Goal: Task Accomplishment & Management: Complete application form

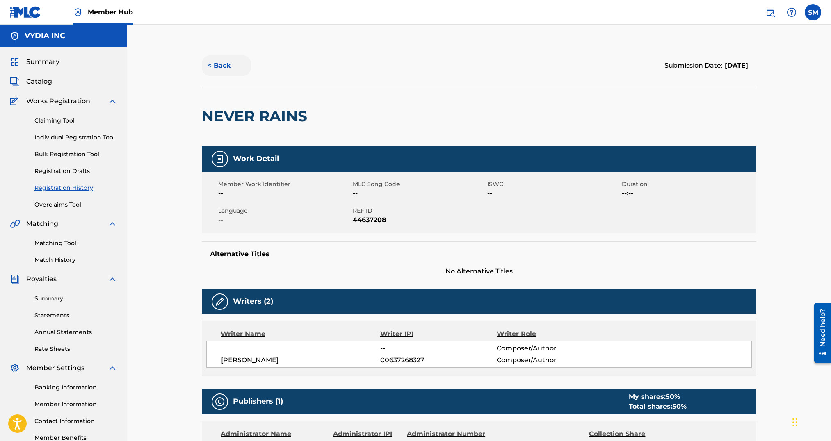
click at [221, 65] on button "< Back" at bounding box center [226, 65] width 49 height 21
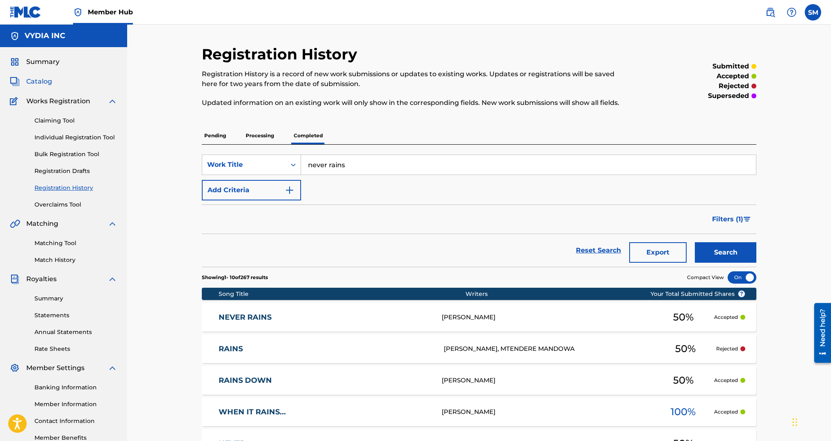
click at [35, 79] on span "Catalog" at bounding box center [39, 82] width 26 height 10
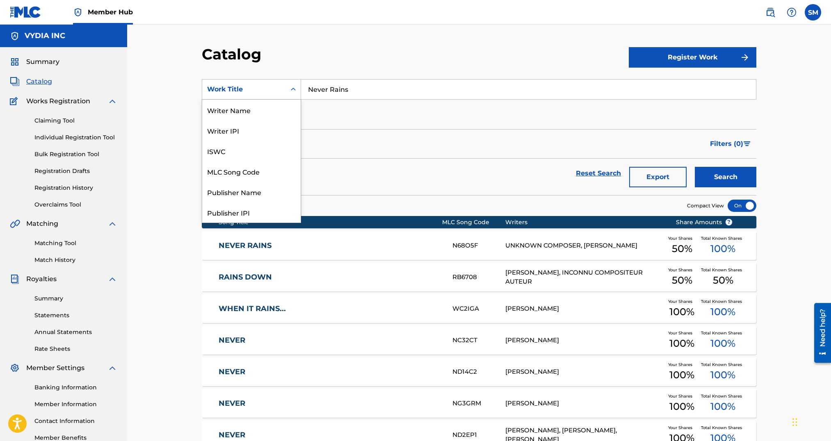
click at [256, 84] on div "Work Title" at bounding box center [244, 89] width 74 height 10
click at [253, 113] on div "Writer Name" at bounding box center [251, 110] width 98 height 21
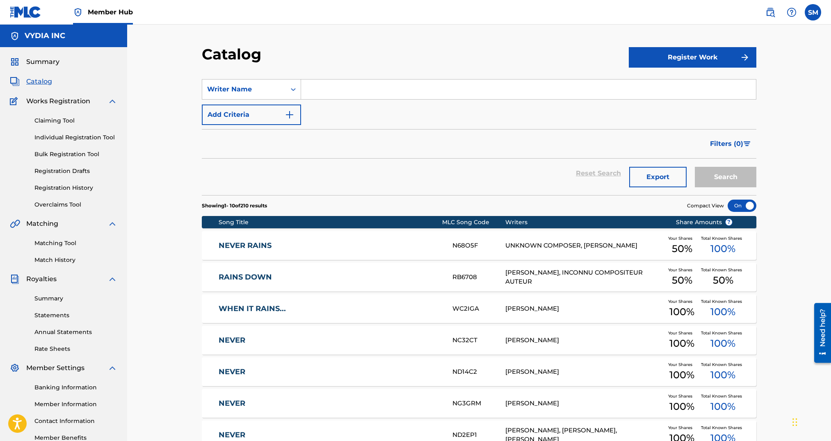
click at [309, 94] on input "Search Form" at bounding box center [528, 90] width 455 height 20
type input "kyle purbaugh"
click at [695, 167] on button "Search" at bounding box center [726, 177] width 62 height 21
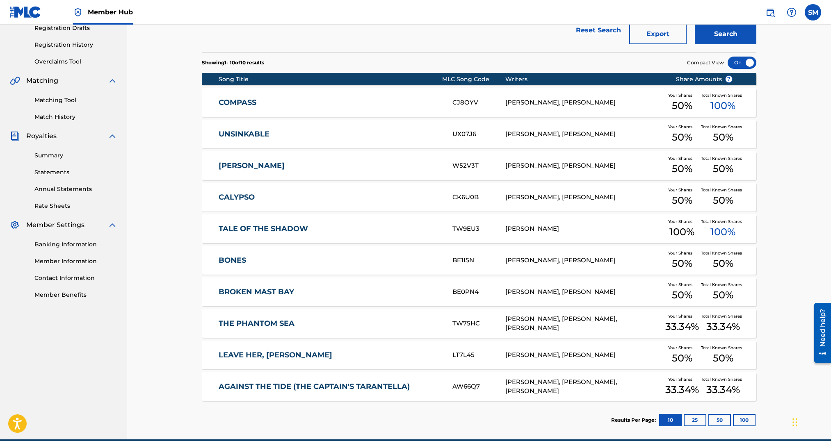
scroll to position [148, 0]
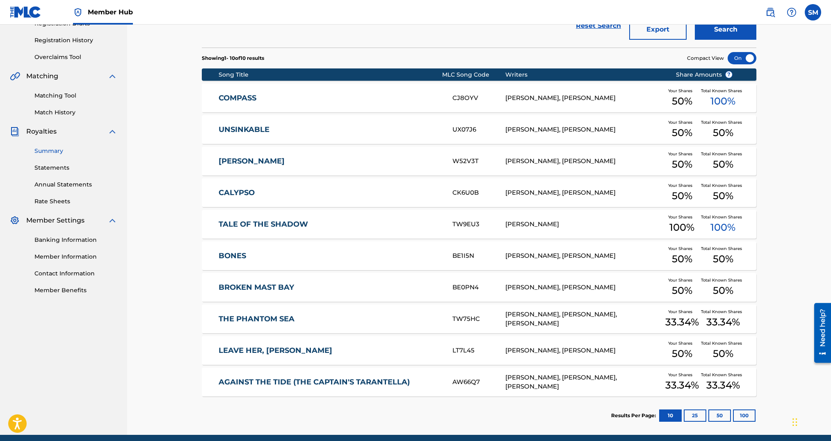
click at [55, 153] on link "Summary" at bounding box center [75, 151] width 83 height 9
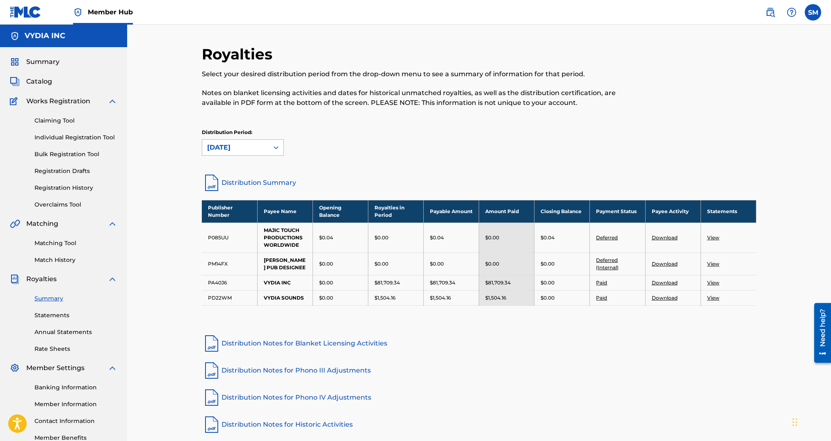
click at [243, 145] on div "September 2025" at bounding box center [235, 148] width 57 height 10
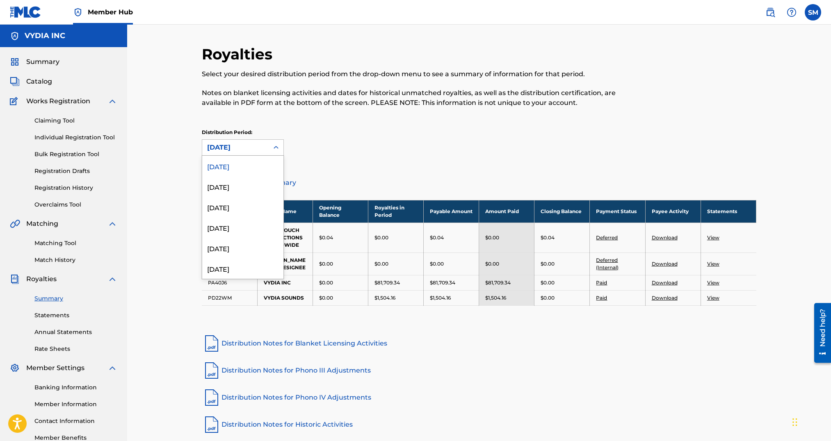
click at [357, 147] on div "Distribution Period: September 2025 selected, 1 of 54. 54 results available. Us…" at bounding box center [479, 142] width 555 height 27
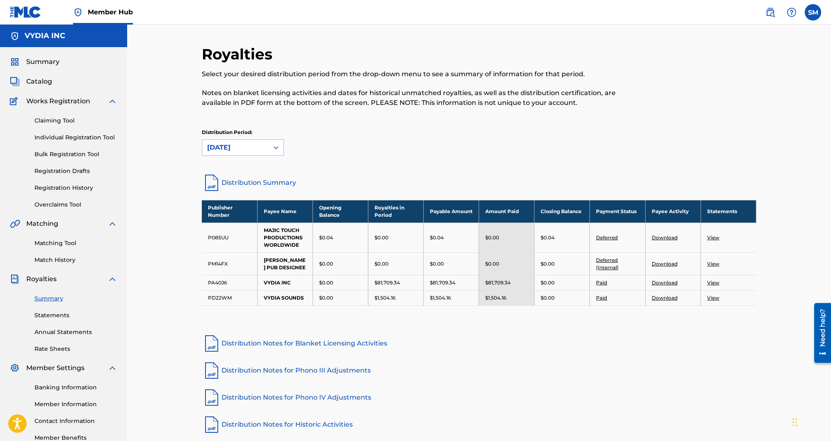
click at [249, 144] on div "September 2025" at bounding box center [235, 148] width 57 height 10
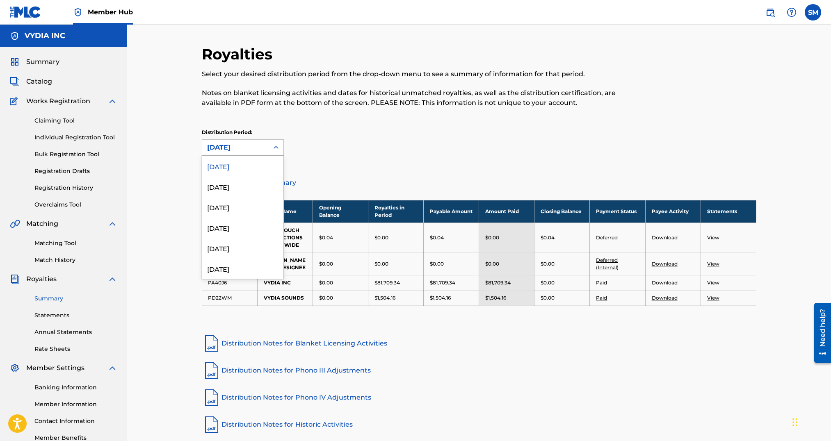
click at [322, 173] on link "Distribution Summary" at bounding box center [479, 183] width 555 height 20
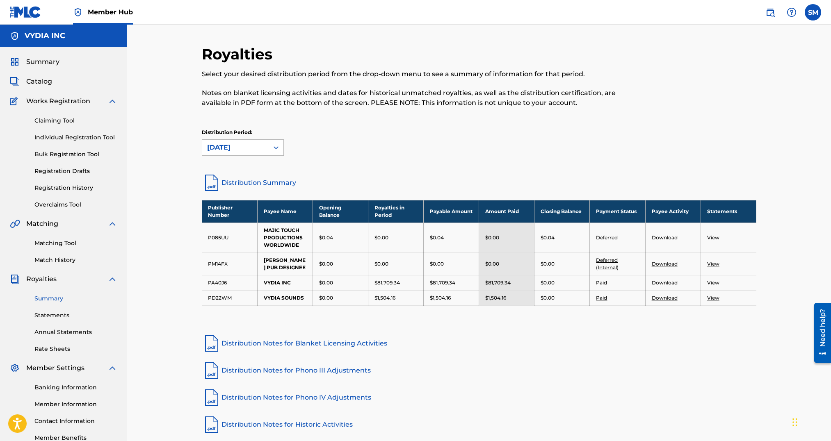
click at [255, 141] on div "September 2025" at bounding box center [235, 148] width 66 height 16
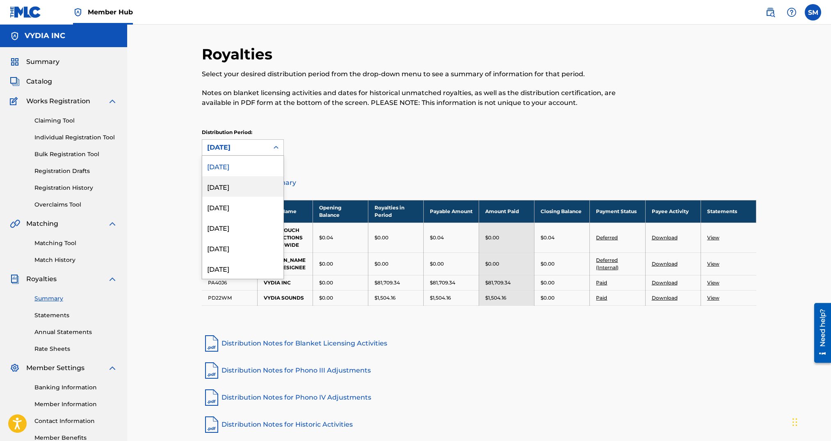
click at [236, 195] on div "August 2025" at bounding box center [242, 186] width 81 height 21
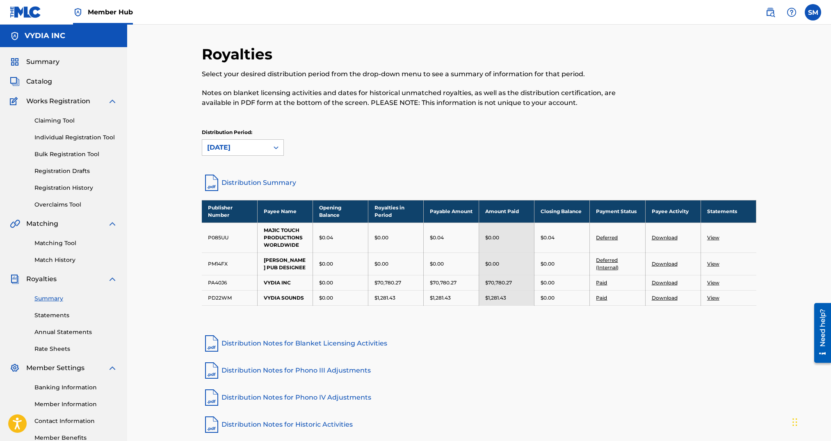
click at [251, 180] on link "Distribution Summary" at bounding box center [479, 183] width 555 height 20
click at [225, 148] on div "August 2025" at bounding box center [235, 148] width 57 height 10
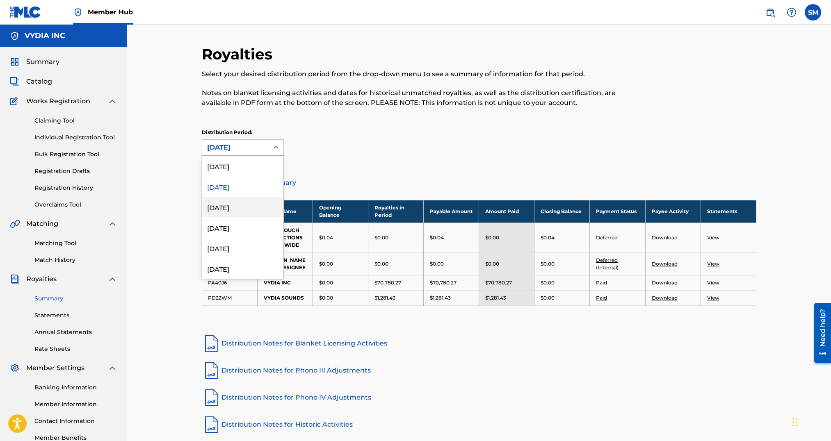
click at [219, 207] on div "July 2025" at bounding box center [242, 207] width 81 height 21
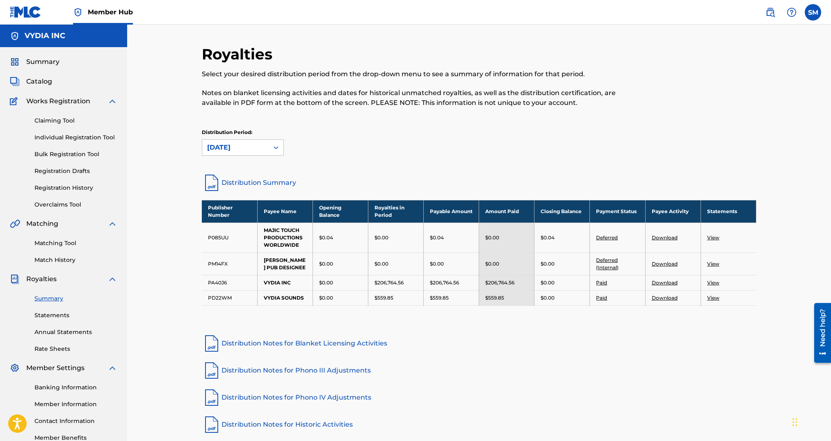
click at [252, 182] on link "Distribution Summary" at bounding box center [479, 183] width 555 height 20
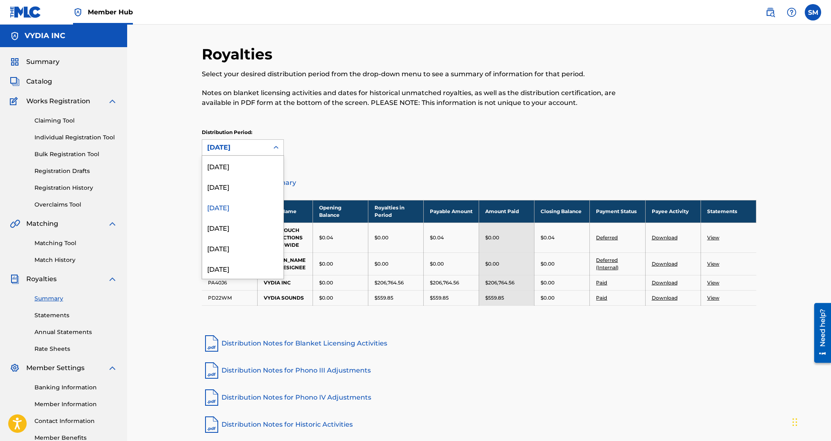
click at [244, 148] on div "July 2025" at bounding box center [235, 148] width 57 height 10
click at [231, 226] on div "June 2025" at bounding box center [242, 227] width 81 height 21
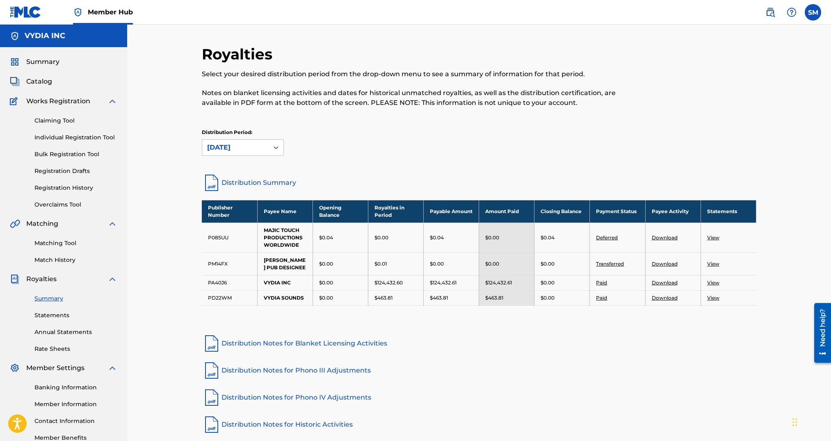
click at [253, 185] on link "Distribution Summary" at bounding box center [479, 183] width 555 height 20
click at [40, 74] on div "Summary Catalog Works Registration Claiming Tool Individual Registration Tool B…" at bounding box center [63, 249] width 127 height 405
click at [39, 82] on span "Catalog" at bounding box center [39, 82] width 26 height 10
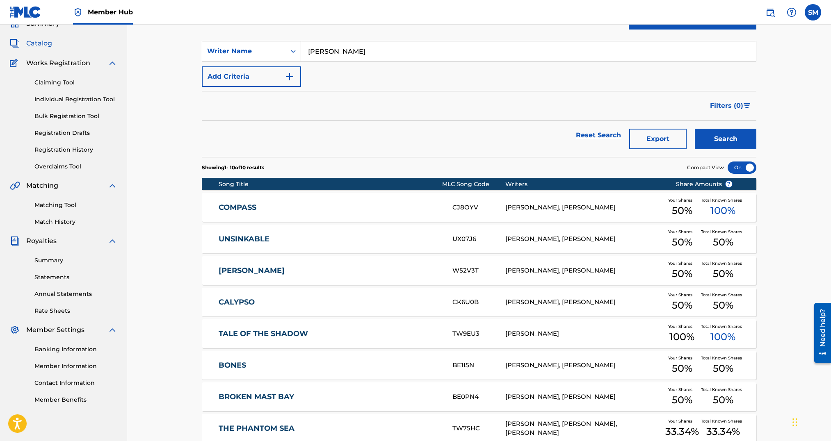
scroll to position [172, 0]
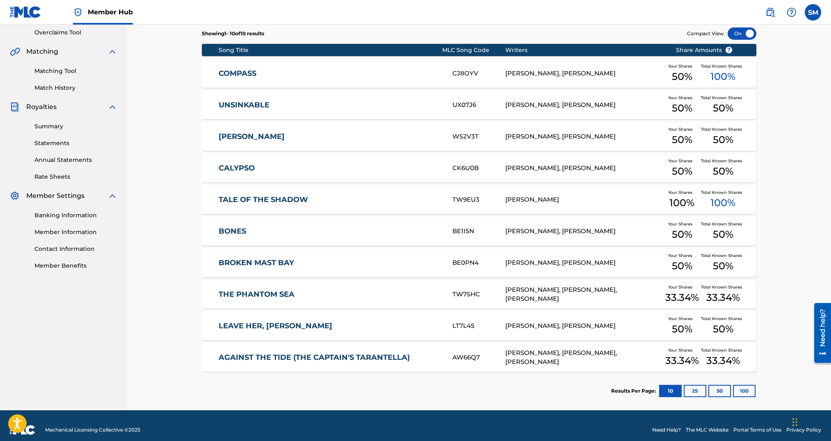
click at [332, 192] on div "TALE OF THE SHADOW TW9EU3 KYLE PURBAUGH Your Shares 100 % Total Known Shares 10…" at bounding box center [479, 199] width 555 height 29
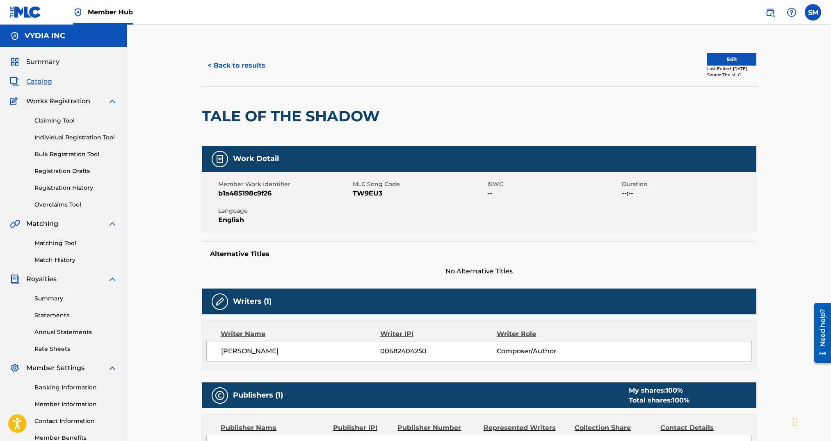
click at [741, 68] on div "Last Edited: May 08, 2025" at bounding box center [731, 69] width 49 height 6
click at [764, 71] on div "< Back to results Edit Last Edited: May 08, 2025 Source: The MLC TALE OF THE SH…" at bounding box center [479, 321] width 574 height 552
click at [737, 69] on div "Last Edited: May 08, 2025" at bounding box center [731, 69] width 49 height 6
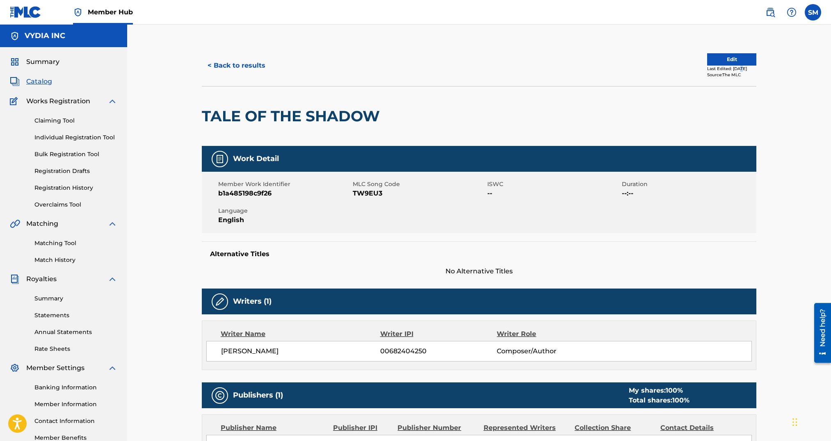
click at [737, 69] on div "Last Edited: May 08, 2025" at bounding box center [731, 69] width 49 height 6
click at [755, 68] on div "Last Edited: May 08, 2025" at bounding box center [731, 69] width 49 height 6
click at [744, 72] on div "Source: The MLC" at bounding box center [731, 75] width 49 height 6
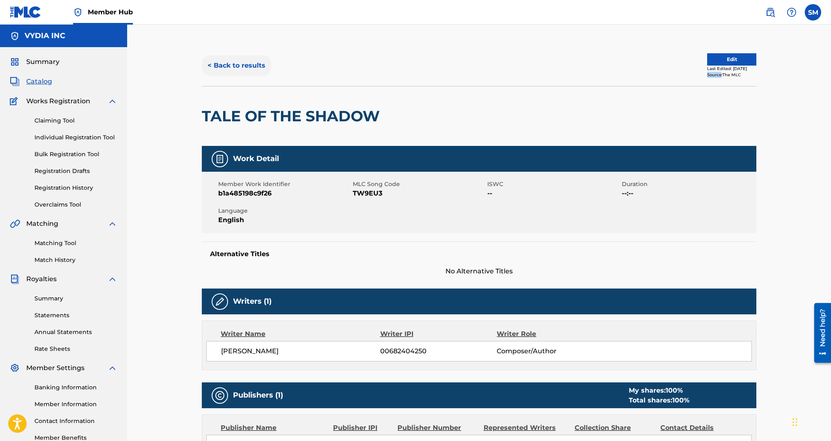
click at [255, 62] on button "< Back to results" at bounding box center [236, 65] width 69 height 21
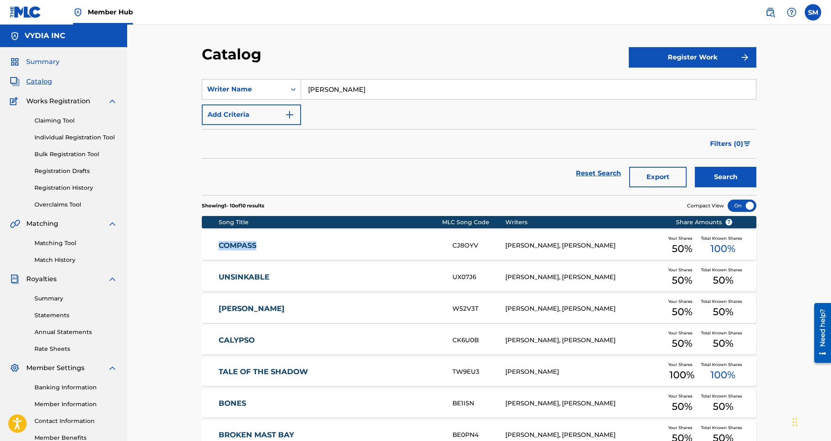
click at [34, 62] on span "Summary" at bounding box center [42, 62] width 33 height 10
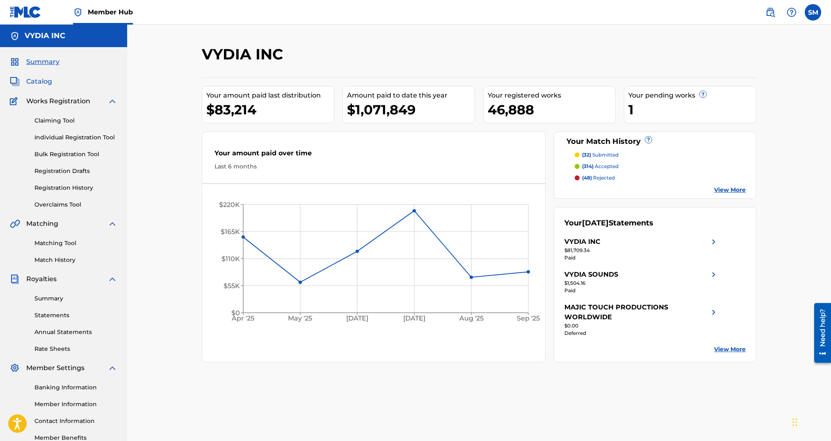
click at [46, 83] on span "Catalog" at bounding box center [39, 82] width 26 height 10
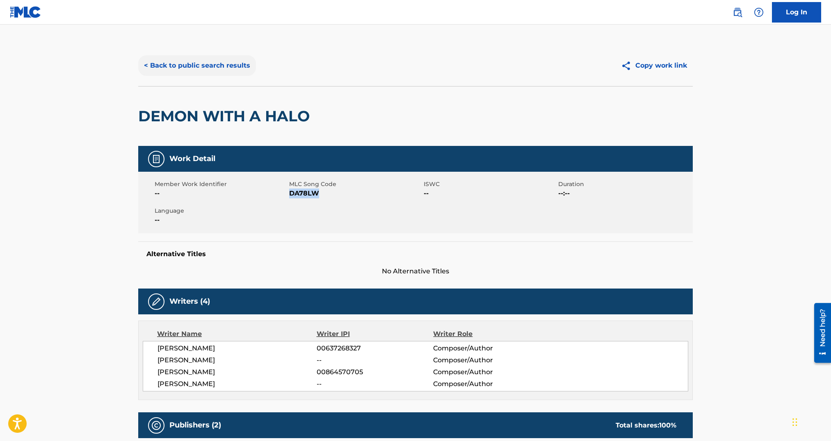
click at [176, 71] on button "< Back to public search results" at bounding box center [197, 65] width 118 height 21
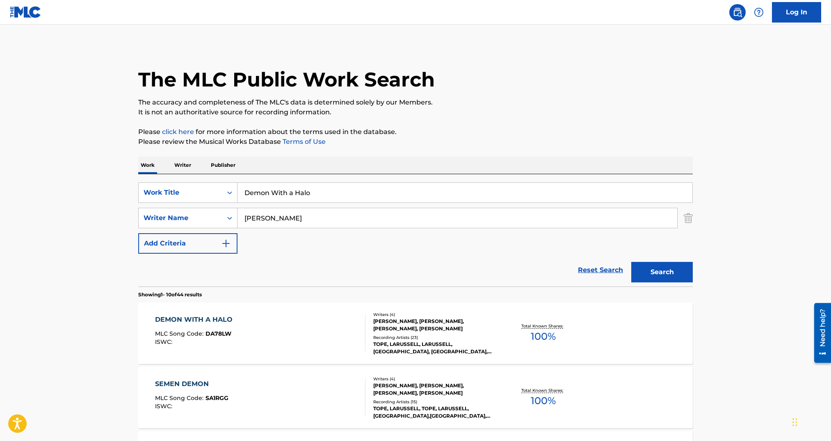
click at [306, 196] on input "Demon With a Halo" at bounding box center [464, 193] width 455 height 20
type input "row"
click at [304, 221] on input "anthony anderson" at bounding box center [457, 218] width 440 height 20
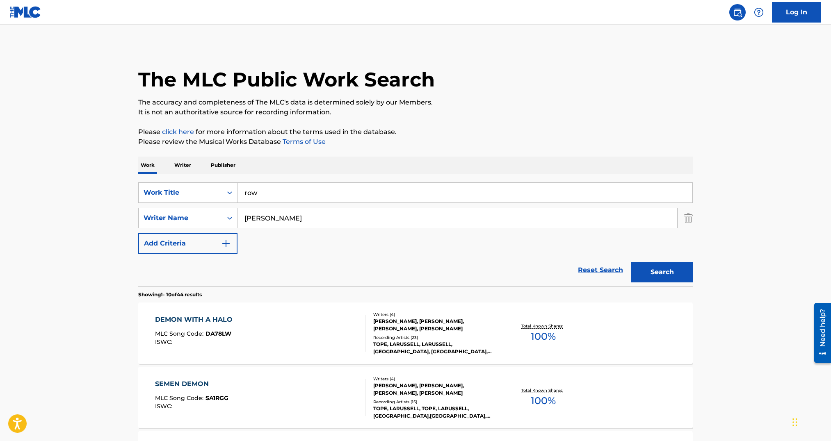
click at [304, 221] on input "anthony anderson" at bounding box center [457, 218] width 440 height 20
click at [631, 262] on button "Search" at bounding box center [662, 272] width 62 height 21
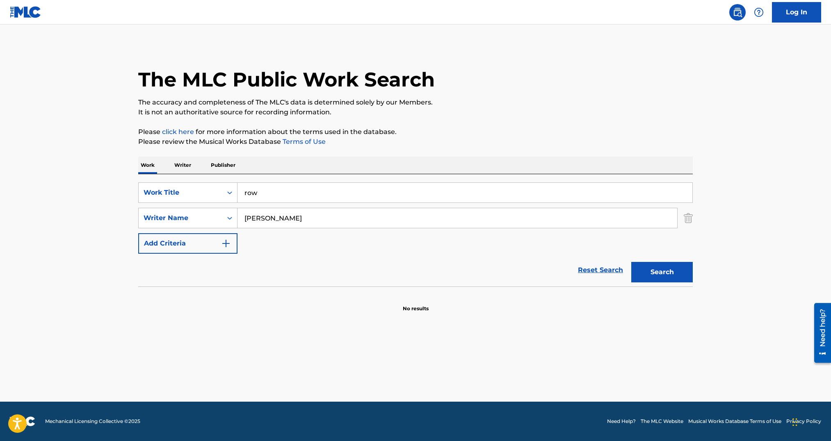
click at [312, 218] on input "kyle purbaugh" at bounding box center [457, 218] width 440 height 20
click at [631, 262] on button "Search" at bounding box center [662, 272] width 62 height 21
click at [280, 211] on input "sail north" at bounding box center [457, 218] width 440 height 20
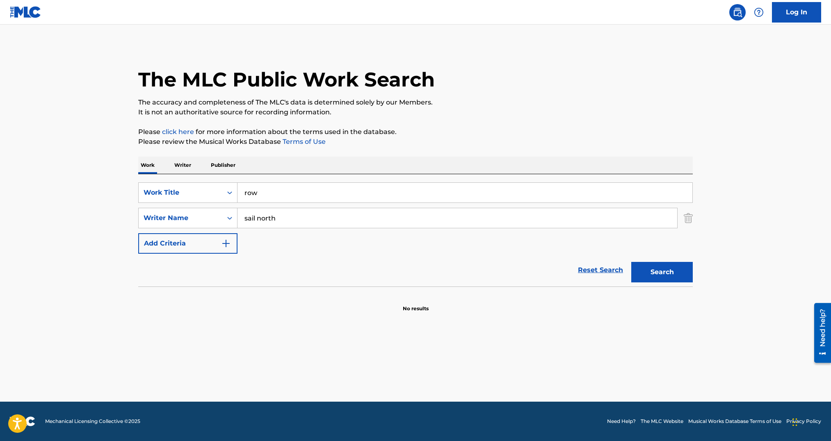
click at [280, 211] on input "sail north" at bounding box center [457, 218] width 440 height 20
paste input "BRETT GARON ANDERS"
click at [631, 262] on button "Search" at bounding box center [662, 272] width 62 height 21
click at [312, 222] on input "BRETT GARON ANDERS" at bounding box center [457, 218] width 440 height 20
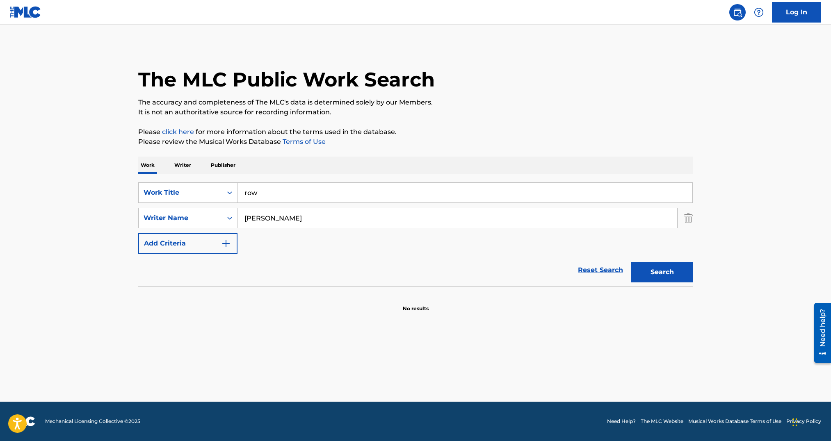
click at [312, 222] on input "BRETT GARON ANDERS" at bounding box center [457, 218] width 440 height 20
paste input "THOMAS MCKENNA LEIGH"
click at [631, 262] on button "Search" at bounding box center [662, 272] width 62 height 21
click at [297, 219] on input "THOMAS MCKENNA LEIGH" at bounding box center [457, 218] width 440 height 20
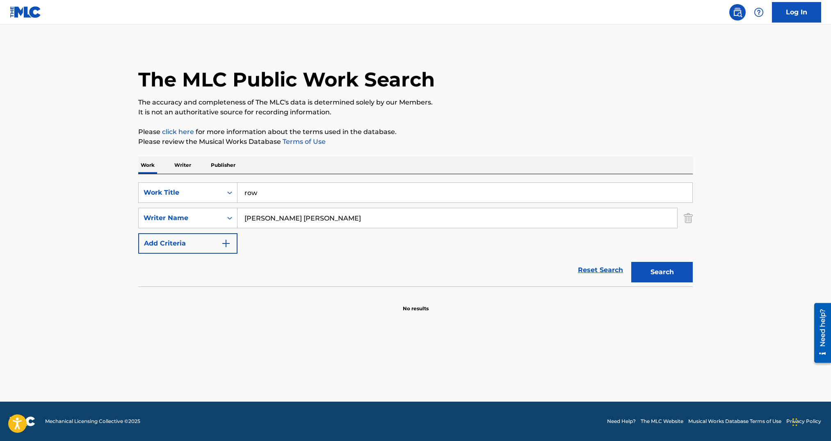
click at [297, 219] on input "THOMAS MCKENNA LEIGH" at bounding box center [457, 218] width 440 height 20
click at [323, 220] on input "THOMAS MCKENNA LEIGH" at bounding box center [457, 218] width 440 height 20
type input "THOMAS MCKENNA"
click at [631, 262] on button "Search" at bounding box center [662, 272] width 62 height 21
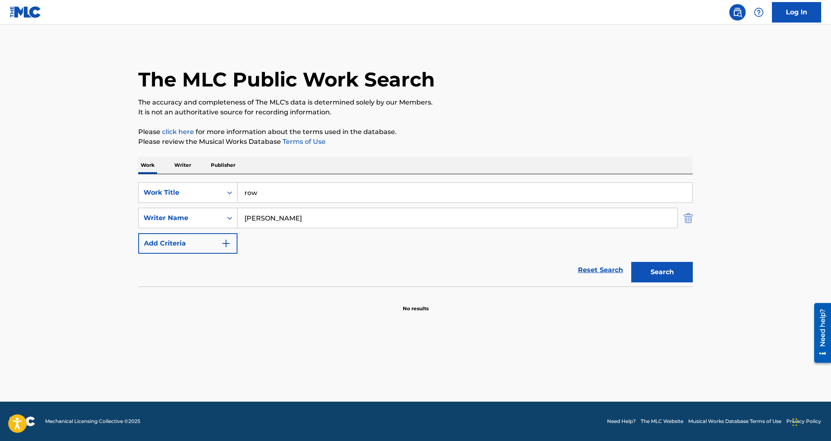
click at [691, 217] on img "Search Form" at bounding box center [688, 218] width 9 height 21
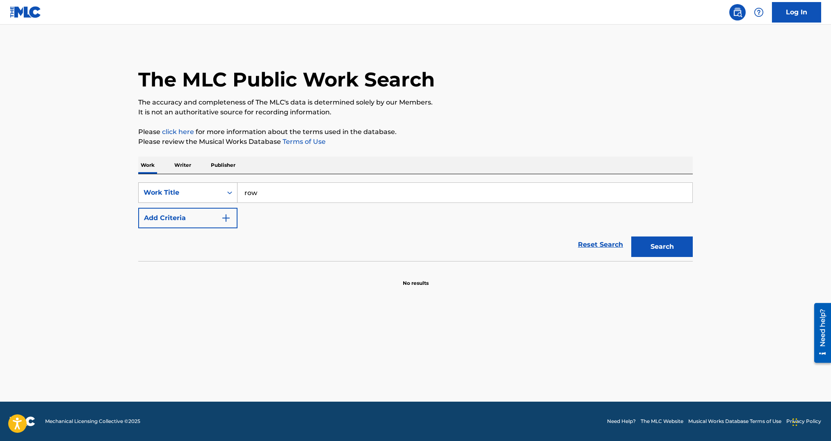
click at [230, 192] on icon "Search Form" at bounding box center [230, 193] width 8 height 8
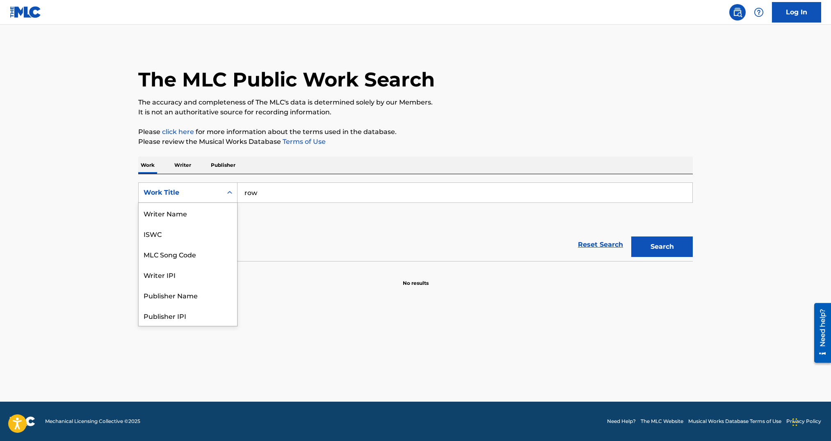
scroll to position [41, 0]
drag, startPoint x: 188, startPoint y: 211, endPoint x: 237, endPoint y: 204, distance: 49.2
click at [189, 210] on div "MLC Song Code" at bounding box center [188, 213] width 98 height 21
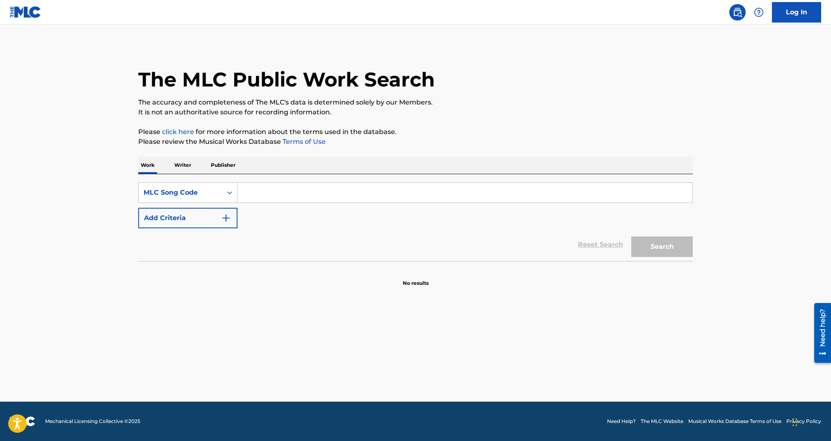
click at [288, 202] on input "Search Form" at bounding box center [464, 193] width 455 height 20
type input "CK6U0B"
click at [700, 244] on div "The MLC Public Work Search The accuracy and completeness of The MLC's data is d…" at bounding box center [415, 166] width 574 height 242
click at [666, 247] on button "Search" at bounding box center [662, 247] width 62 height 21
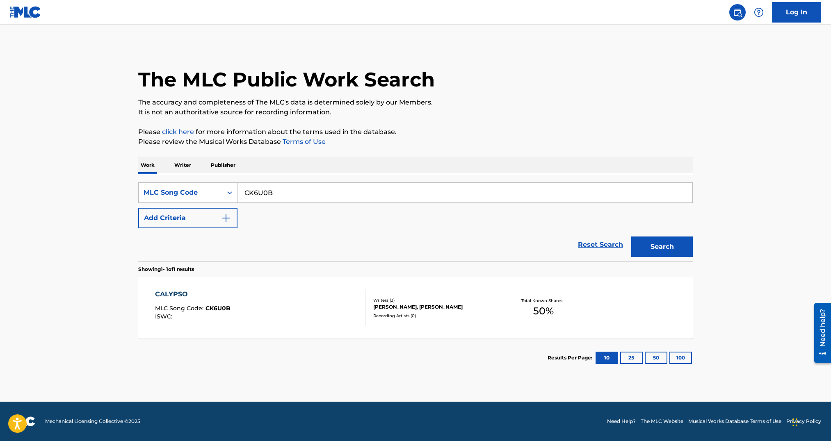
click at [418, 315] on div "Recording Artists ( 0 )" at bounding box center [435, 316] width 124 height 6
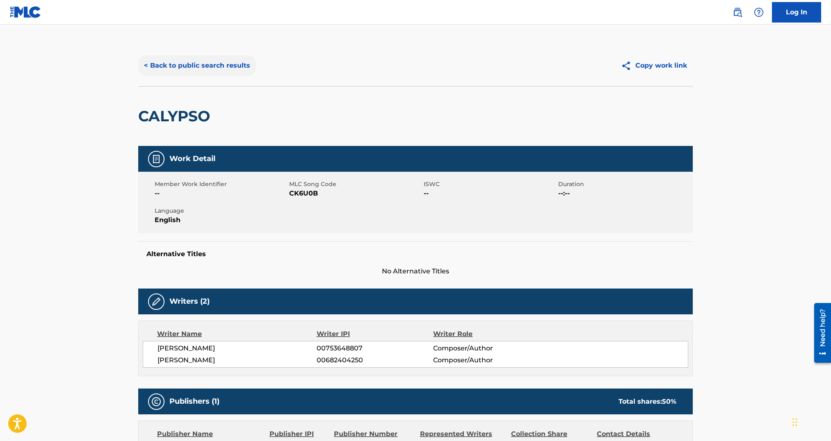
click at [206, 71] on button "< Back to public search results" at bounding box center [197, 65] width 118 height 21
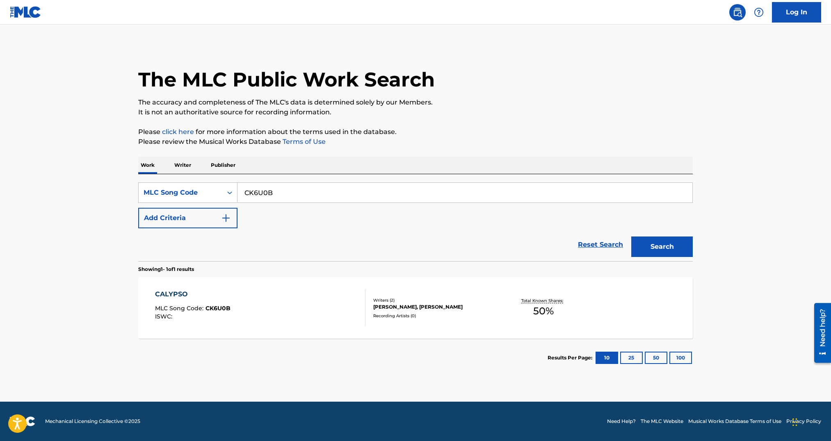
click at [277, 190] on input "CK6U0B" at bounding box center [464, 193] width 455 height 20
paste input "J8OYV"
type input "CJ8OYV"
click at [662, 242] on button "Search" at bounding box center [662, 247] width 62 height 21
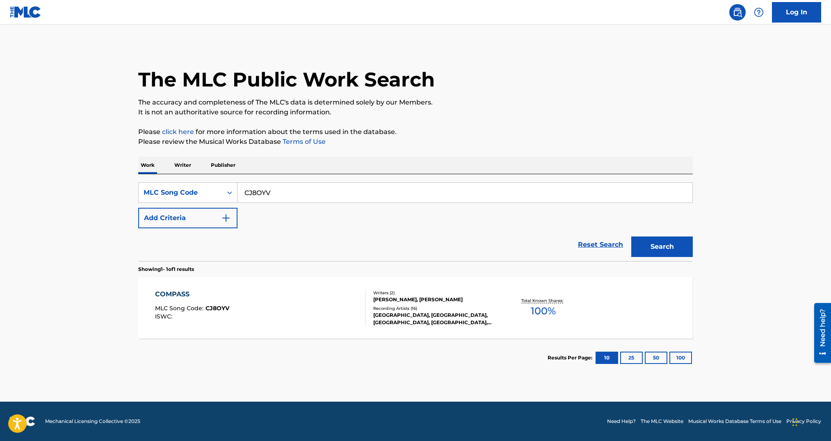
click at [490, 310] on div "Recording Artists ( 16 )" at bounding box center [435, 309] width 124 height 6
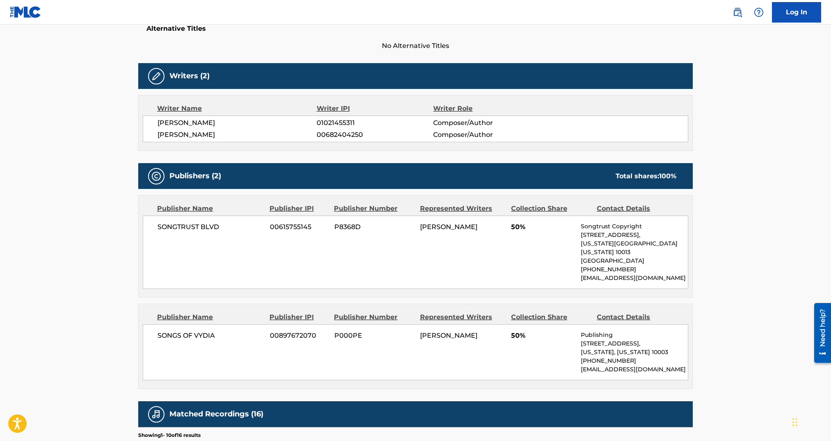
scroll to position [523, 0]
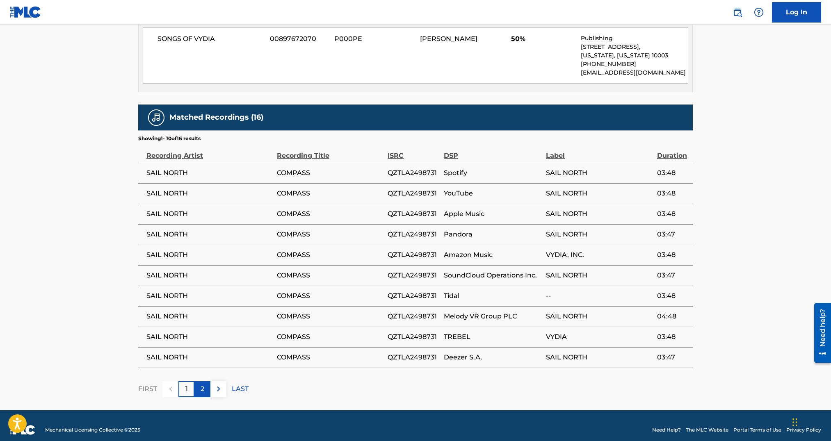
click at [202, 384] on p "2" at bounding box center [203, 389] width 4 height 10
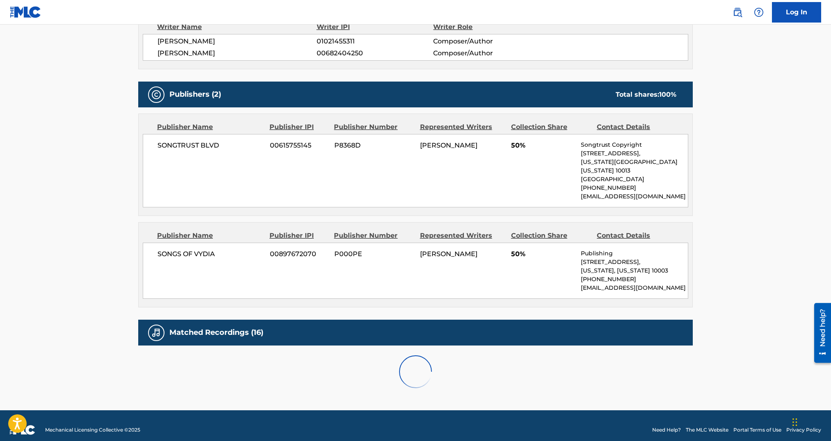
scroll to position [440, 0]
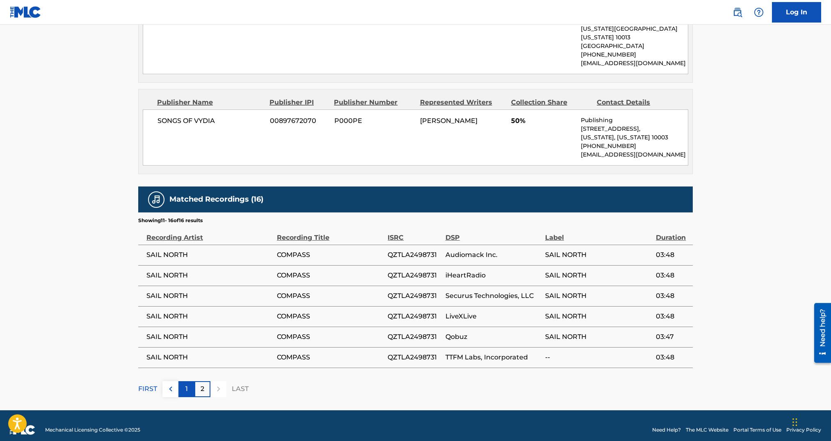
click at [184, 381] on div "1" at bounding box center [186, 389] width 16 height 16
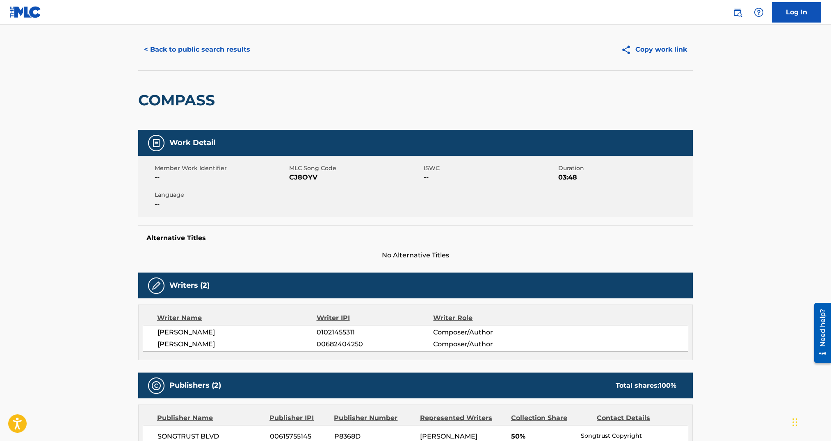
scroll to position [0, 0]
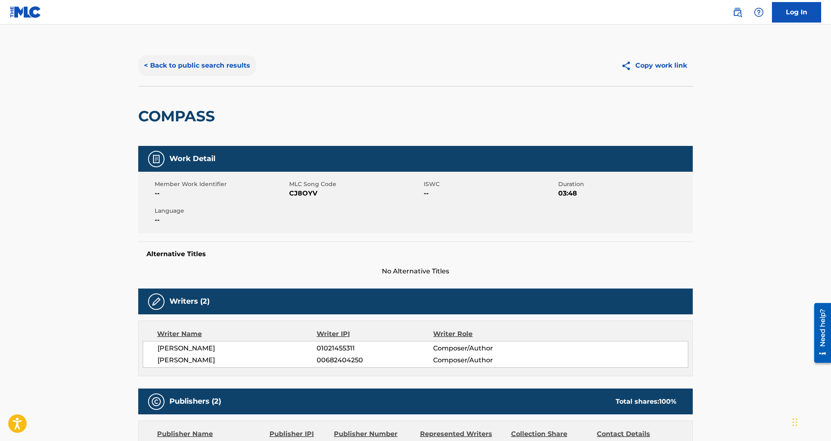
click at [228, 75] on button "< Back to public search results" at bounding box center [197, 65] width 118 height 21
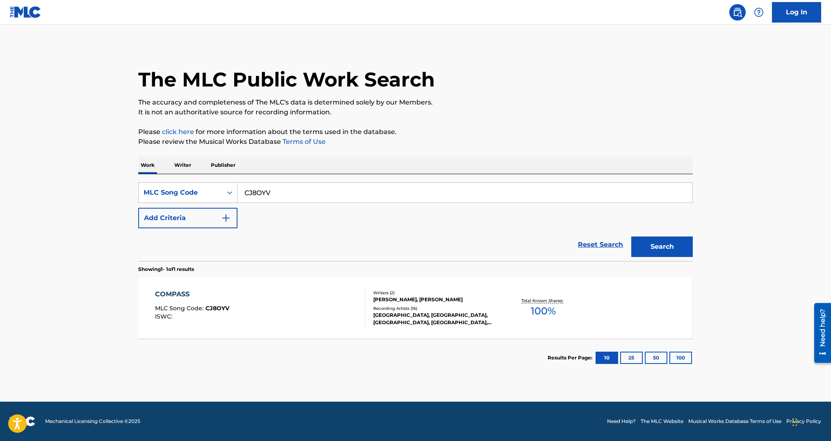
click at [255, 196] on input "CJ8OYV" at bounding box center [464, 193] width 455 height 20
paste input "UX07J6"
type input "UX07J6"
click at [664, 258] on div "Search" at bounding box center [660, 244] width 66 height 33
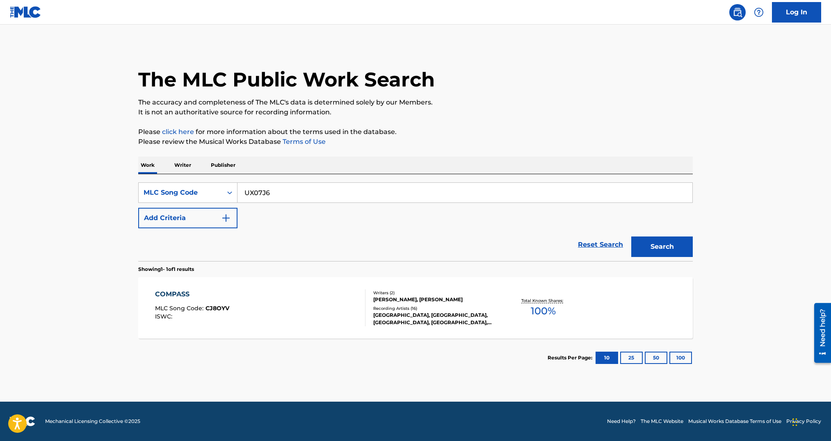
click at [672, 233] on div "Search" at bounding box center [660, 244] width 66 height 33
click at [668, 248] on button "Search" at bounding box center [662, 247] width 62 height 21
click at [414, 306] on div "Recording Artists ( 16 )" at bounding box center [435, 309] width 124 height 6
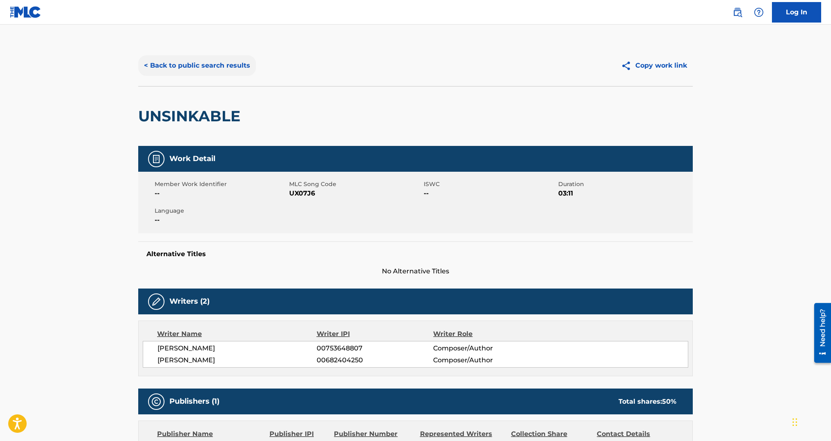
click at [193, 68] on button "< Back to public search results" at bounding box center [197, 65] width 118 height 21
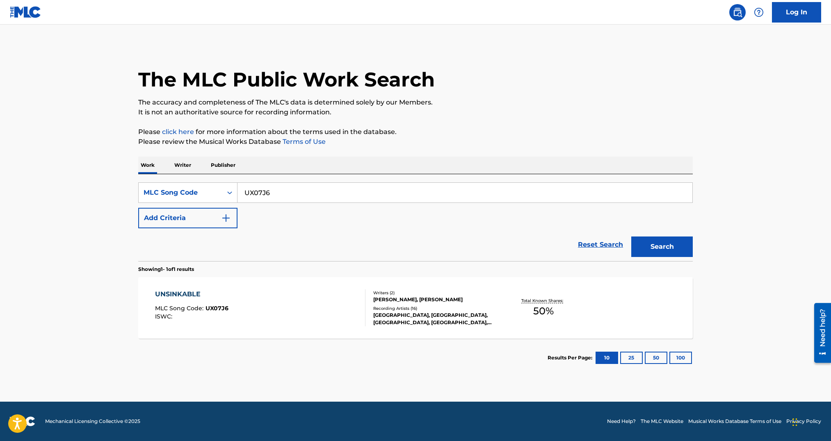
click at [283, 194] on input "UX07J6" at bounding box center [464, 193] width 455 height 20
paste input "W52V3T"
type input "W52V3T"
click at [648, 253] on button "Search" at bounding box center [662, 247] width 62 height 21
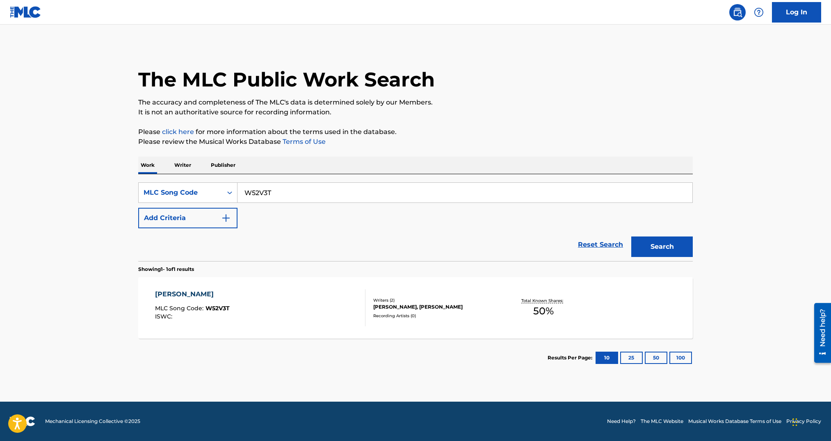
click at [415, 316] on div "Recording Artists ( 0 )" at bounding box center [435, 316] width 124 height 6
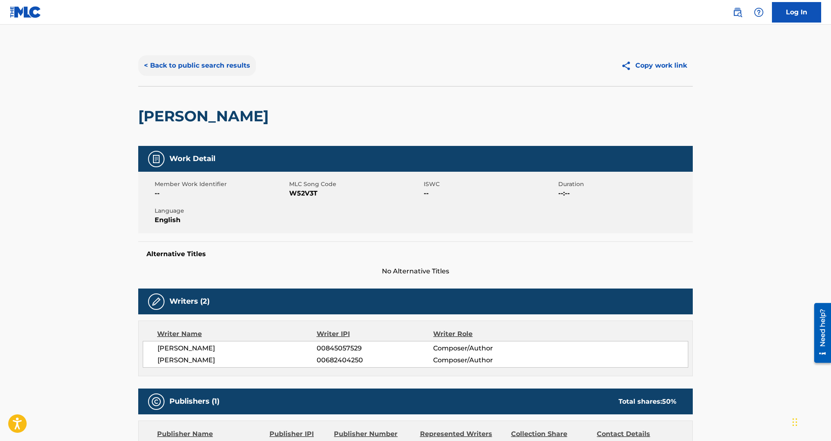
click at [173, 64] on button "< Back to public search results" at bounding box center [197, 65] width 118 height 21
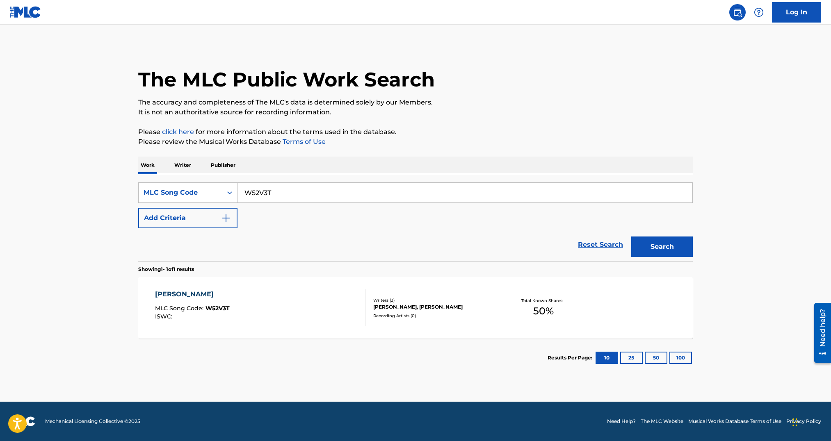
click at [338, 302] on div "WELLERMAN MLC Song Code : W52V3T ISWC :" at bounding box center [260, 308] width 211 height 37
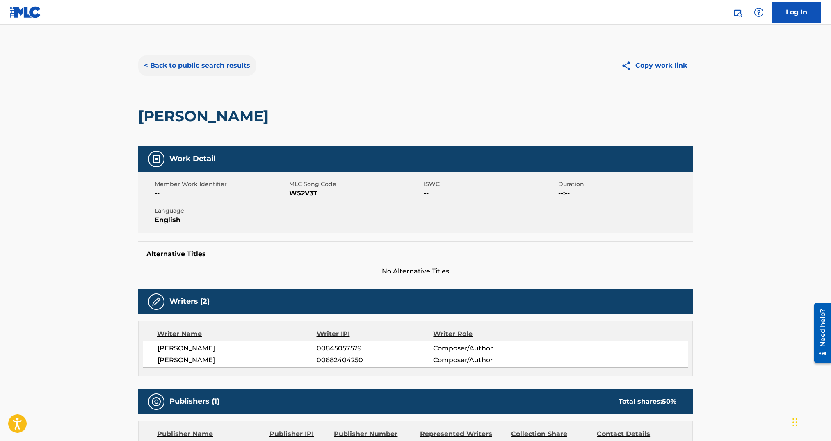
click at [188, 62] on button "< Back to public search results" at bounding box center [197, 65] width 118 height 21
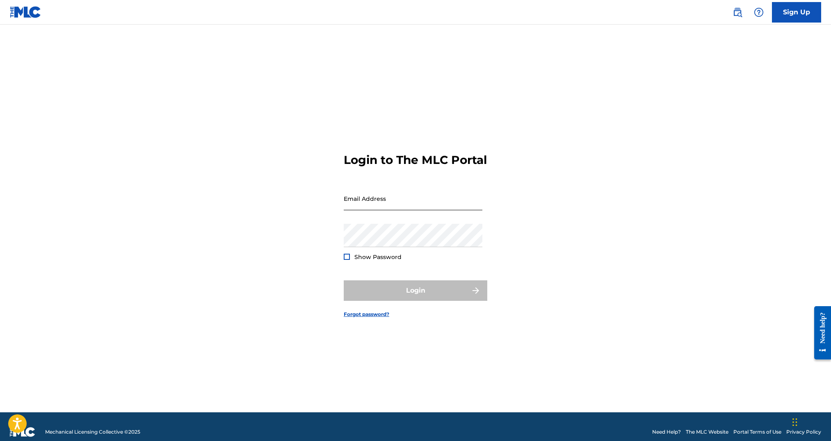
click at [409, 203] on input "Email Address" at bounding box center [413, 198] width 139 height 23
type input "[PERSON_NAME][EMAIL_ADDRESS][PERSON_NAME][DOMAIN_NAME]"
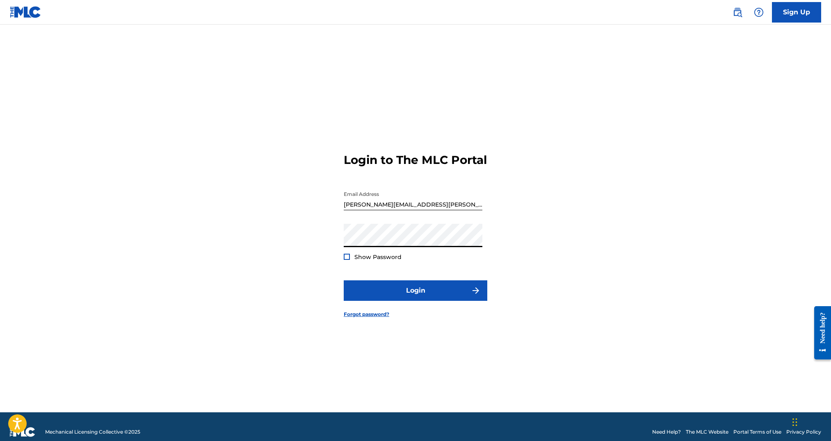
click at [344, 281] on button "Login" at bounding box center [416, 291] width 144 height 21
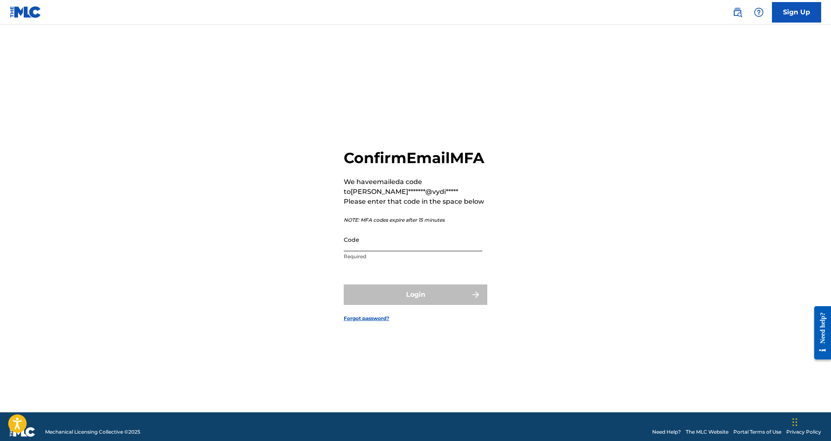
click at [402, 251] on input "Code" at bounding box center [413, 239] width 139 height 23
paste input "438351"
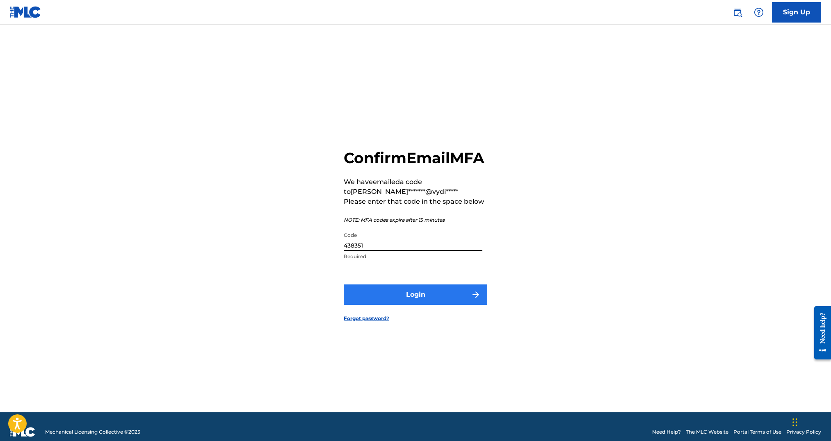
type input "438351"
click at [391, 305] on button "Login" at bounding box center [416, 295] width 144 height 21
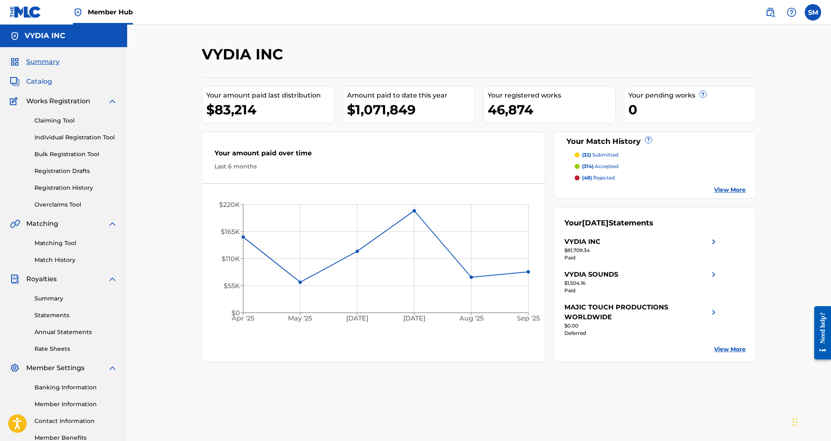
click at [46, 82] on span "Catalog" at bounding box center [39, 82] width 26 height 10
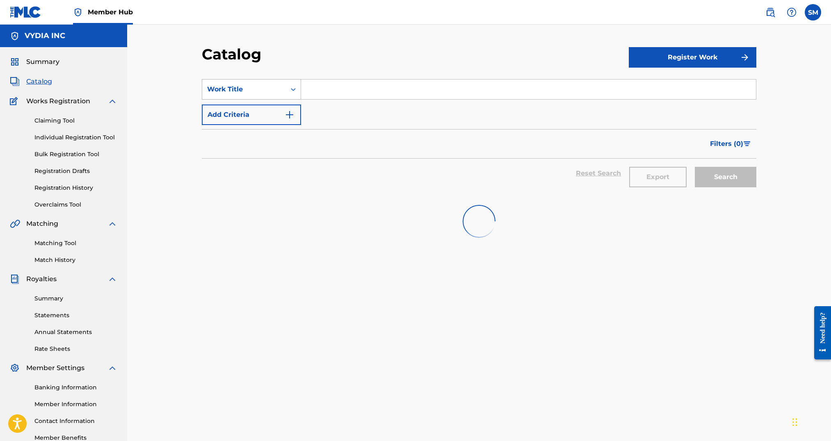
click at [288, 90] on div "Search Form" at bounding box center [293, 89] width 15 height 15
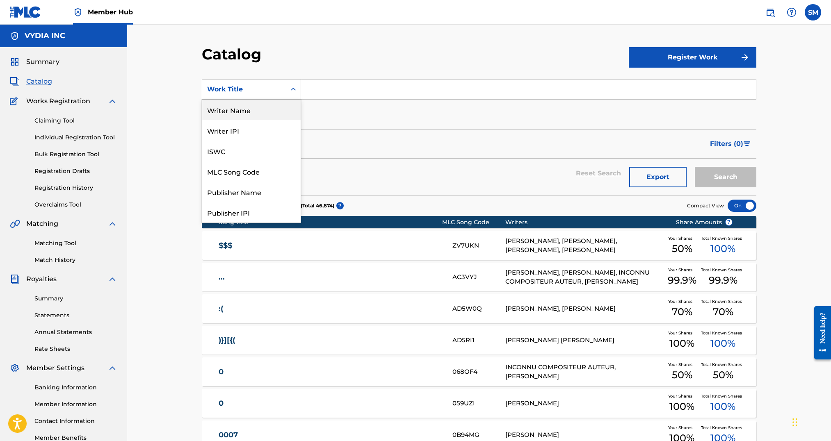
click at [245, 111] on div "Writer Name" at bounding box center [251, 110] width 98 height 21
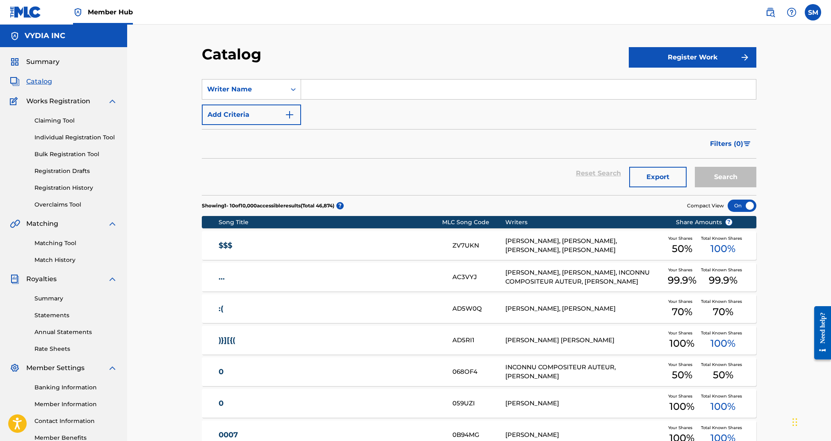
click at [316, 92] on input "Search Form" at bounding box center [528, 90] width 455 height 20
type input "[PERSON_NAME]"
click at [695, 167] on button "Search" at bounding box center [726, 177] width 62 height 21
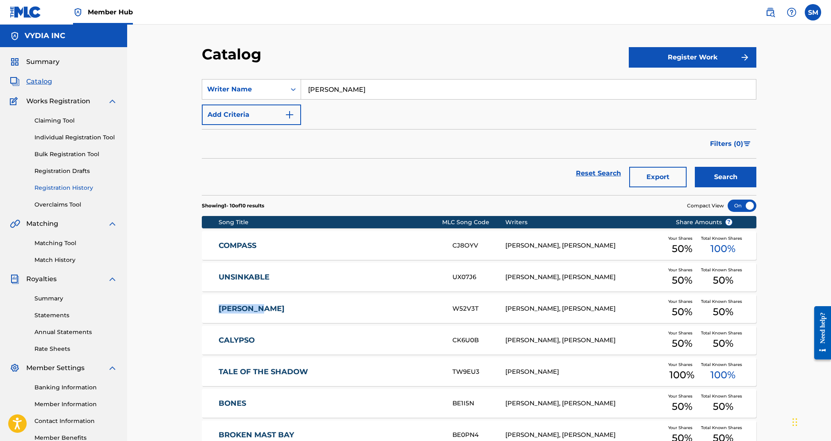
click at [66, 189] on link "Registration History" at bounding box center [75, 188] width 83 height 9
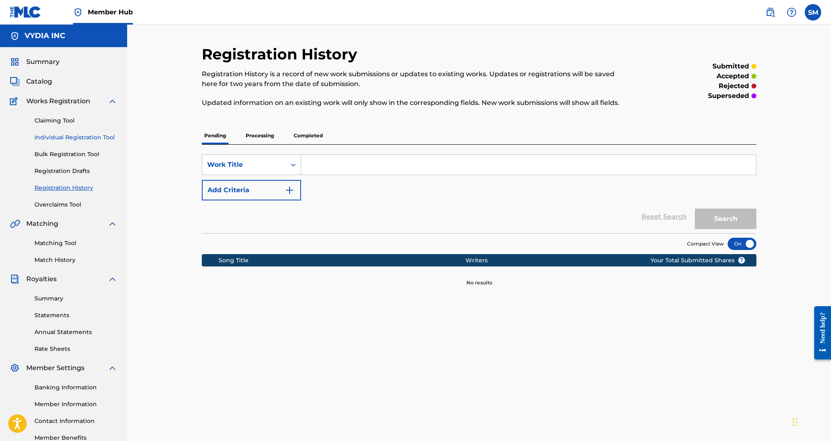
click at [62, 135] on link "Individual Registration Tool" at bounding box center [75, 137] width 83 height 9
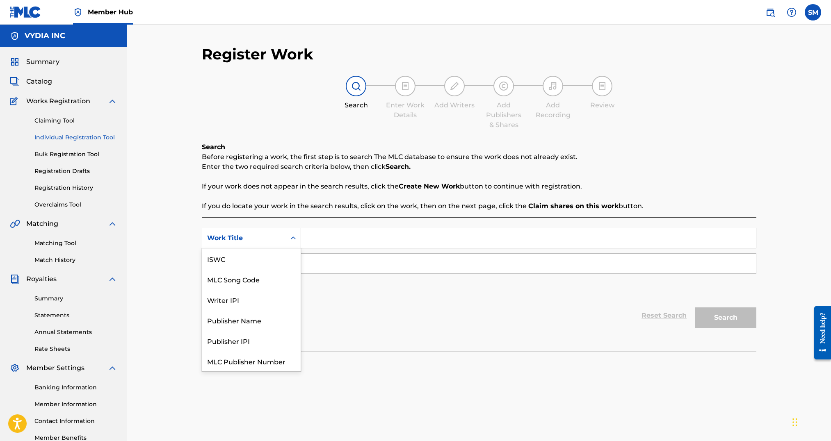
click at [249, 240] on div "Work Title" at bounding box center [244, 238] width 74 height 10
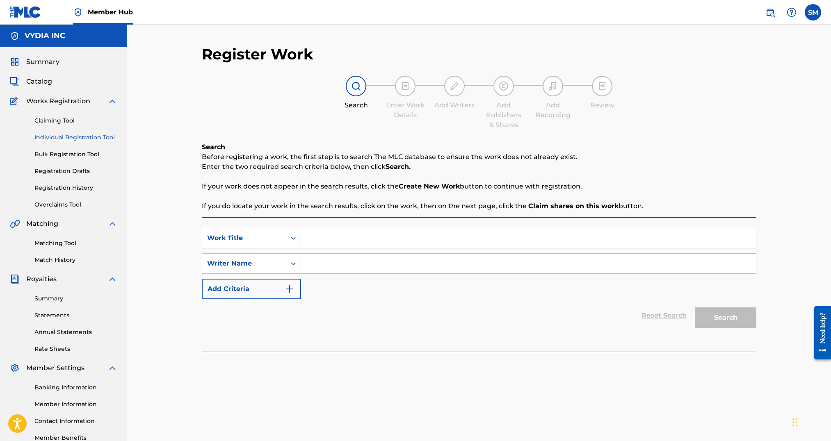
click at [320, 240] on input "Search Form" at bounding box center [528, 238] width 455 height 20
type input "row"
type input "kyle purbaugh"
click at [695, 308] on button "Search" at bounding box center [726, 318] width 62 height 21
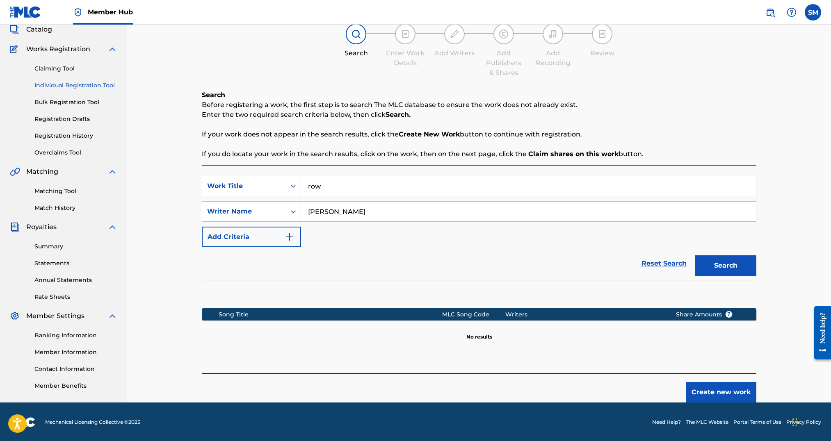
scroll to position [53, 0]
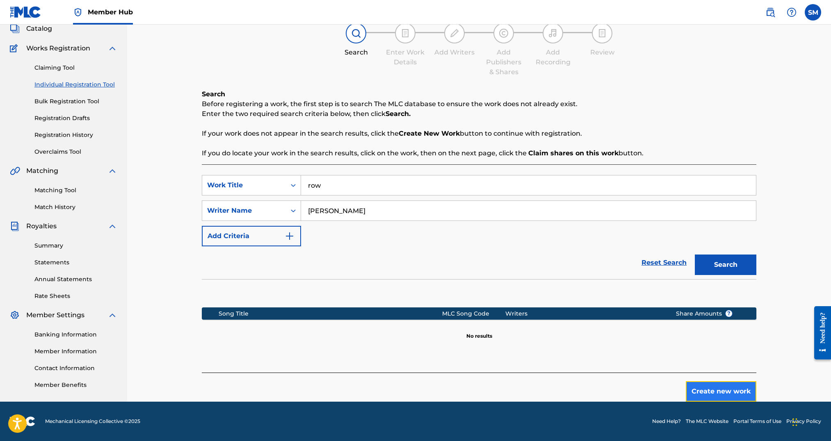
click at [704, 391] on button "Create new work" at bounding box center [721, 391] width 71 height 21
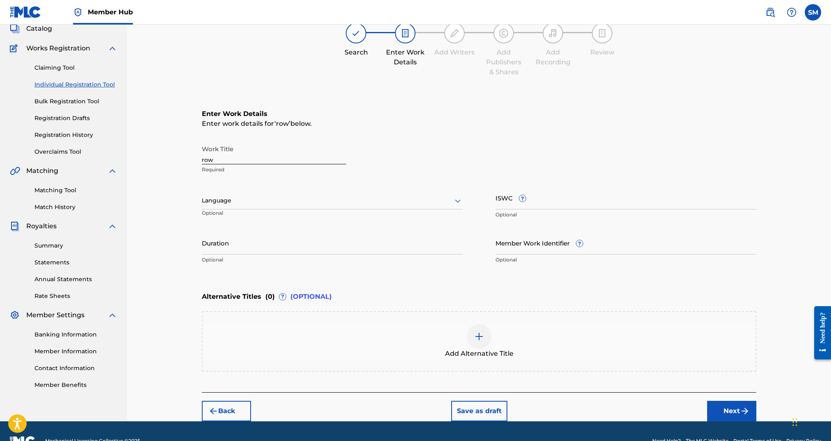
click at [236, 155] on input "row" at bounding box center [274, 152] width 144 height 23
type input "ROW"
click at [496, 249] on input "Member Work Identifier ?" at bounding box center [625, 242] width 261 height 23
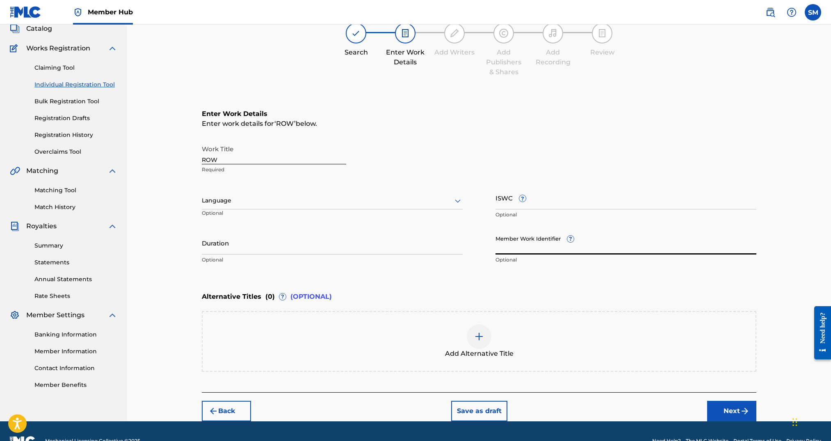
paste input "cf1ffee77cb11171"
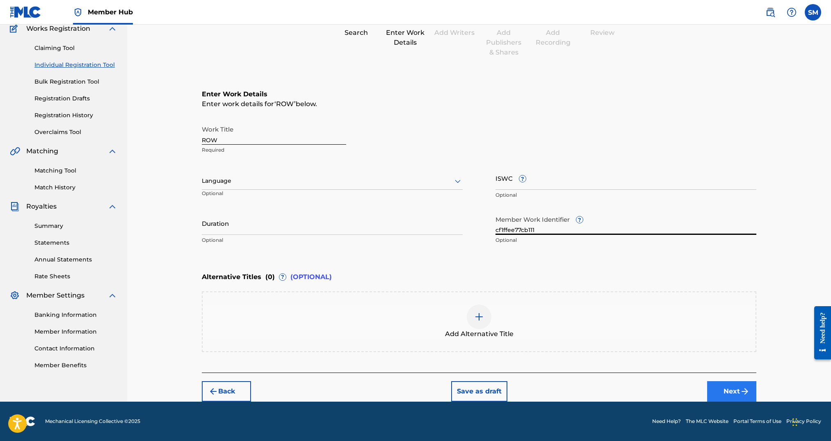
type input "cf1ffee77cb111"
drag, startPoint x: 740, startPoint y: 390, endPoint x: 681, endPoint y: 376, distance: 60.6
click at [740, 390] on img "submit" at bounding box center [745, 392] width 10 height 10
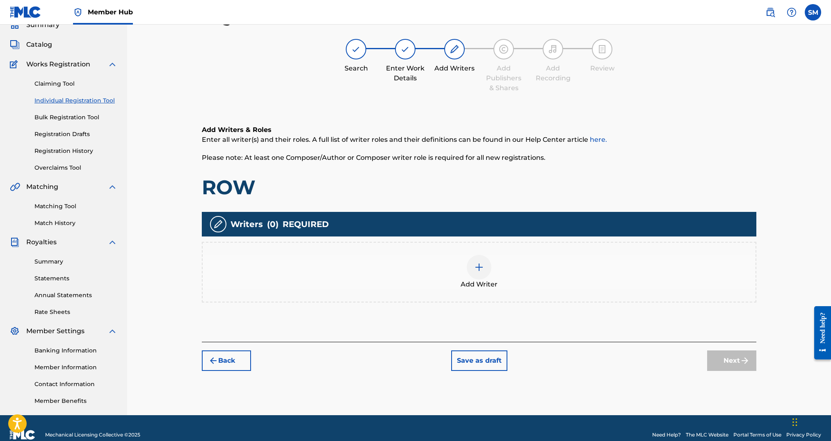
click at [474, 261] on div at bounding box center [479, 267] width 25 height 25
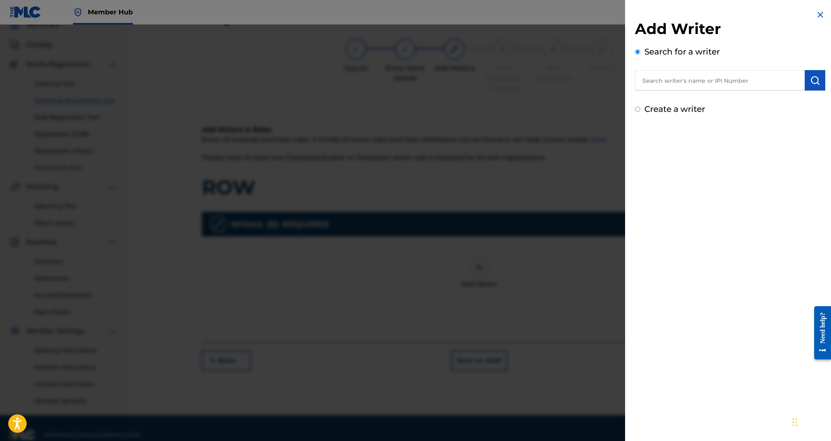
click at [672, 92] on div "Add Writer Search for a writer Create a writer" at bounding box center [730, 68] width 190 height 96
click at [672, 80] on input "text" at bounding box center [720, 80] width 170 height 21
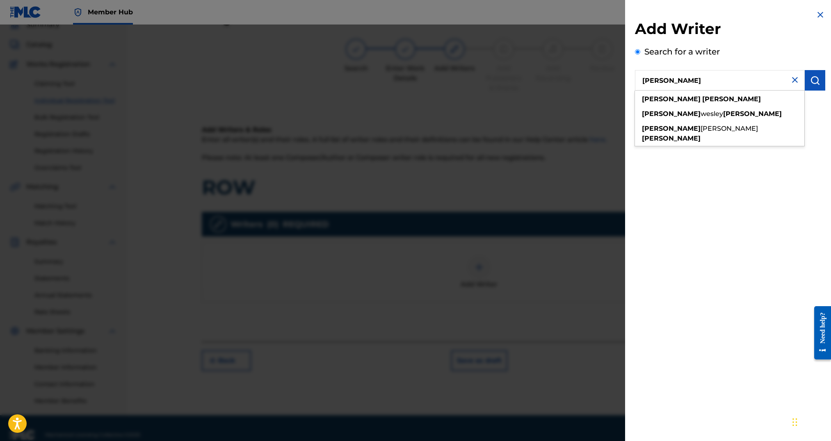
type input "kyle purbaugh"
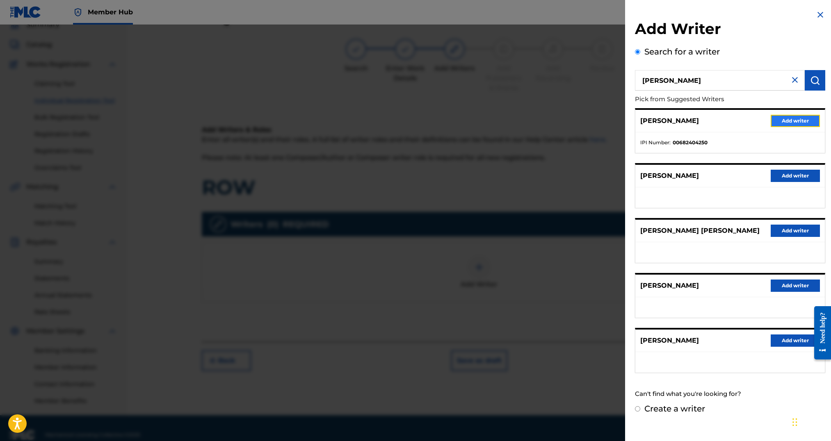
click at [801, 124] on button "Add writer" at bounding box center [795, 121] width 49 height 12
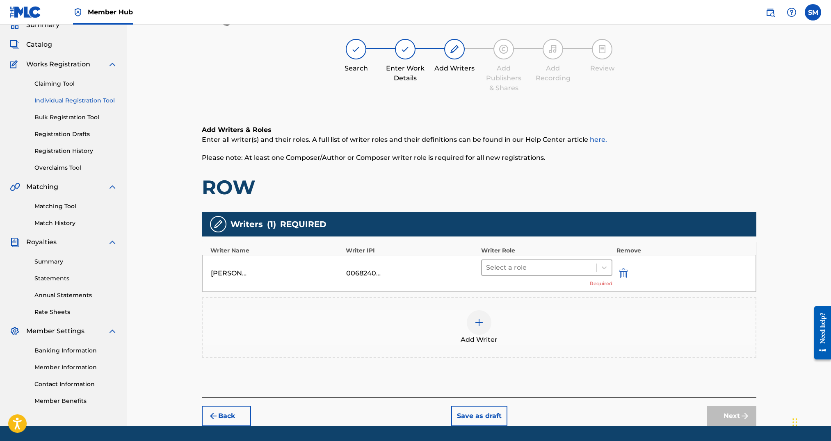
click at [505, 270] on div at bounding box center [539, 267] width 106 height 11
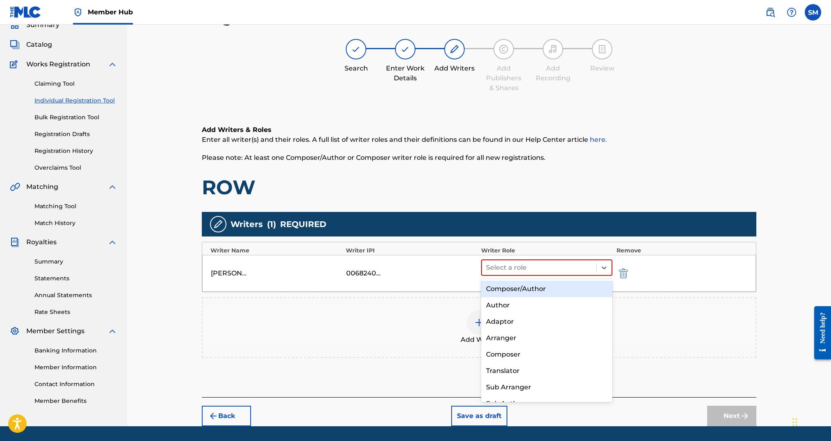
click at [519, 287] on div "Composer/Author" at bounding box center [546, 289] width 131 height 16
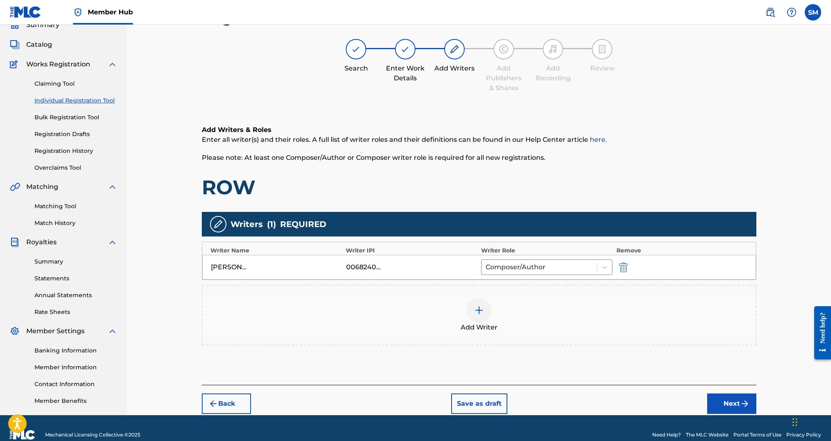
click at [471, 315] on div at bounding box center [479, 310] width 25 height 25
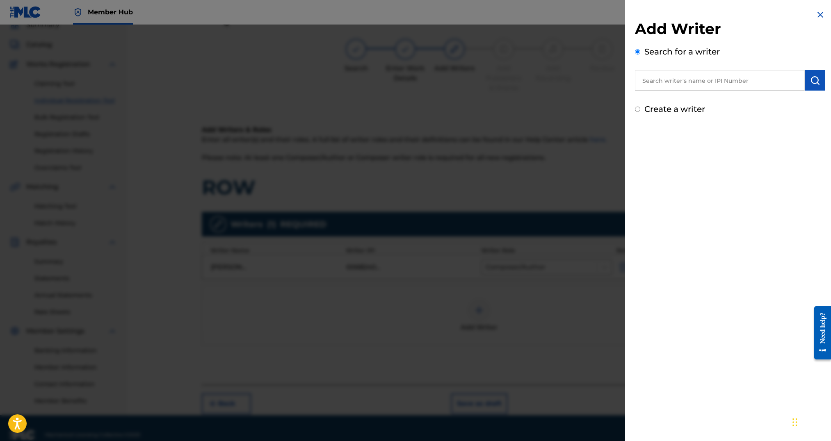
click at [704, 75] on input "text" at bounding box center [720, 80] width 170 height 21
paste input "Garon Anders Brett"
type input "Garon Anders Brett"
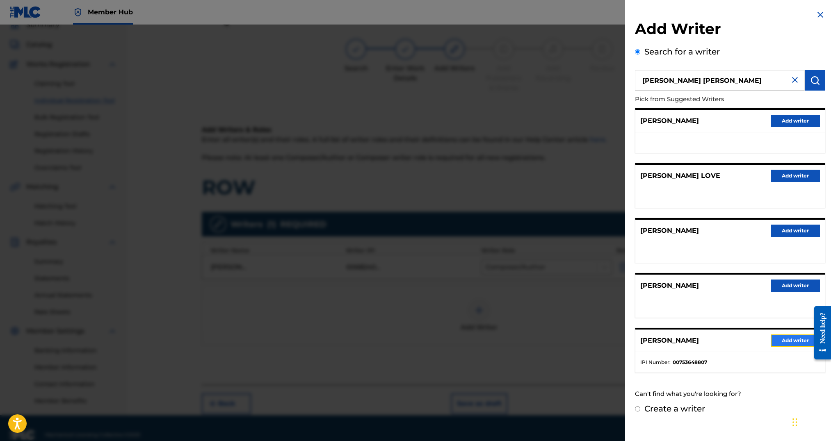
click at [795, 341] on button "Add writer" at bounding box center [795, 341] width 49 height 12
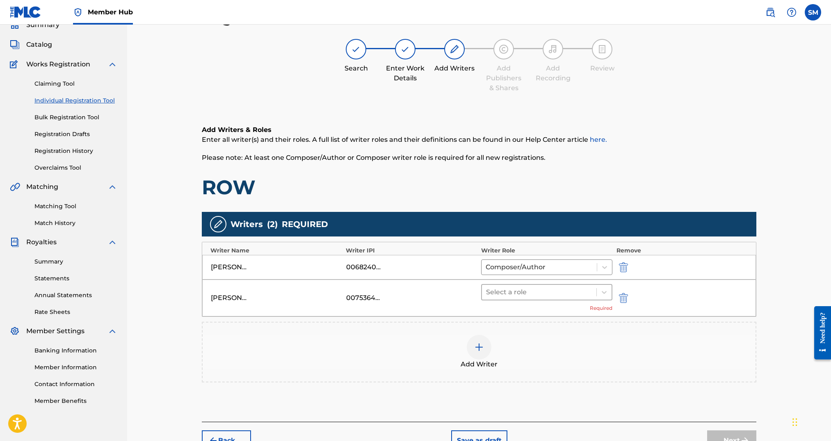
click at [514, 288] on div at bounding box center [539, 292] width 106 height 11
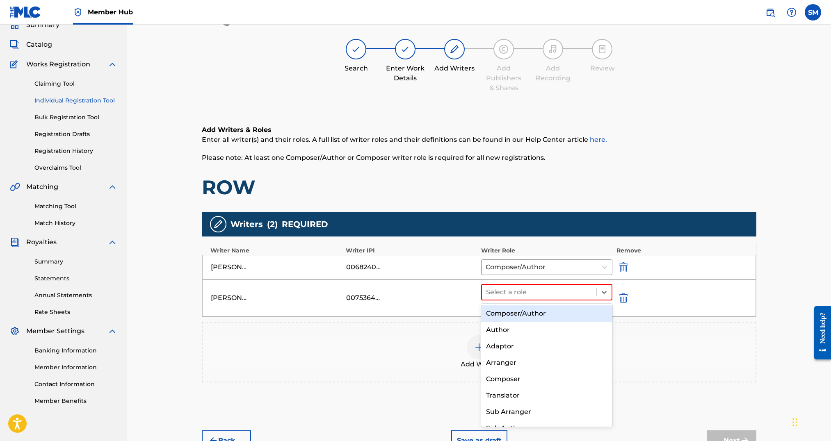
click at [511, 307] on div "Composer/Author" at bounding box center [546, 314] width 131 height 16
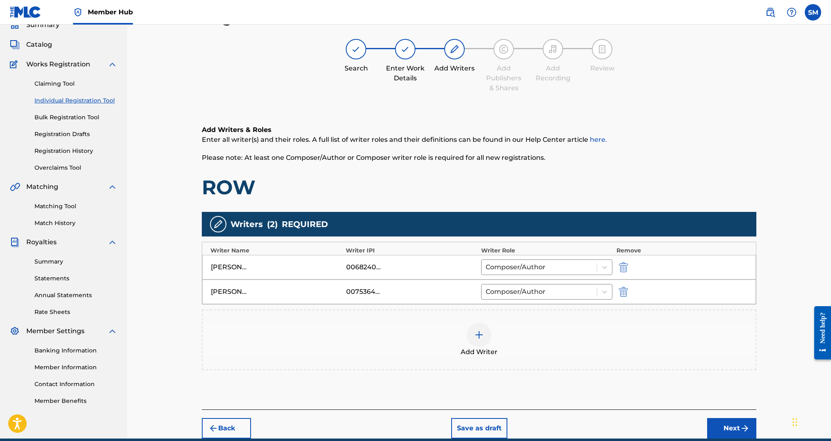
click at [484, 338] on div at bounding box center [479, 335] width 25 height 25
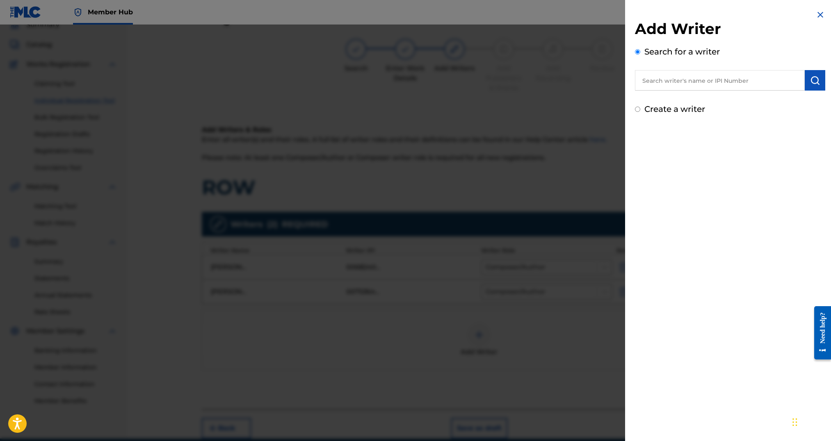
click at [671, 72] on input "text" at bounding box center [720, 80] width 170 height 21
paste input "McKenna Leigh Thomas"
type input "McKenna Leigh Thomas"
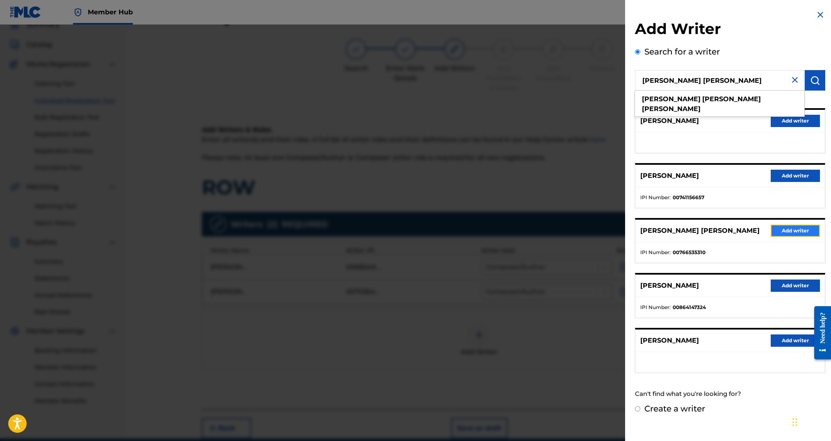
click at [784, 236] on button "Add writer" at bounding box center [795, 231] width 49 height 12
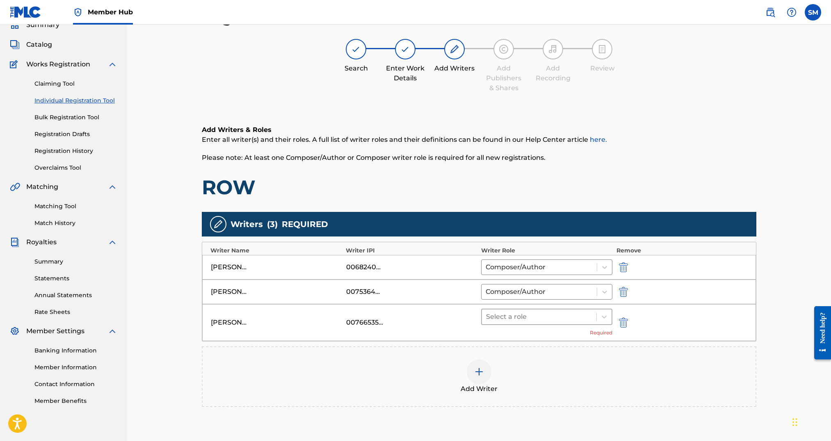
click at [580, 311] on div at bounding box center [539, 316] width 106 height 11
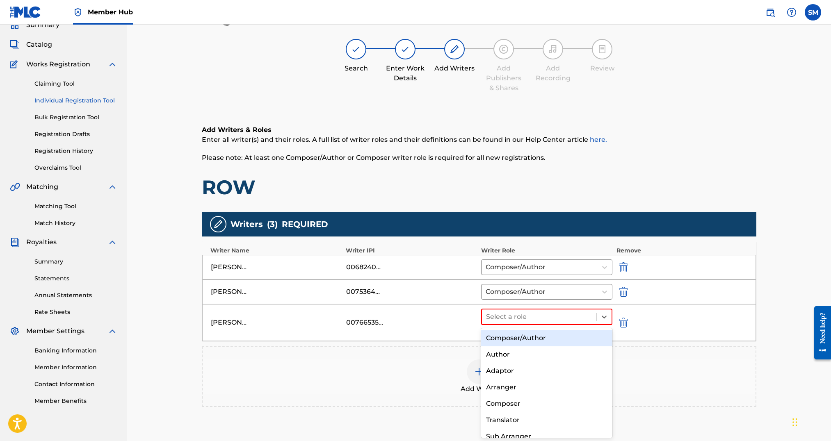
click at [568, 340] on div "Composer/Author" at bounding box center [546, 338] width 131 height 16
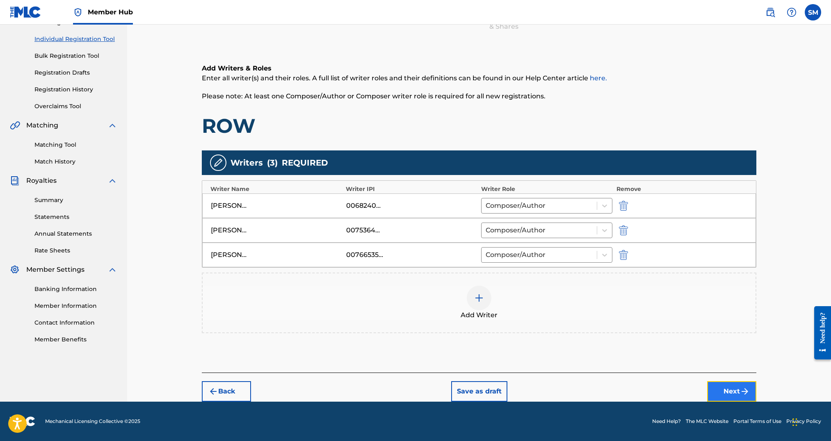
click at [737, 395] on button "Next" at bounding box center [731, 391] width 49 height 21
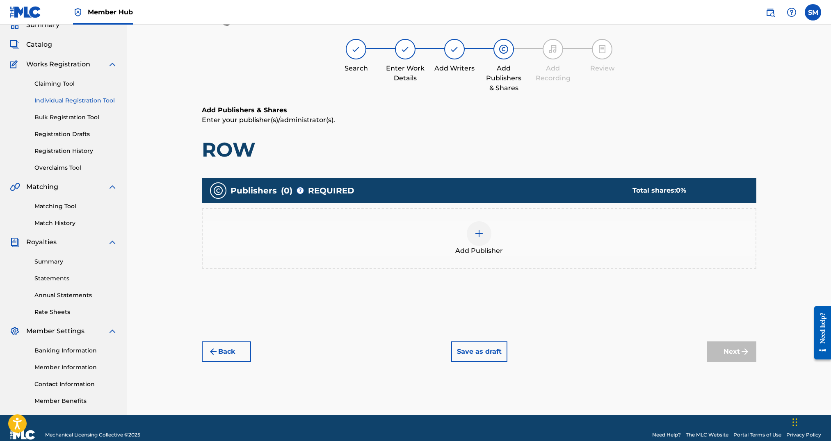
scroll to position [39, 0]
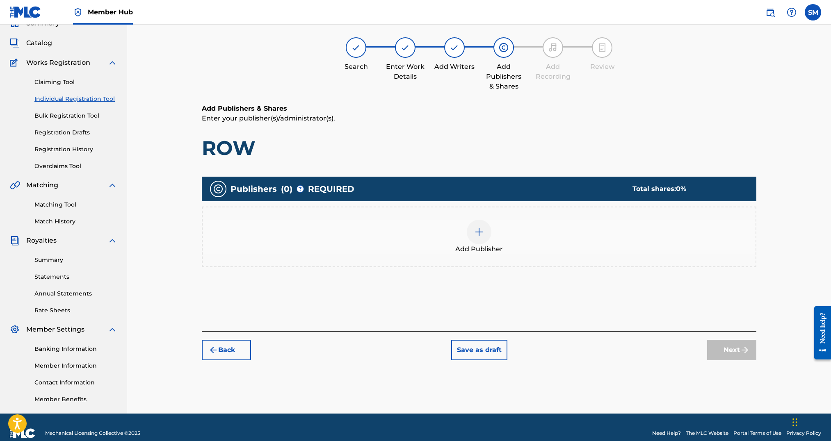
click at [466, 231] on div "Add Publisher" at bounding box center [479, 237] width 553 height 34
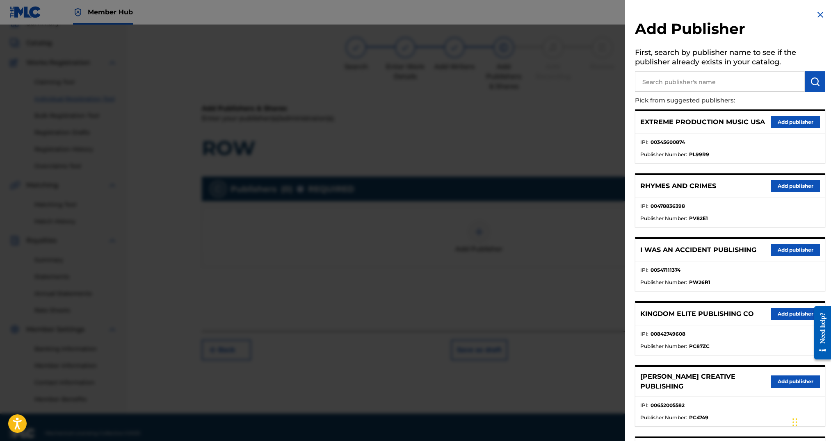
click at [686, 88] on input "text" at bounding box center [720, 81] width 170 height 21
type input "songs of vydia"
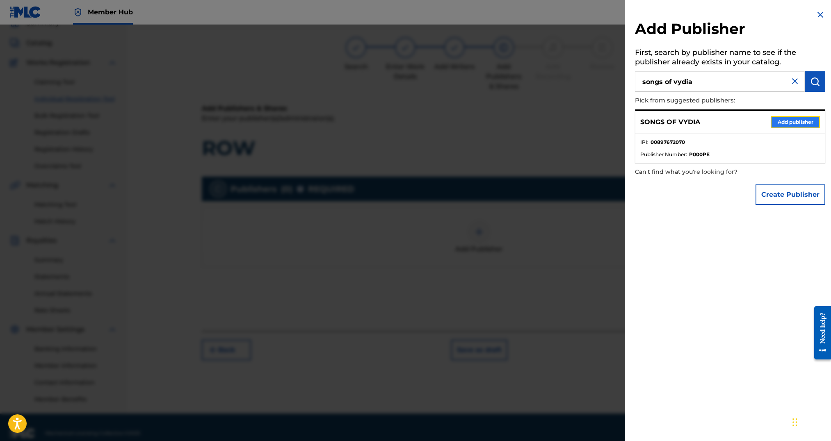
click at [797, 123] on button "Add publisher" at bounding box center [795, 122] width 49 height 12
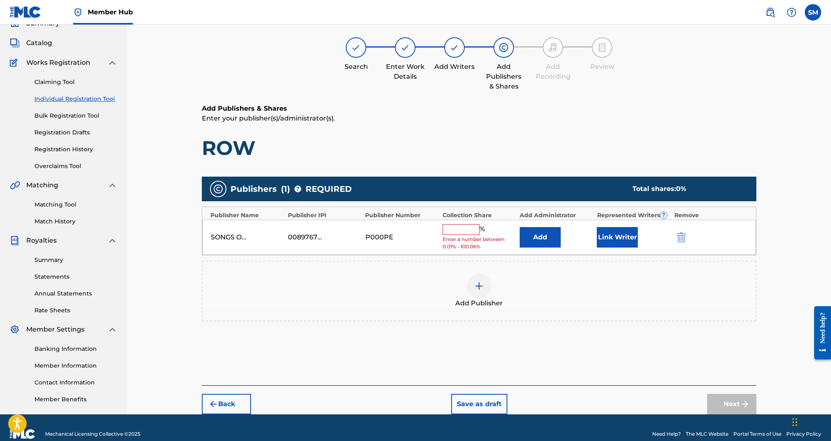
click at [457, 233] on input "text" at bounding box center [461, 229] width 37 height 11
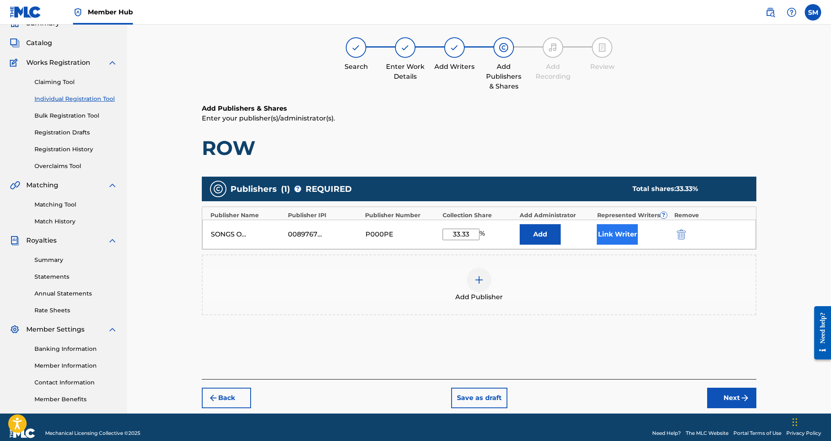
type input "33.33"
click at [608, 230] on button "Link Writer" at bounding box center [617, 234] width 41 height 21
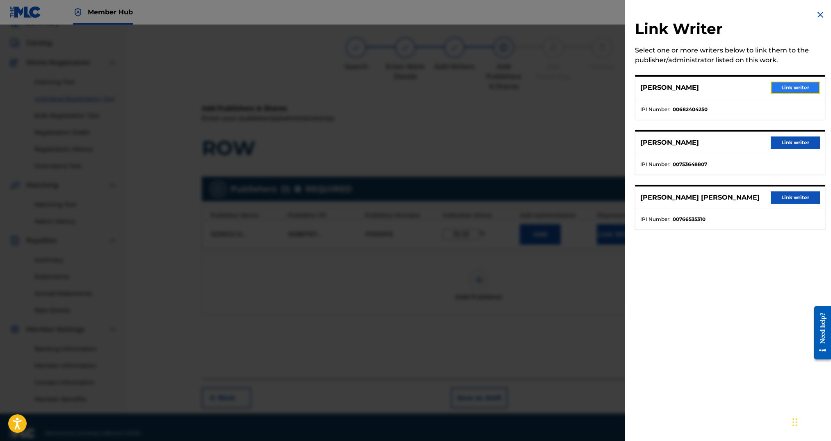
click at [795, 87] on button "Link writer" at bounding box center [795, 88] width 49 height 12
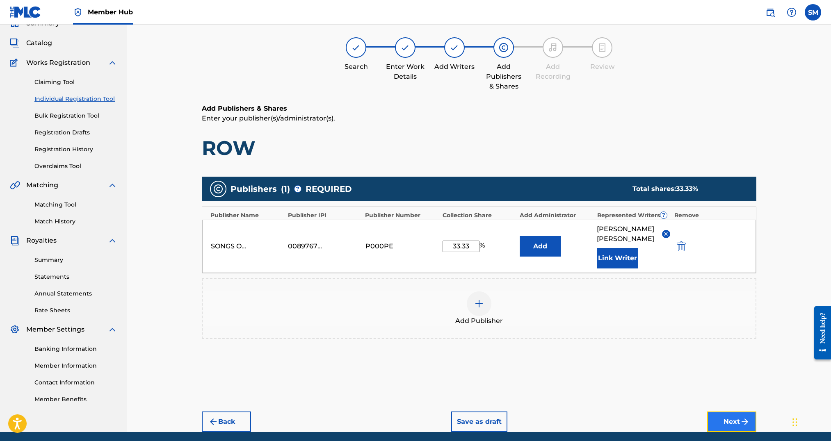
click at [729, 414] on button "Next" at bounding box center [731, 422] width 49 height 21
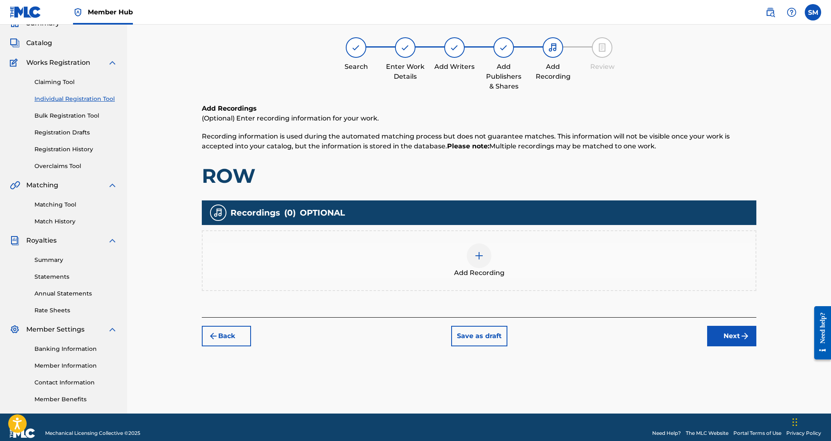
scroll to position [37, 0]
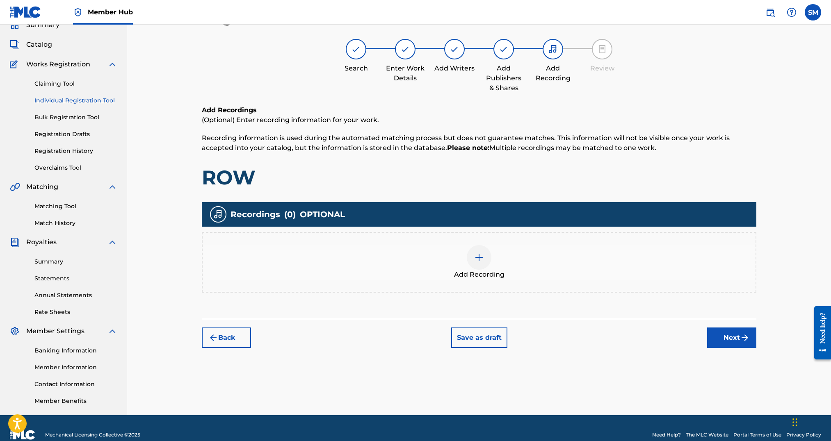
click at [484, 260] on img at bounding box center [479, 258] width 10 height 10
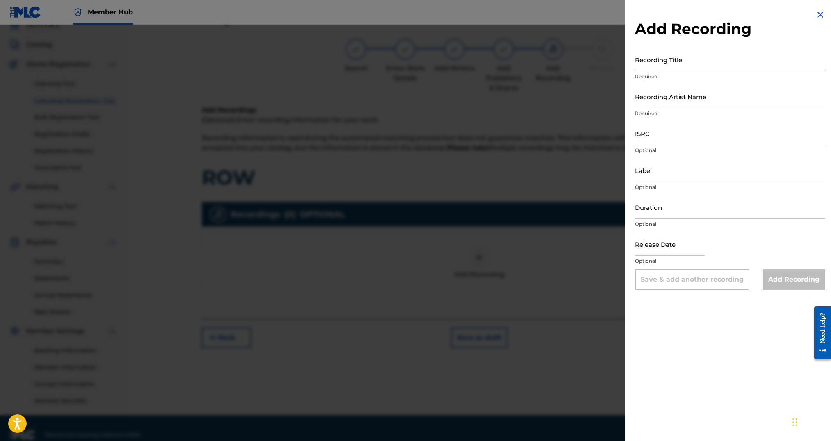
click at [707, 69] on input "Recording Title" at bounding box center [730, 59] width 190 height 23
type input "Row"
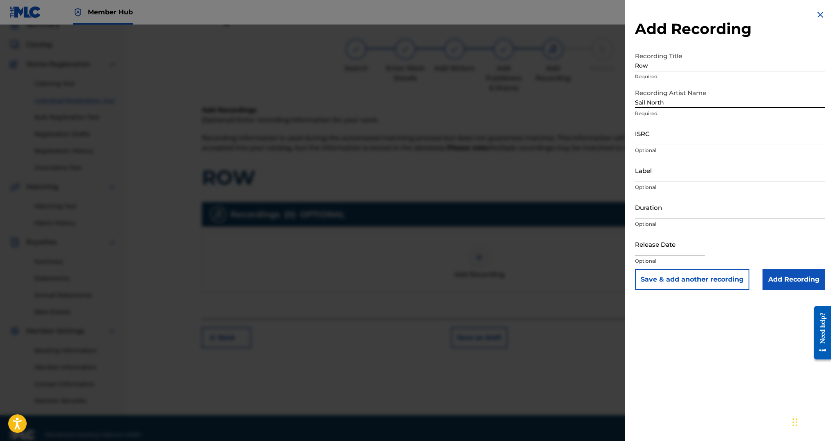
type input "Sail North"
paste input "QZTLA2509595"
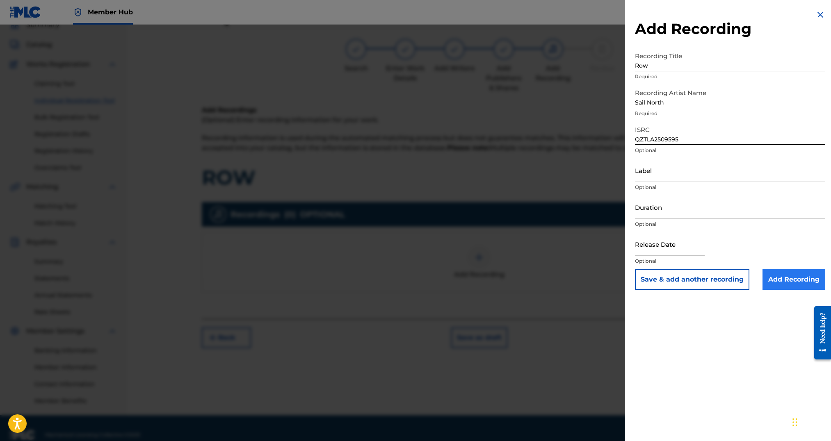
type input "QZTLA2509595"
click at [781, 278] on input "Add Recording" at bounding box center [793, 279] width 63 height 21
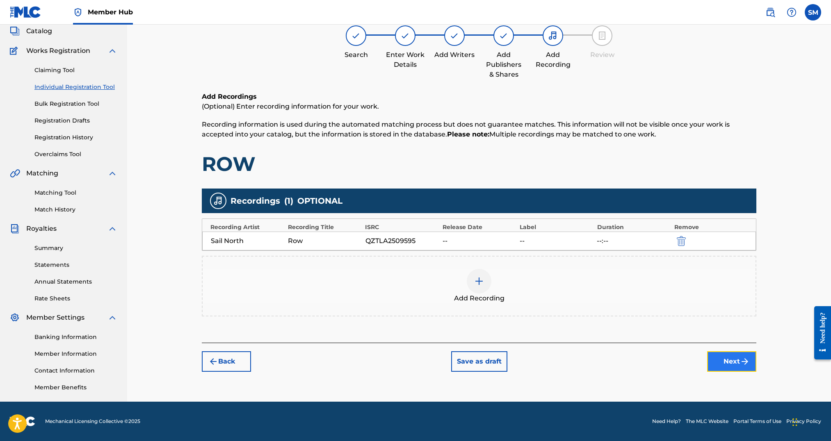
click at [731, 356] on button "Next" at bounding box center [731, 361] width 49 height 21
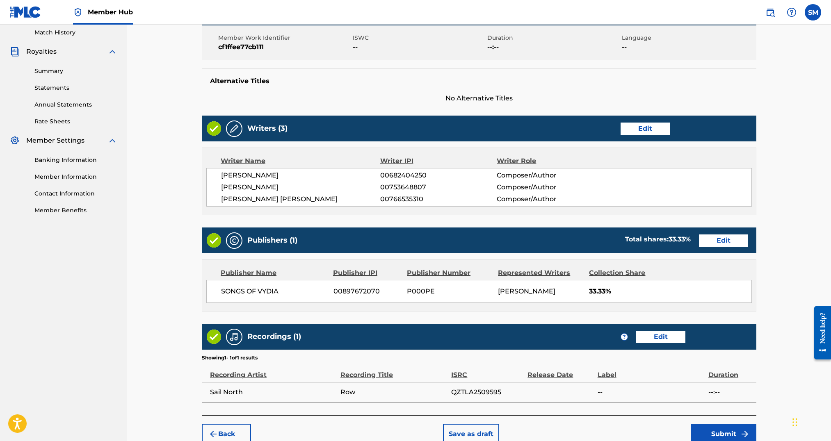
scroll to position [270, 0]
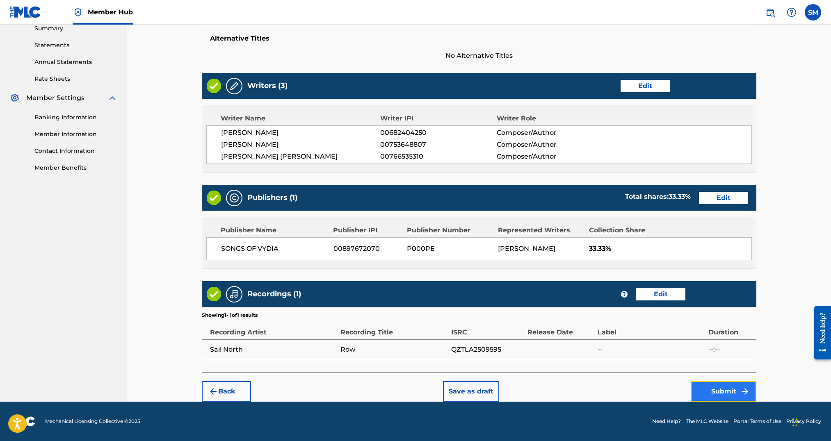
click at [717, 393] on button "Submit" at bounding box center [724, 391] width 66 height 21
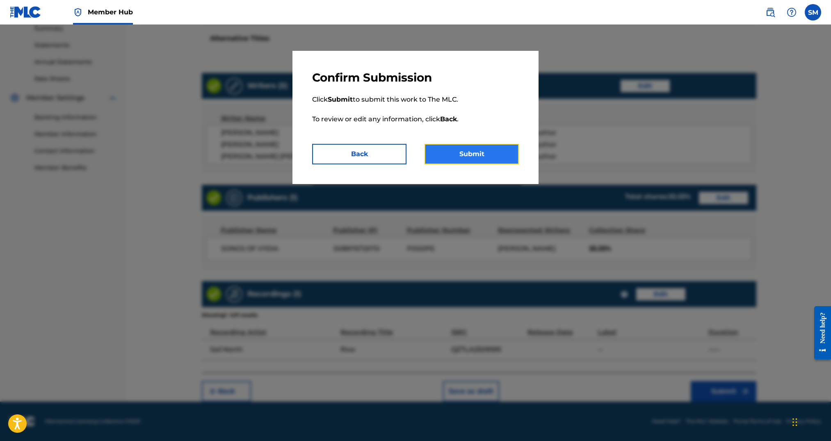
click at [467, 160] on button "Submit" at bounding box center [472, 154] width 94 height 21
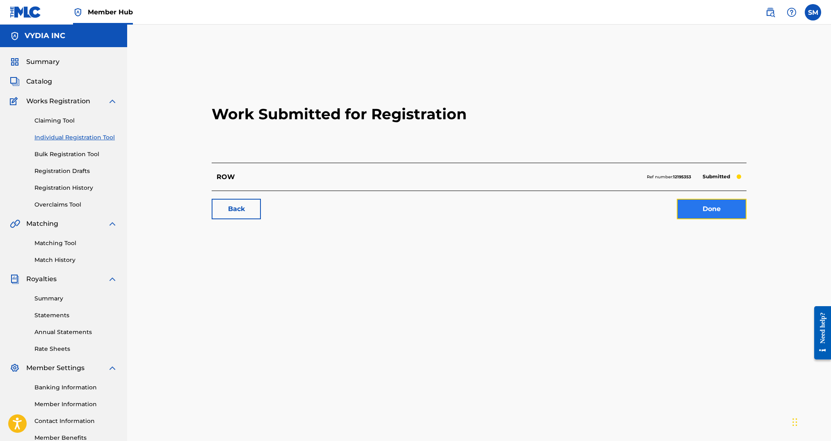
click at [695, 208] on link "Done" at bounding box center [712, 209] width 70 height 21
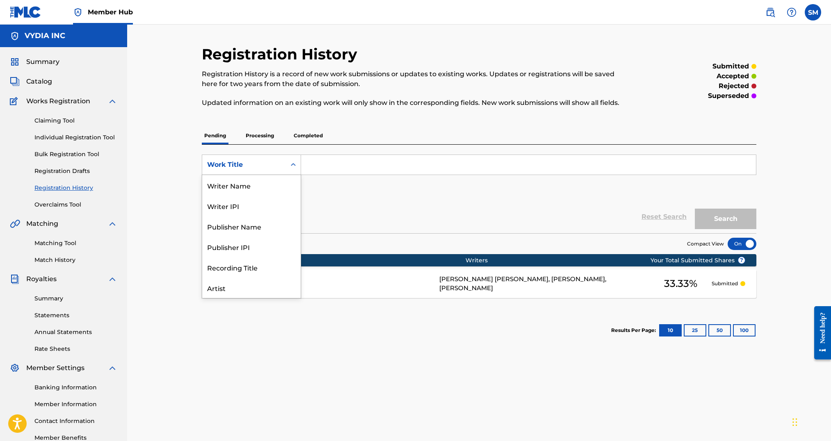
click at [270, 156] on div "Work Title" at bounding box center [251, 165] width 99 height 21
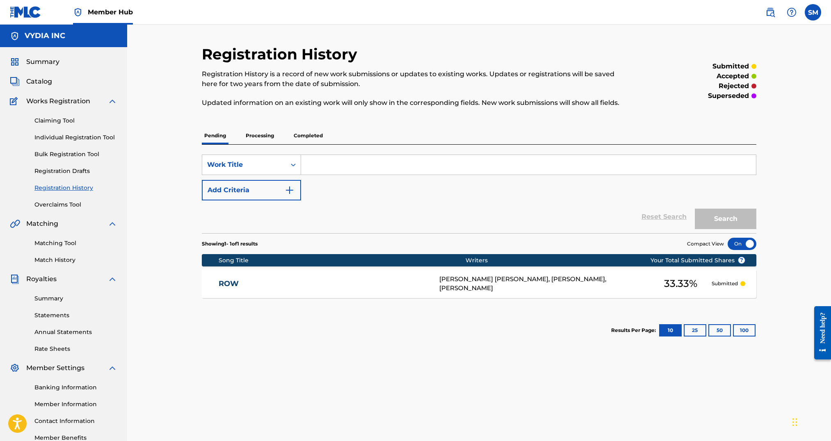
click at [331, 166] on input "Search Form" at bounding box center [528, 165] width 455 height 20
paste input "Santiana"
type input "Santiana"
click at [57, 135] on link "Individual Registration Tool" at bounding box center [75, 137] width 83 height 9
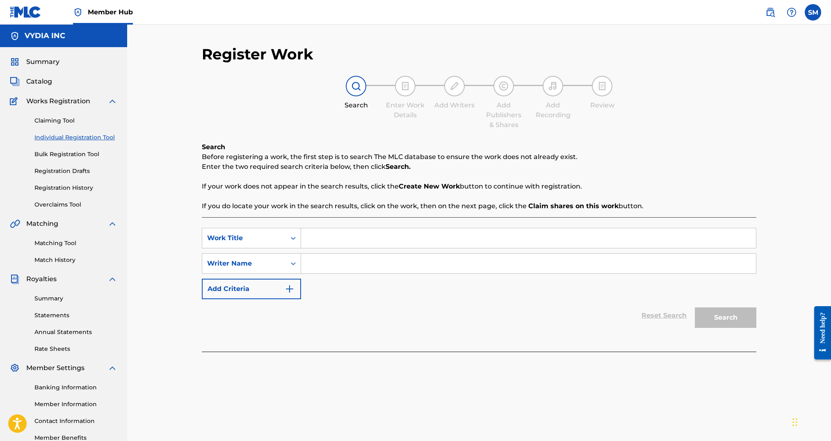
drag, startPoint x: 313, startPoint y: 232, endPoint x: 335, endPoint y: 249, distance: 28.4
click at [313, 233] on input "Search Form" at bounding box center [528, 238] width 455 height 20
paste input "Santiana"
type input "Santiana"
click at [353, 261] on input "Search Form" at bounding box center [528, 264] width 455 height 20
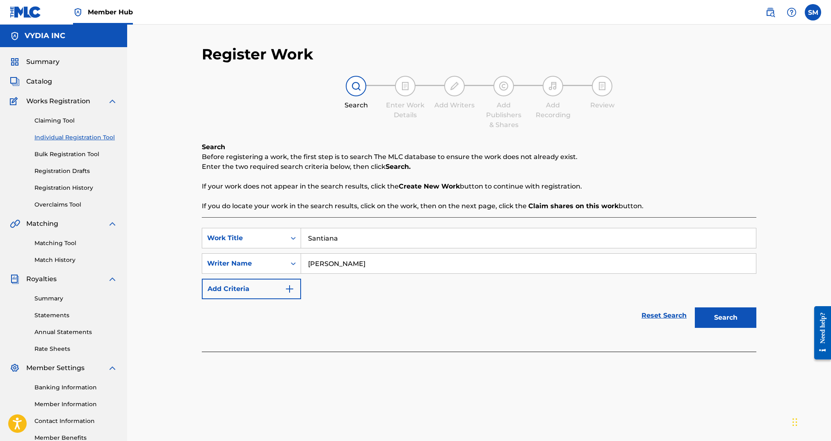
type input "kyle purbaugh"
click at [695, 308] on button "Search" at bounding box center [726, 318] width 62 height 21
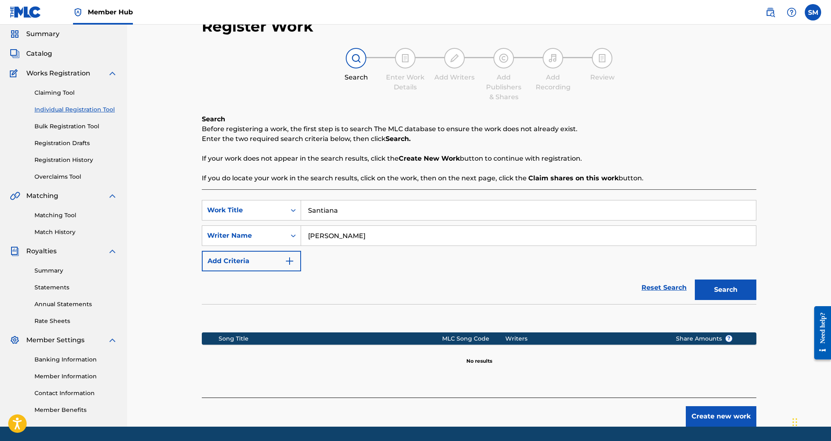
scroll to position [53, 0]
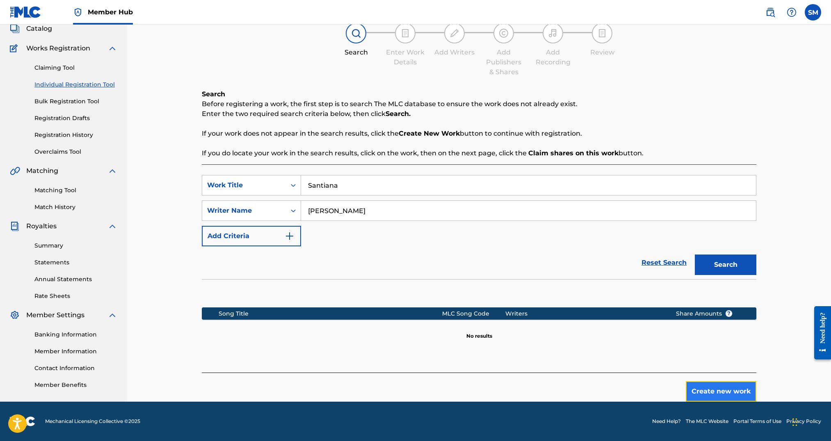
click at [734, 395] on button "Create new work" at bounding box center [721, 391] width 71 height 21
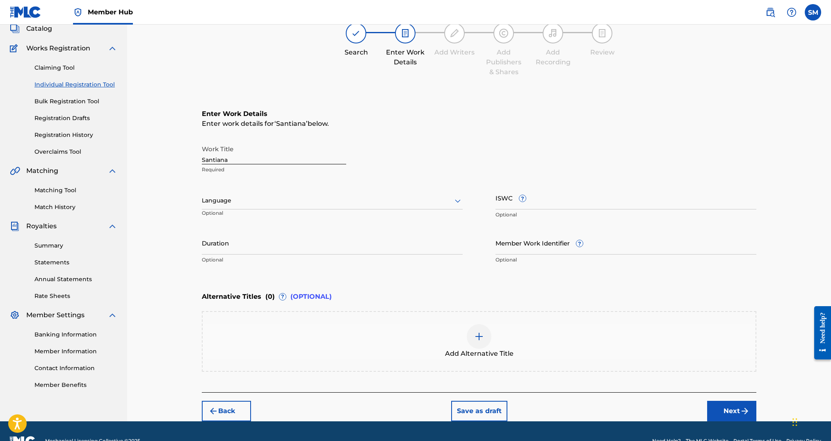
click at [227, 160] on input "Santiana" at bounding box center [274, 152] width 144 height 23
click at [588, 247] on input "Member Work Identifier ?" at bounding box center [625, 242] width 261 height 23
paste input "d2d988eac4817e1d"
type input "d2d988eac4817e"
click at [742, 412] on img "submit" at bounding box center [745, 411] width 10 height 10
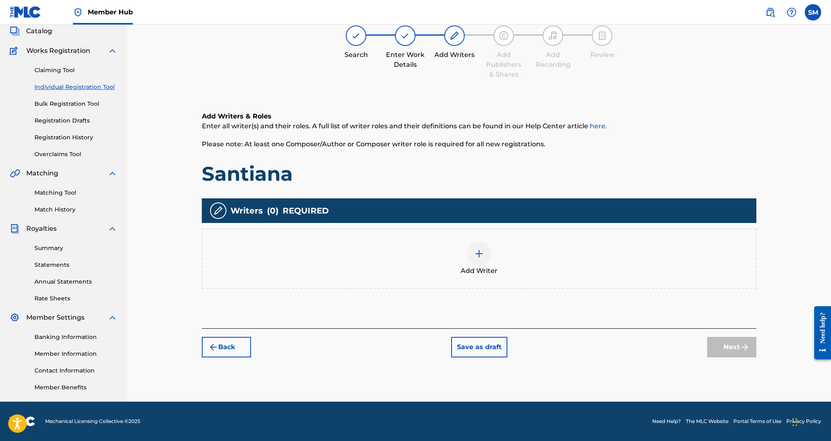
scroll to position [37, 0]
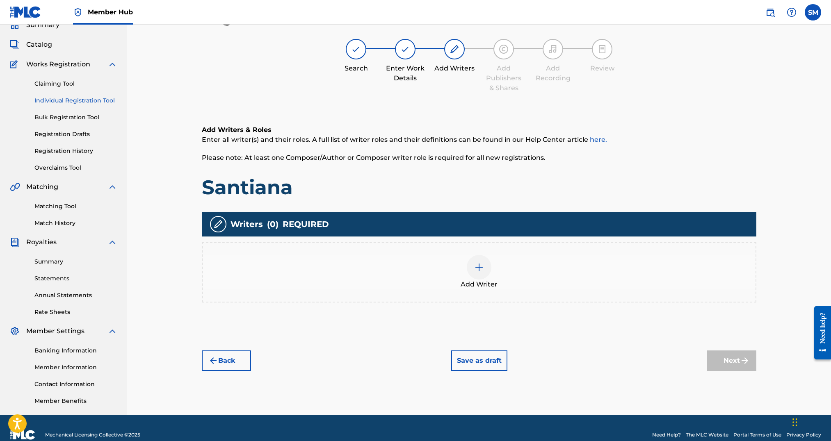
click at [482, 265] on img at bounding box center [479, 267] width 10 height 10
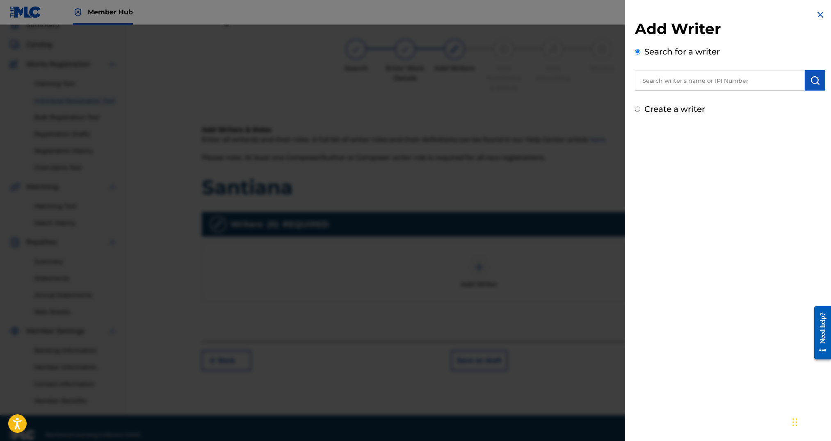
click at [667, 82] on input "text" at bounding box center [720, 80] width 170 height 21
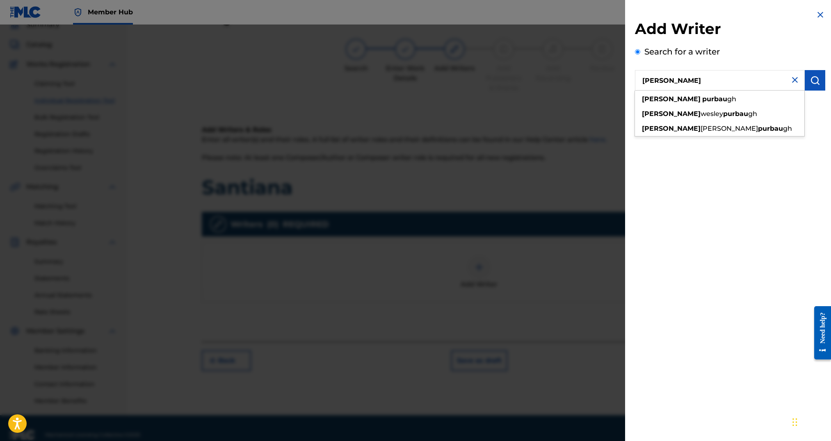
type input "kyle purbaugh"
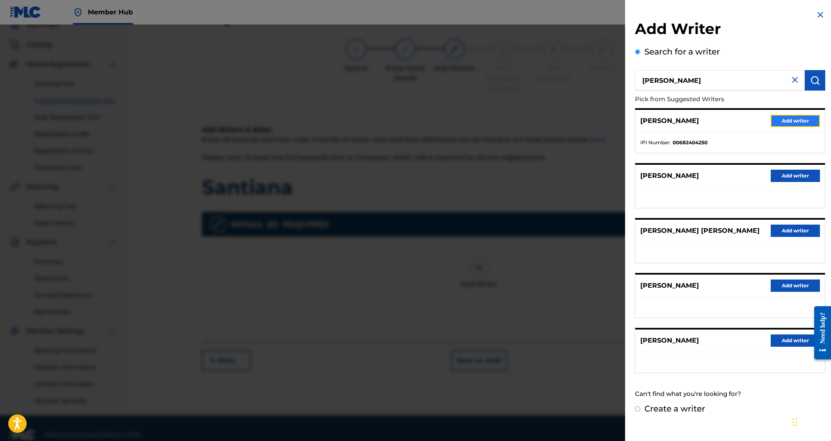
click at [792, 122] on button "Add writer" at bounding box center [795, 121] width 49 height 12
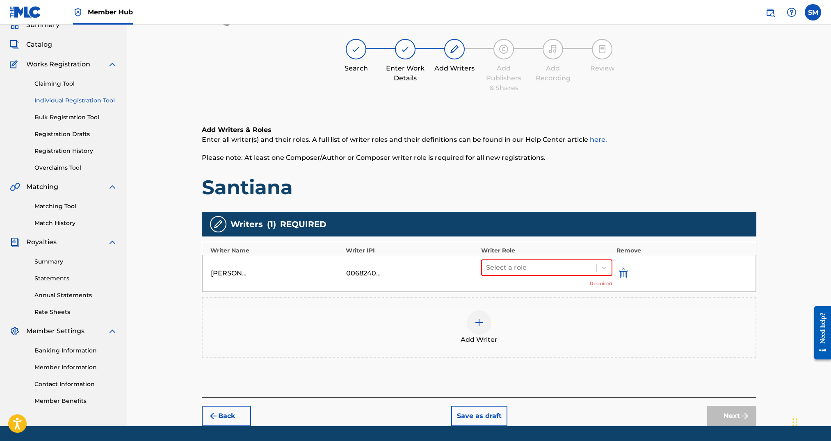
click at [555, 278] on div "Select a role Required" at bounding box center [546, 274] width 131 height 28
click at [554, 272] on div at bounding box center [539, 267] width 106 height 11
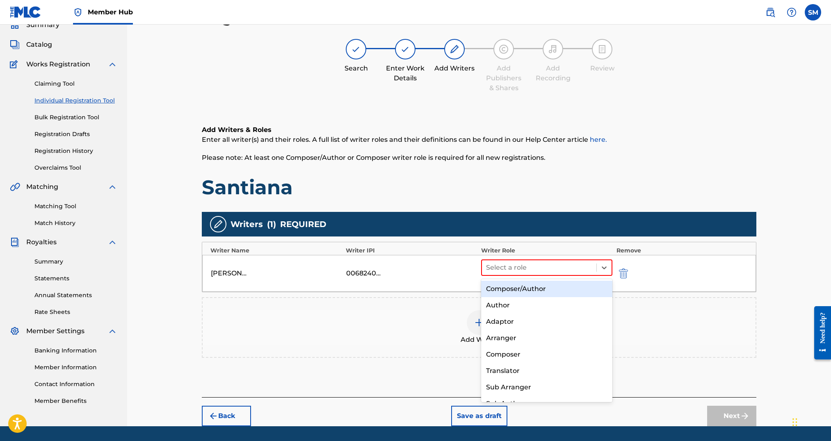
click at [537, 292] on div "Composer/Author" at bounding box center [546, 289] width 131 height 16
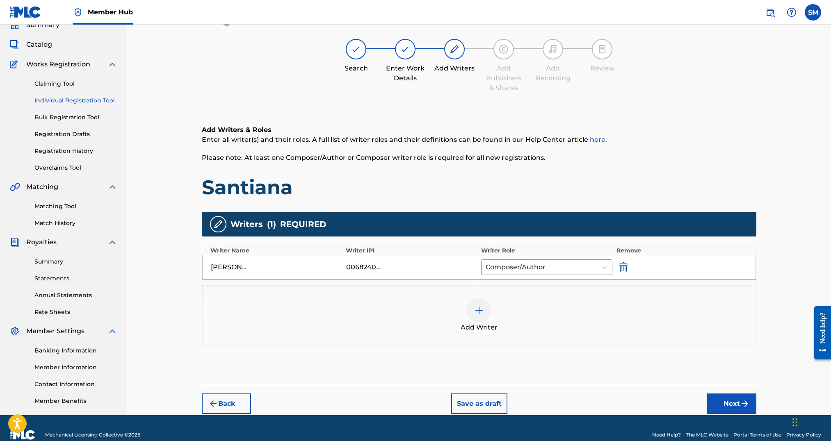
click at [486, 316] on div at bounding box center [479, 310] width 25 height 25
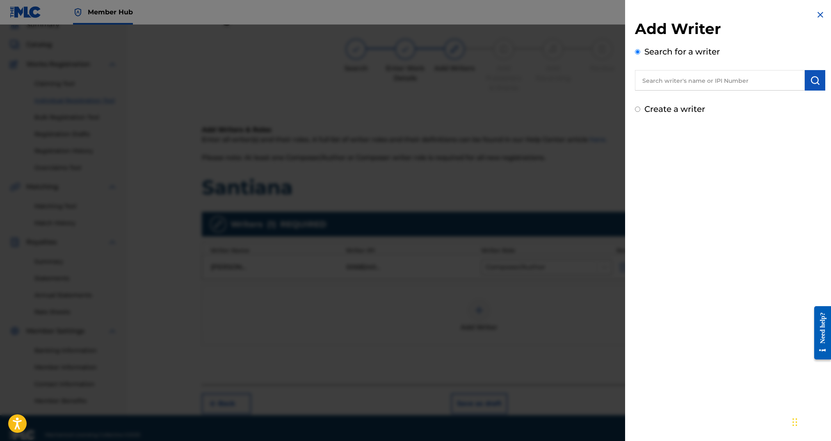
click at [721, 80] on input "text" at bounding box center [720, 80] width 170 height 21
paste input "Gavin Michael McMahan"
type input "Gavin Michael McMahan"
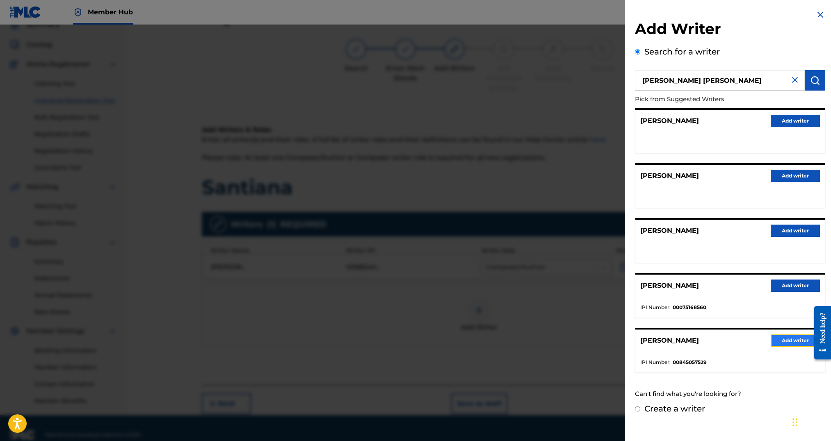
click at [787, 340] on button "Add writer" at bounding box center [795, 341] width 49 height 12
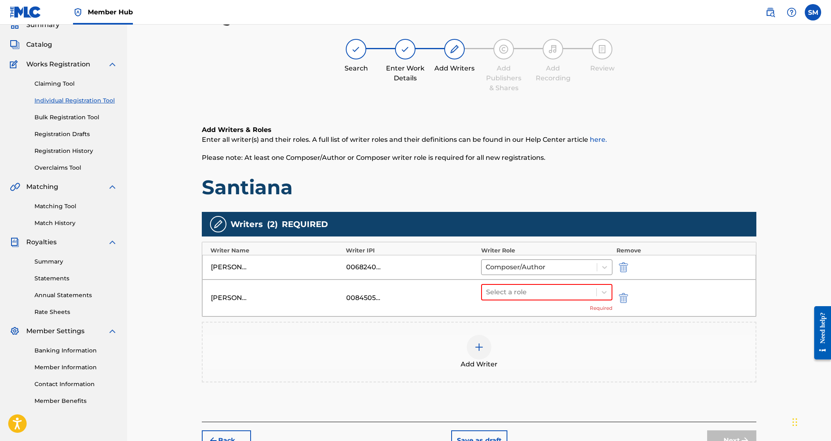
click at [532, 307] on div "Select a role Required" at bounding box center [546, 298] width 131 height 28
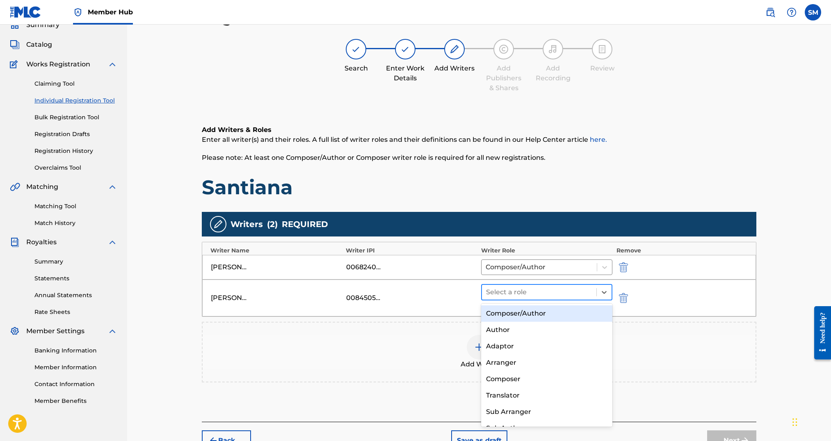
click at [531, 295] on div at bounding box center [539, 292] width 106 height 11
click at [546, 315] on div "Composer/Author" at bounding box center [546, 314] width 131 height 16
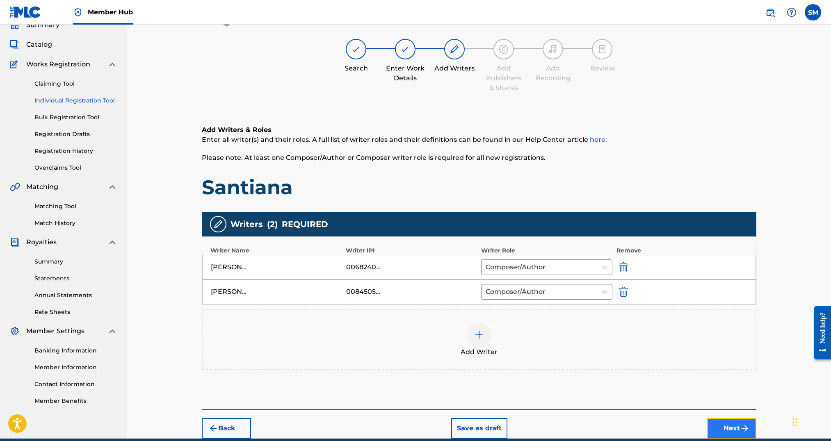
click at [730, 426] on button "Next" at bounding box center [731, 428] width 49 height 21
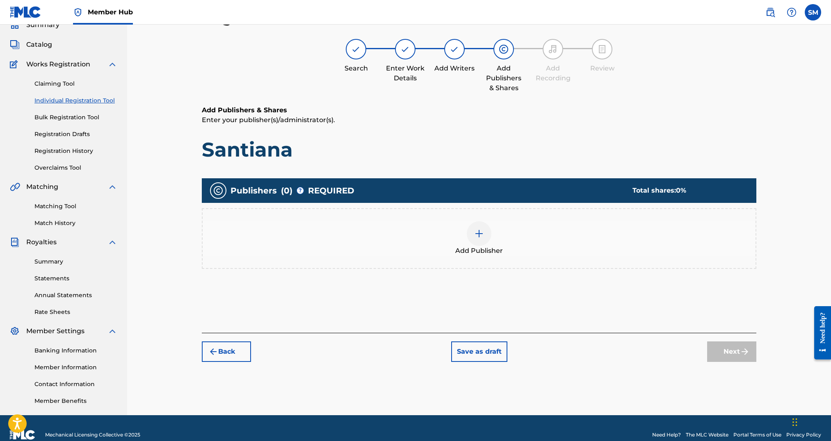
click at [477, 244] on div at bounding box center [479, 233] width 25 height 25
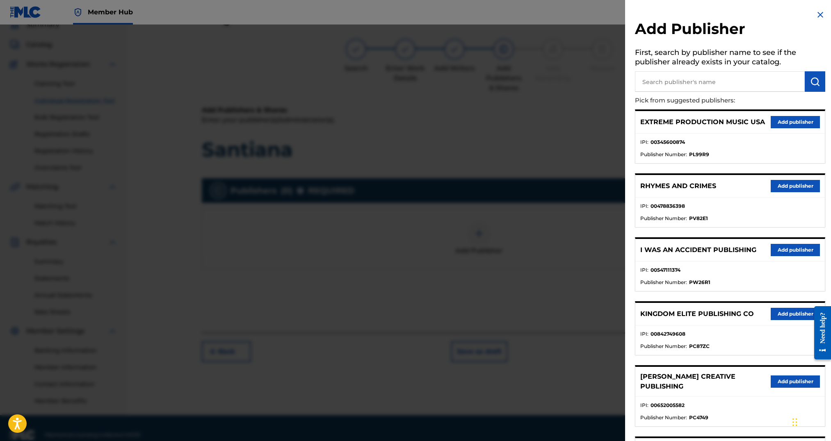
click at [701, 89] on input "text" at bounding box center [720, 81] width 170 height 21
type input "songs of vyd"
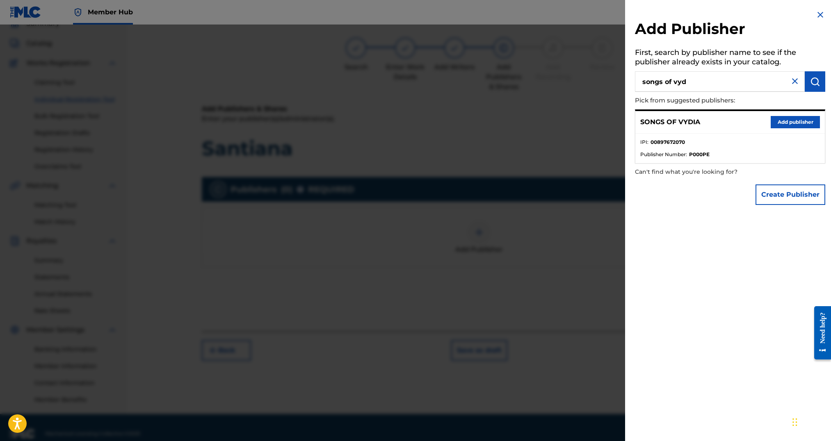
scroll to position [39, 0]
click at [806, 123] on button "Add publisher" at bounding box center [795, 122] width 49 height 12
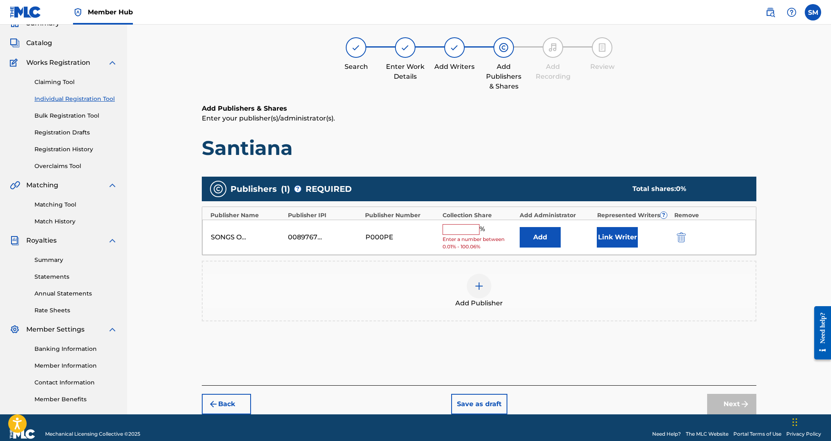
click at [468, 231] on input "text" at bounding box center [461, 229] width 37 height 11
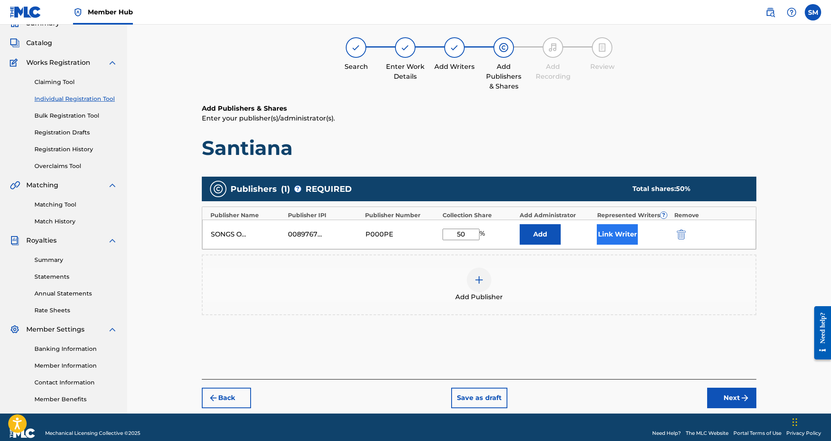
type input "50"
click at [629, 228] on button "Link Writer" at bounding box center [617, 234] width 41 height 21
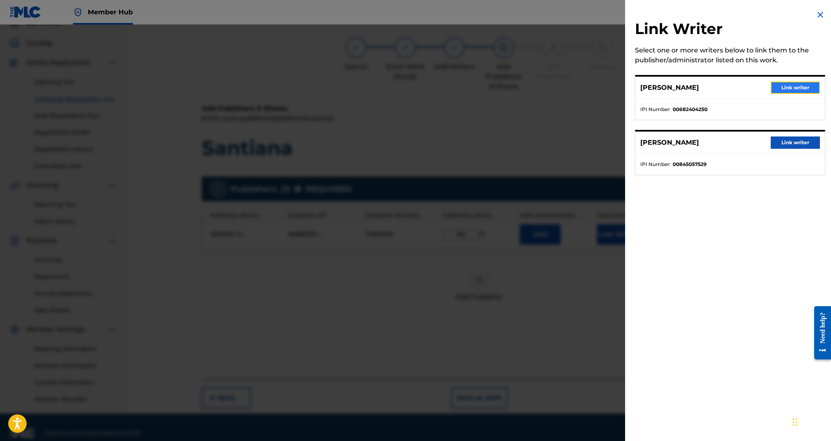
click at [789, 91] on button "Link writer" at bounding box center [795, 88] width 49 height 12
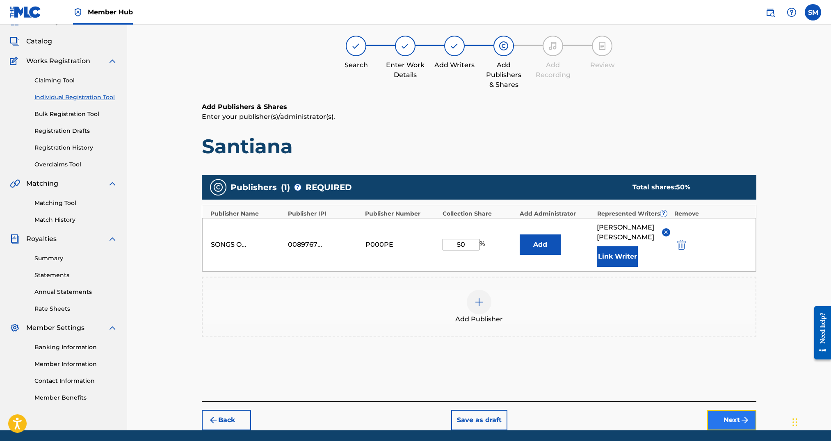
click at [739, 410] on button "Next" at bounding box center [731, 420] width 49 height 21
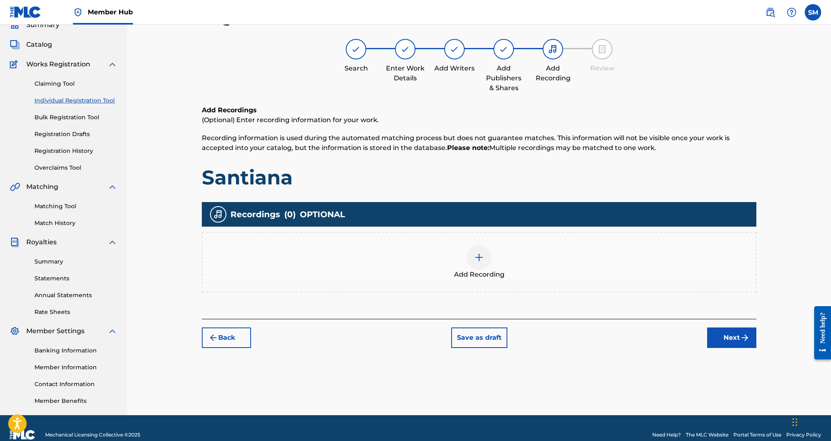
click at [484, 258] on div at bounding box center [479, 257] width 25 height 25
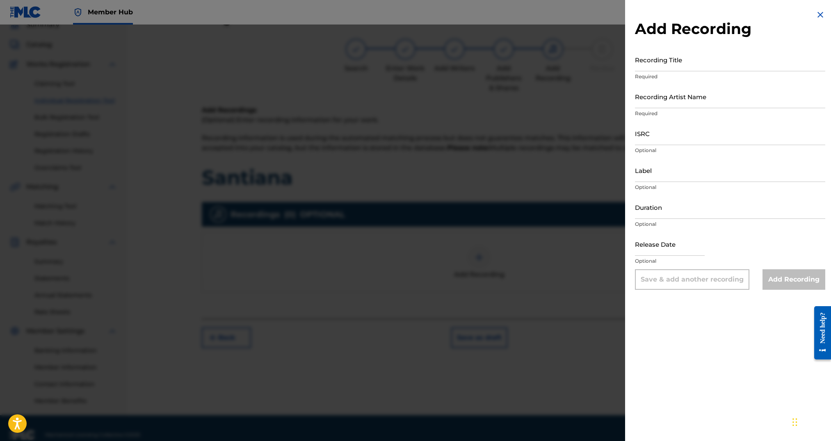
click at [687, 72] on div "Recording Title Required" at bounding box center [730, 66] width 190 height 37
click at [685, 69] on input "Recording Title" at bounding box center [730, 59] width 190 height 23
paste input "Santiana"
type input "Santiana"
click at [657, 101] on input "Recording Artist Name" at bounding box center [730, 96] width 190 height 23
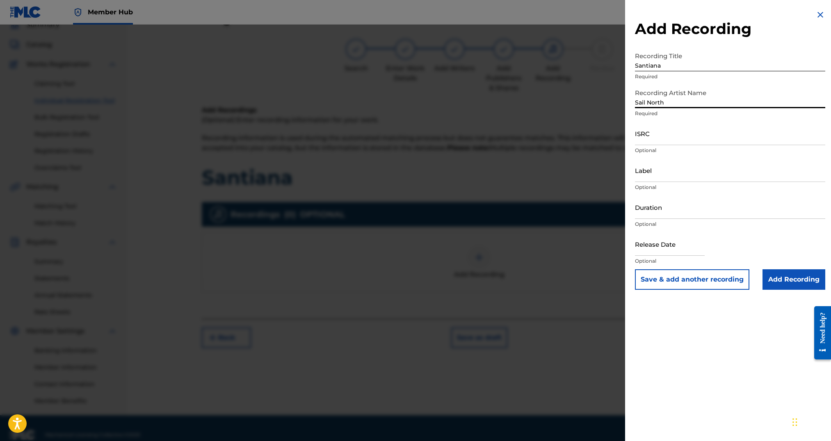
type input "Sail North"
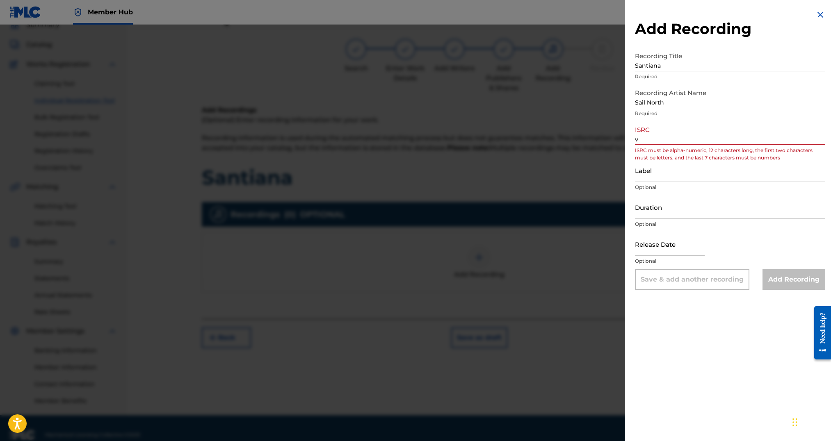
type input "v"
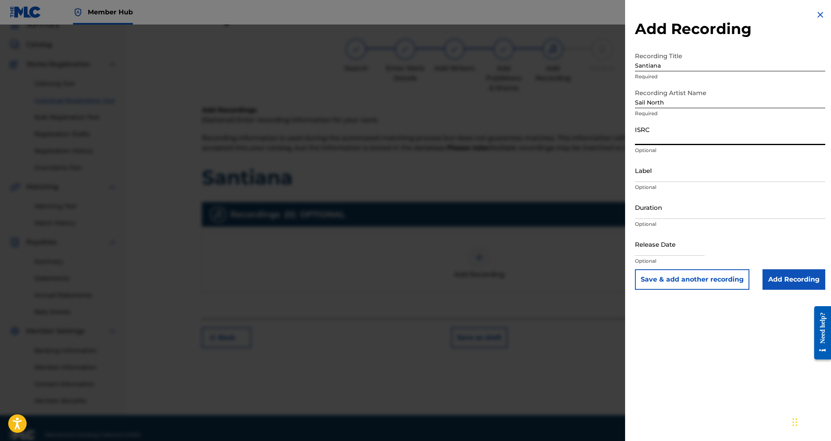
paste input "QZTL92535693"
type input "QZTL92535693"
click at [635, 269] on button "Save & add another recording" at bounding box center [692, 279] width 114 height 21
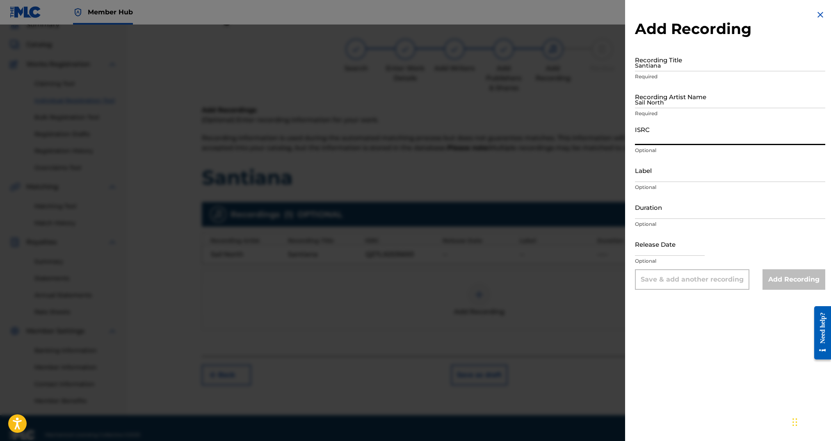
drag, startPoint x: 815, startPoint y: 17, endPoint x: 751, endPoint y: 108, distance: 111.5
click at [815, 17] on img at bounding box center [820, 15] width 10 height 10
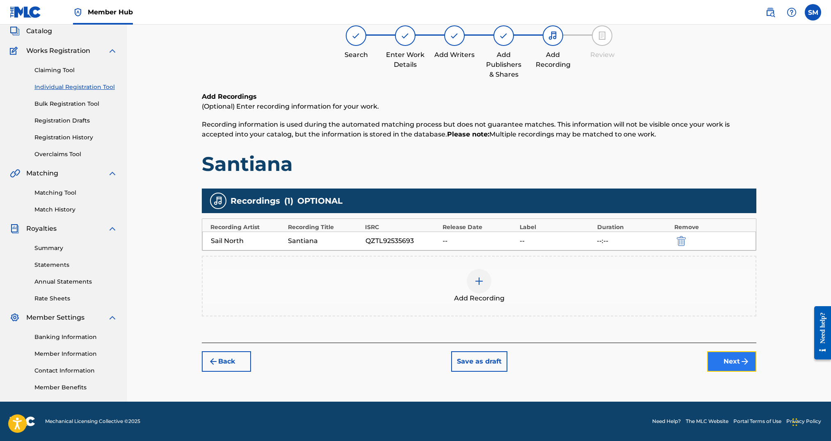
click at [739, 358] on button "Next" at bounding box center [731, 361] width 49 height 21
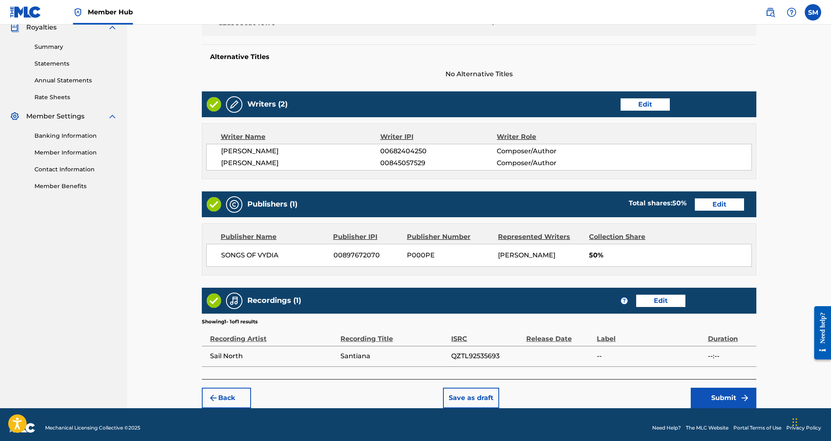
scroll to position [258, 0]
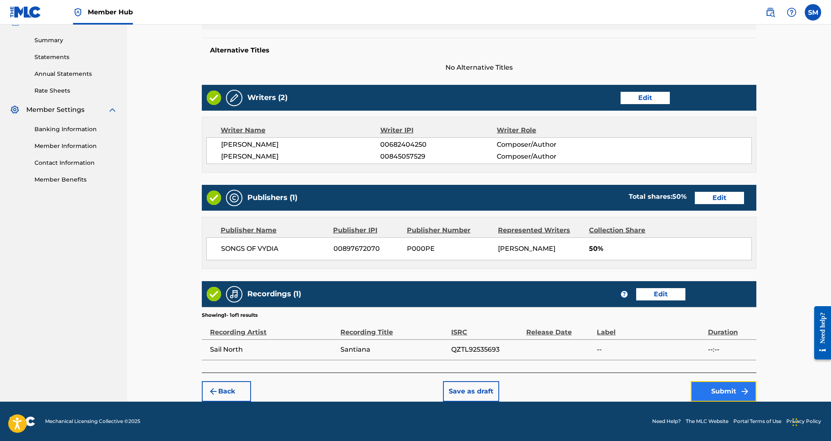
click at [729, 389] on button "Submit" at bounding box center [724, 391] width 66 height 21
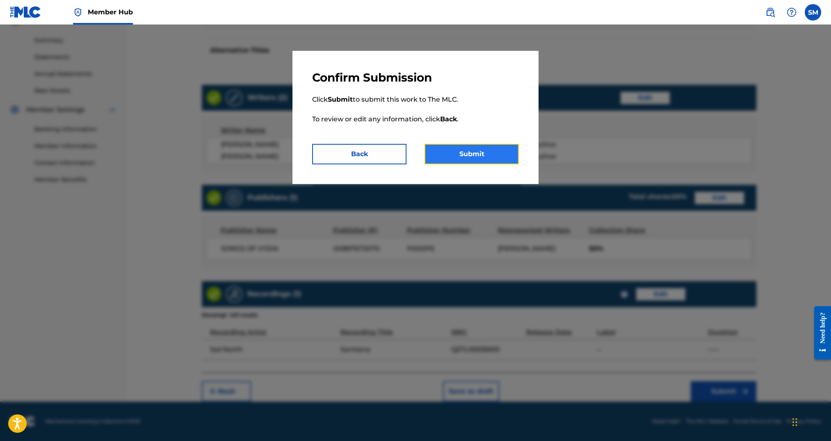
click at [507, 148] on button "Submit" at bounding box center [472, 154] width 94 height 21
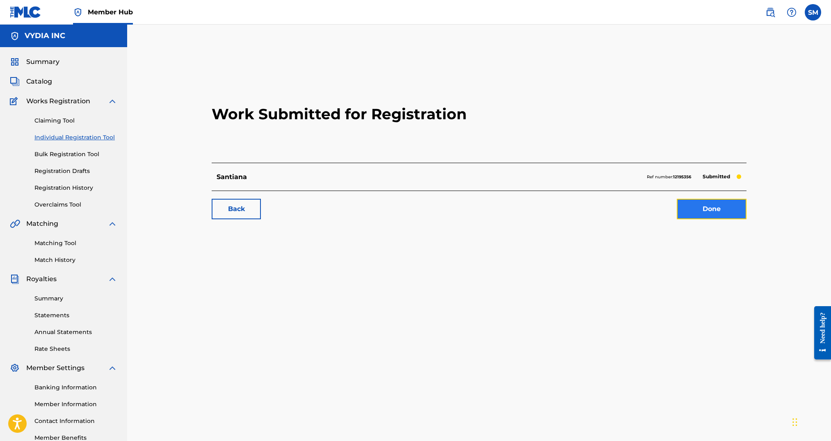
click at [721, 206] on link "Done" at bounding box center [712, 209] width 70 height 21
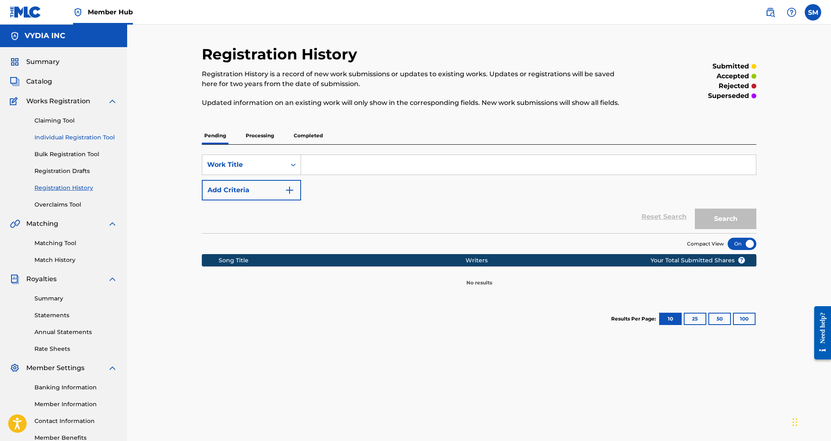
click at [66, 135] on link "Individual Registration Tool" at bounding box center [75, 137] width 83 height 9
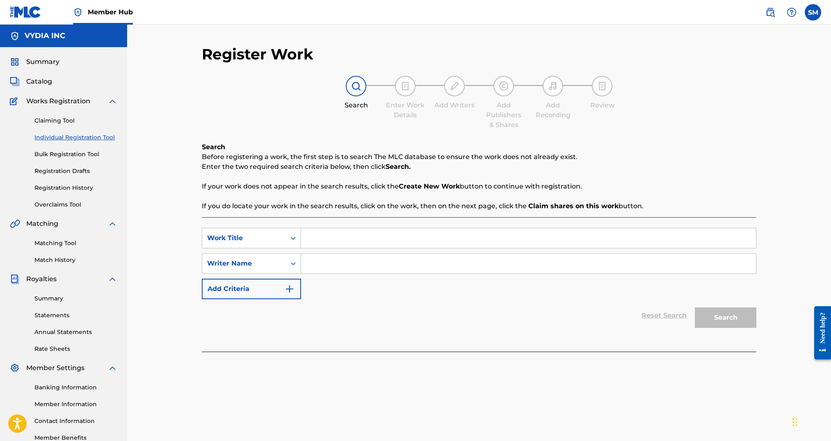
click at [332, 235] on input "Search Form" at bounding box center [528, 238] width 455 height 20
type input "drunken sailor"
type input "kyle purbaugh"
click at [695, 308] on button "Search" at bounding box center [726, 318] width 62 height 21
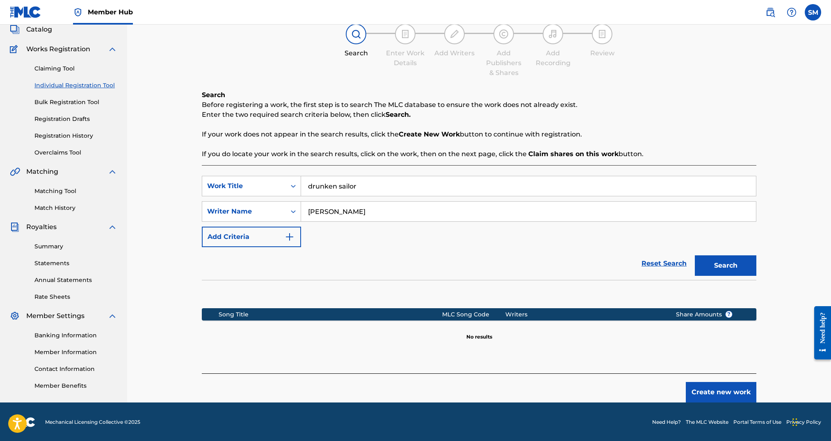
scroll to position [53, 0]
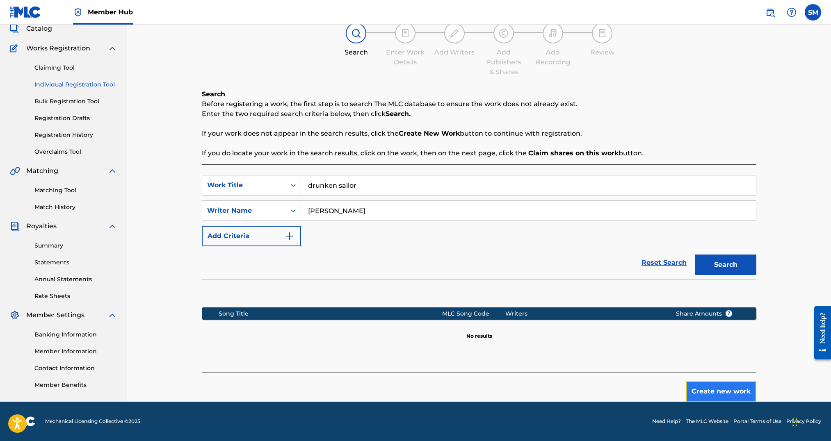
click at [733, 392] on button "Create new work" at bounding box center [721, 391] width 71 height 21
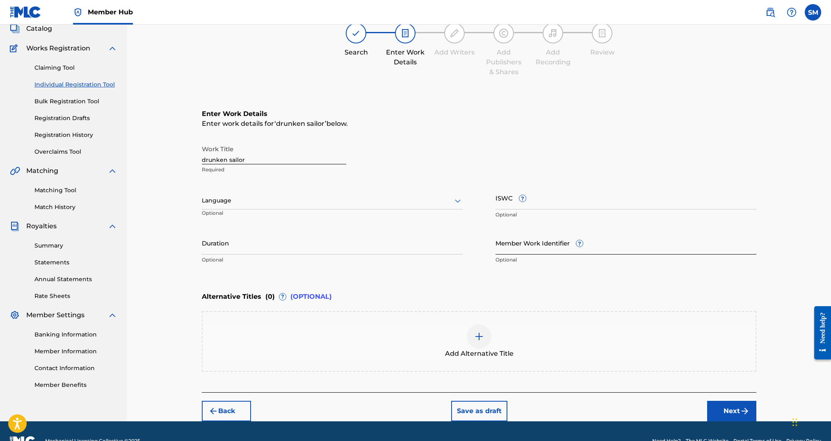
click at [511, 247] on input "Member Work Identifier ?" at bounding box center [625, 242] width 261 height 23
paste input "d547d21abdd4f7ba"
type input "d547d21abdd4f7"
drag, startPoint x: 734, startPoint y: 411, endPoint x: 700, endPoint y: 388, distance: 41.6
click at [735, 411] on button "Next" at bounding box center [731, 411] width 49 height 21
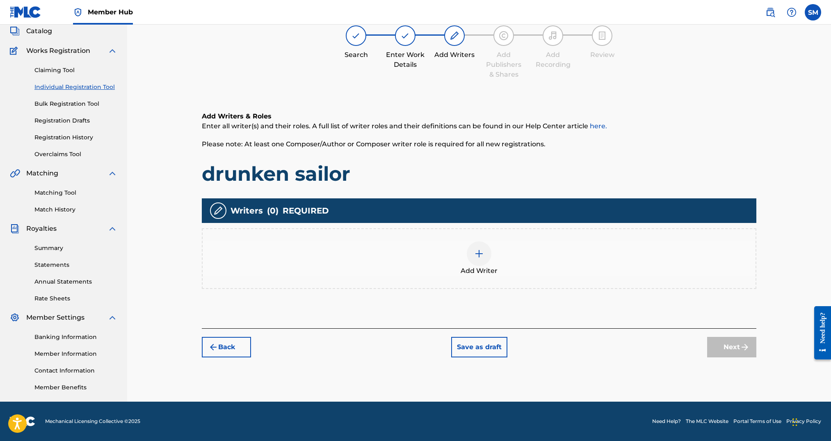
scroll to position [37, 0]
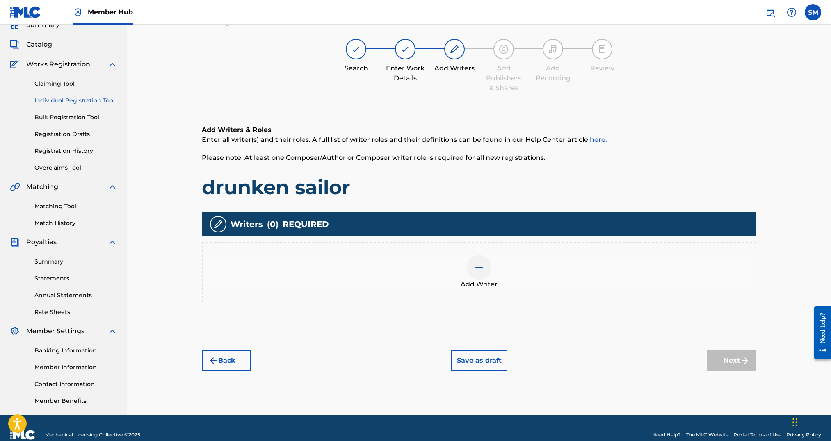
click at [481, 253] on div "Add Writer" at bounding box center [479, 272] width 555 height 61
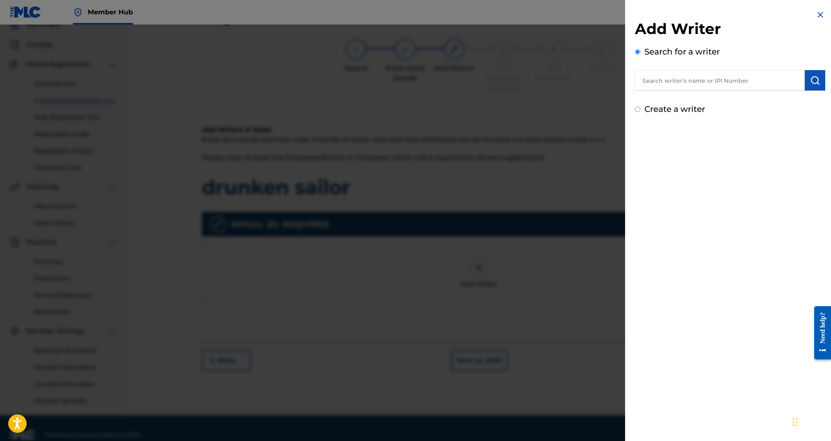
click at [651, 80] on input "text" at bounding box center [720, 80] width 170 height 21
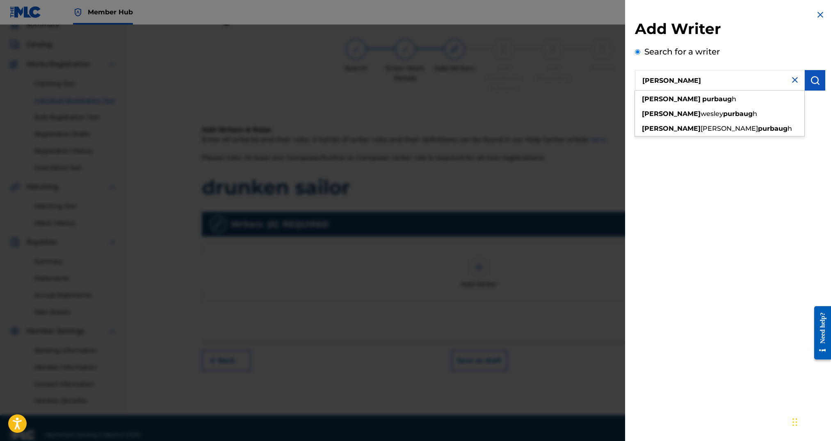
type input "kyle purbaugh"
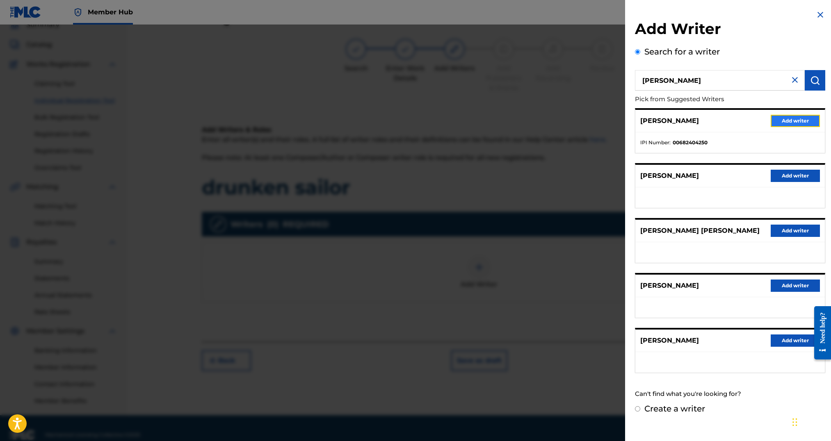
click at [790, 120] on button "Add writer" at bounding box center [795, 121] width 49 height 12
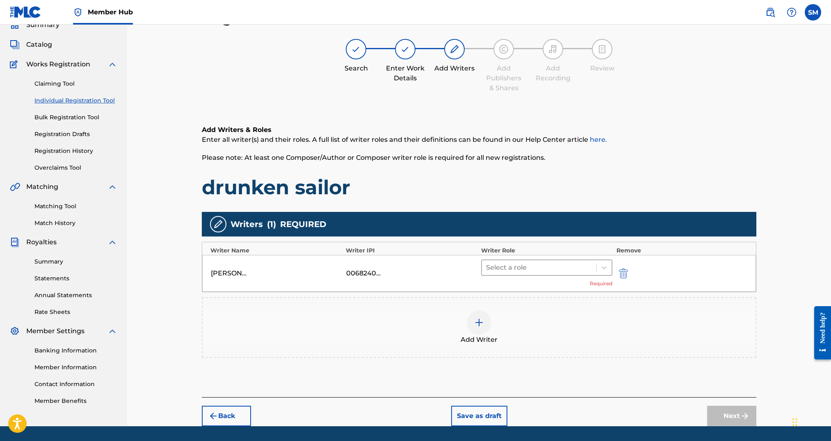
click at [503, 273] on div at bounding box center [539, 267] width 106 height 11
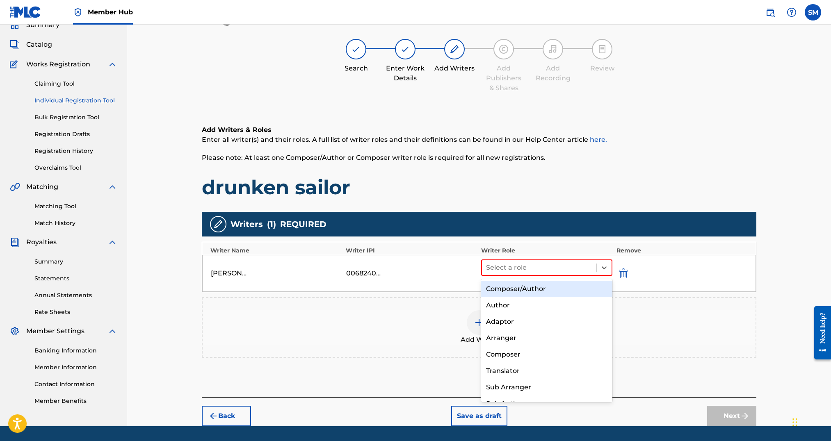
click at [501, 288] on div "Composer/Author" at bounding box center [546, 289] width 131 height 16
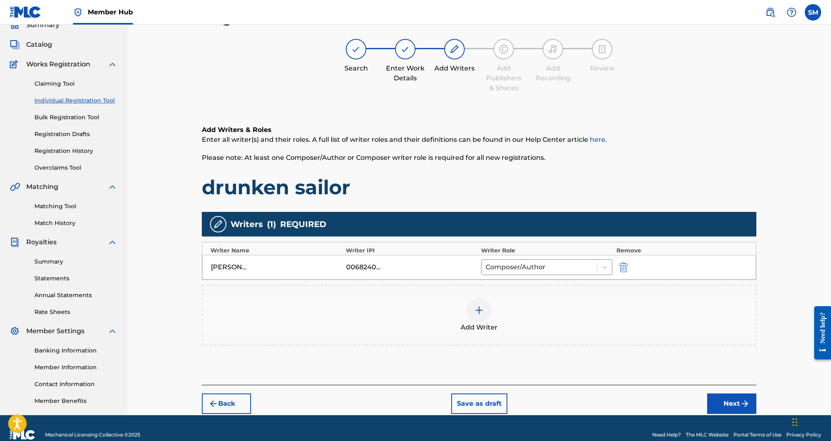
click at [487, 308] on div at bounding box center [479, 310] width 25 height 25
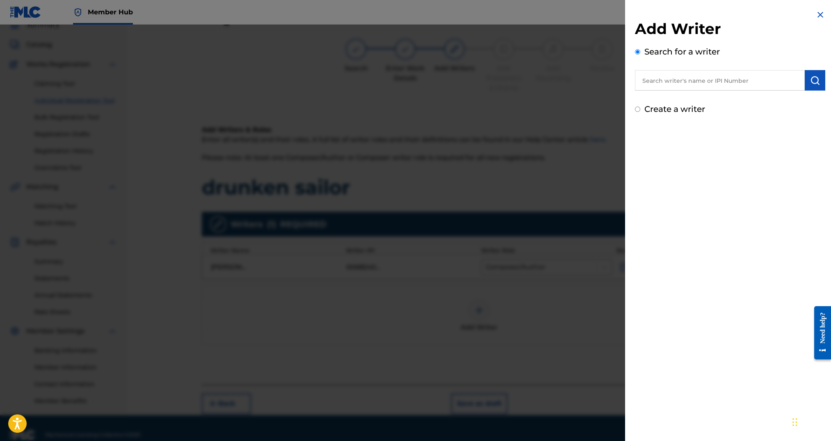
click at [703, 81] on input "text" at bounding box center [720, 80] width 170 height 21
paste input "Gavin Michael McMahan"
type input "Gavin Michael McMahan"
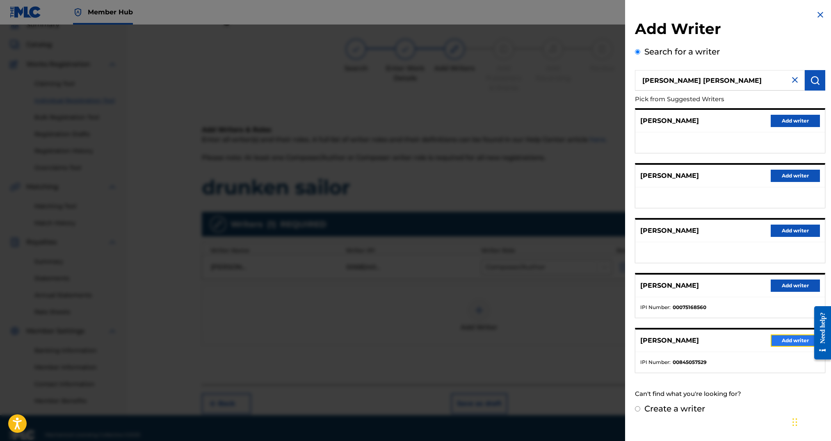
click at [790, 341] on button "Add writer" at bounding box center [795, 341] width 49 height 12
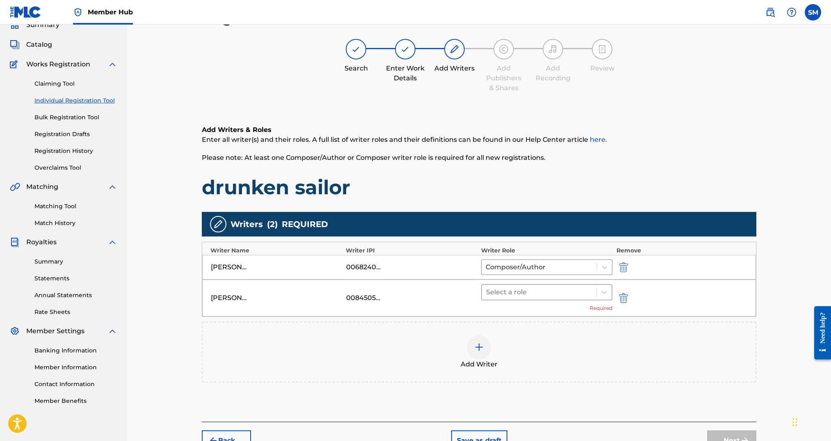
click at [544, 293] on div at bounding box center [539, 292] width 106 height 11
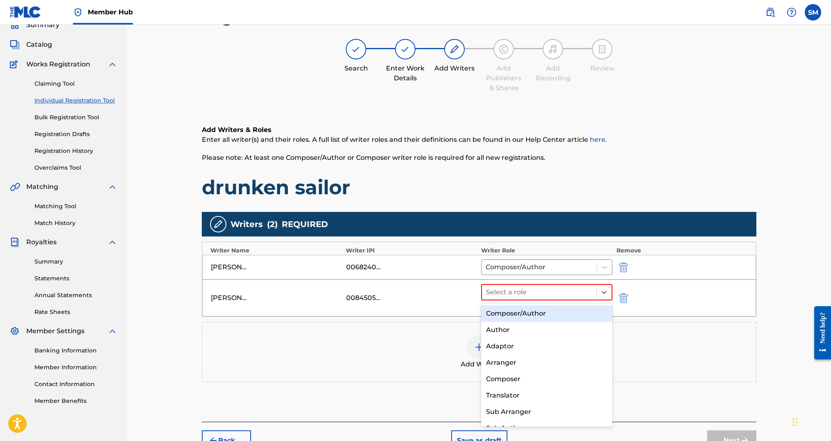
click at [559, 321] on div "Composer/Author" at bounding box center [546, 314] width 131 height 16
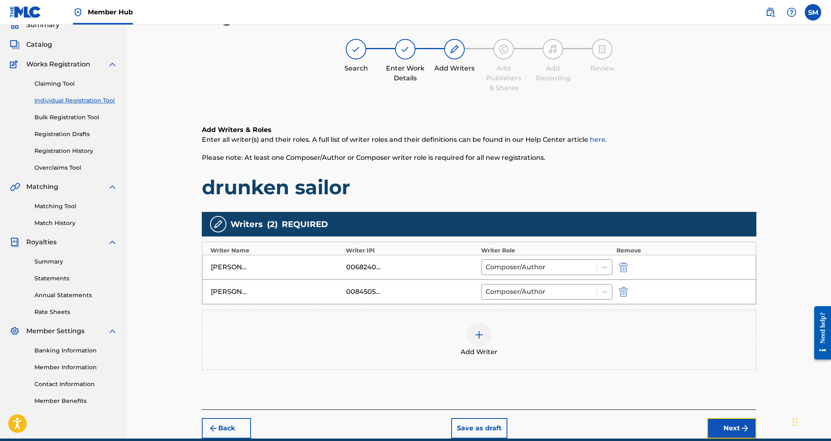
drag, startPoint x: 746, startPoint y: 427, endPoint x: 728, endPoint y: 421, distance: 19.5
click at [746, 427] on img "submit" at bounding box center [745, 429] width 10 height 10
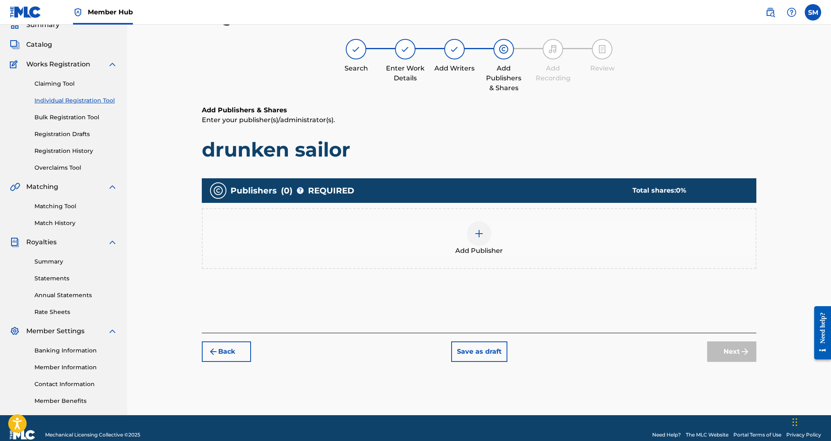
click at [484, 243] on div at bounding box center [479, 233] width 25 height 25
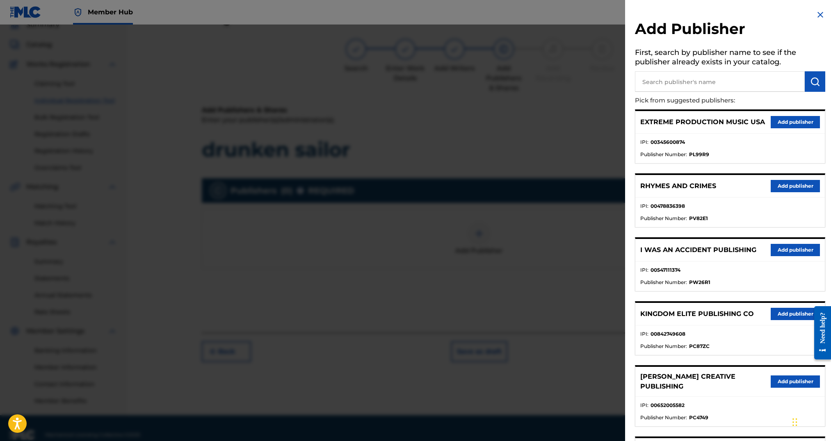
click at [666, 83] on input "text" at bounding box center [720, 81] width 170 height 21
type input "songs of vyd"
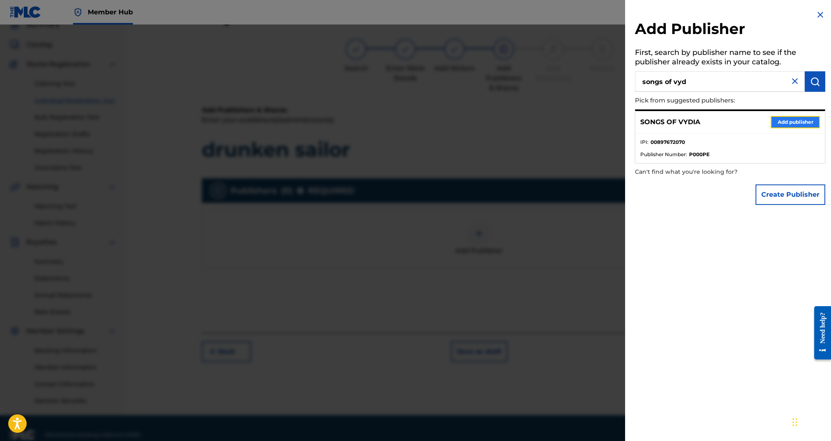
click at [806, 123] on button "Add publisher" at bounding box center [795, 122] width 49 height 12
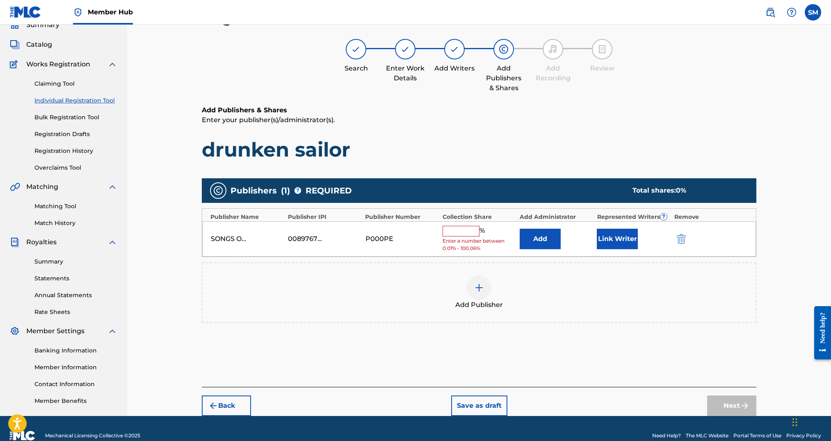
click at [469, 224] on div "SONGS OF VYDIA 00897672070 P000PE % Enter a number between 0.01% - 100.06% Add …" at bounding box center [479, 239] width 554 height 36
click at [465, 234] on input "text" at bounding box center [461, 231] width 37 height 11
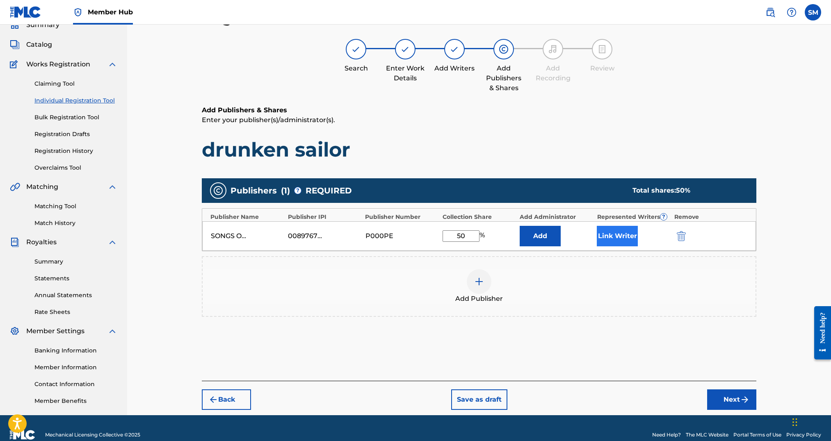
type input "50"
click at [625, 241] on button "Link Writer" at bounding box center [617, 236] width 41 height 21
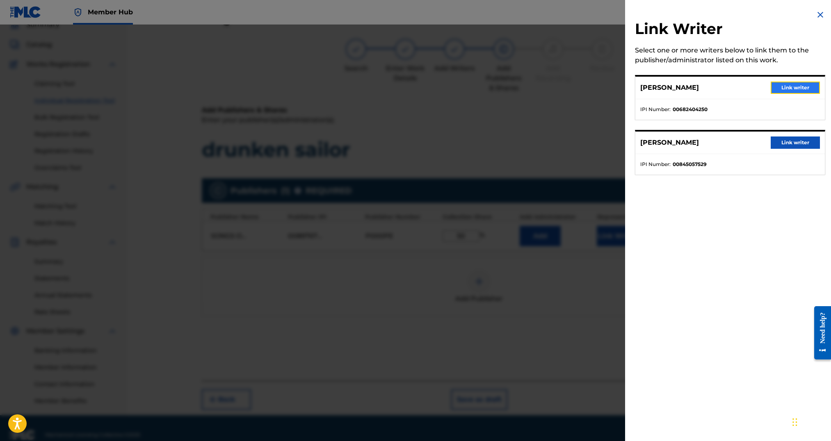
click at [792, 84] on button "Link writer" at bounding box center [795, 88] width 49 height 12
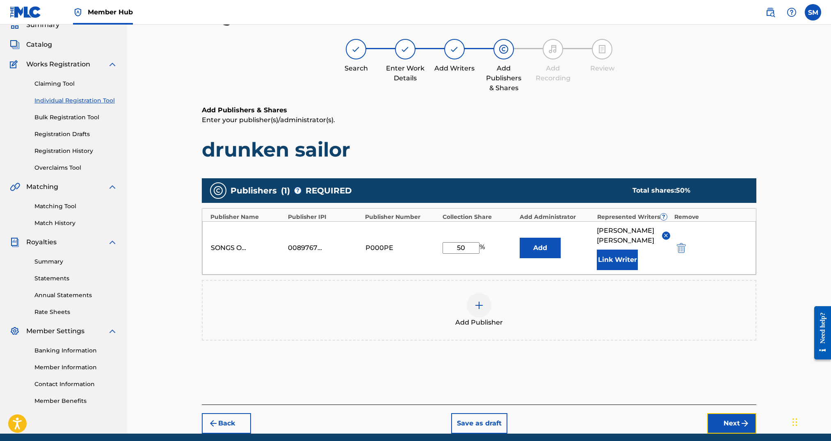
drag, startPoint x: 719, startPoint y: 413, endPoint x: 712, endPoint y: 412, distance: 6.7
click at [719, 413] on button "Next" at bounding box center [731, 423] width 49 height 21
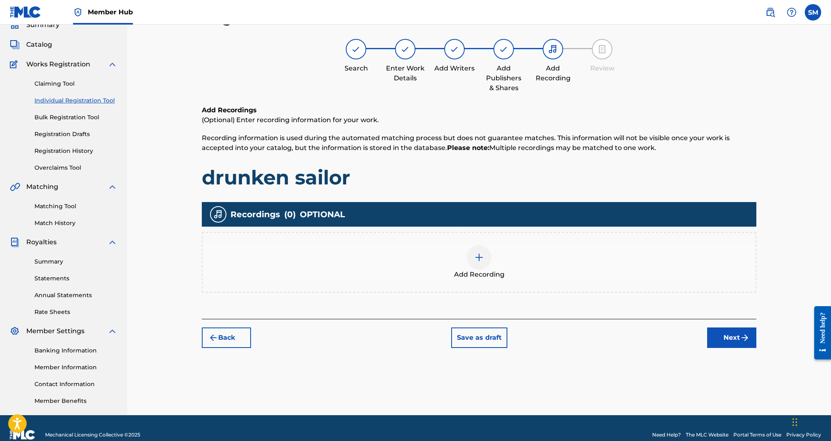
click at [475, 256] on img at bounding box center [479, 258] width 10 height 10
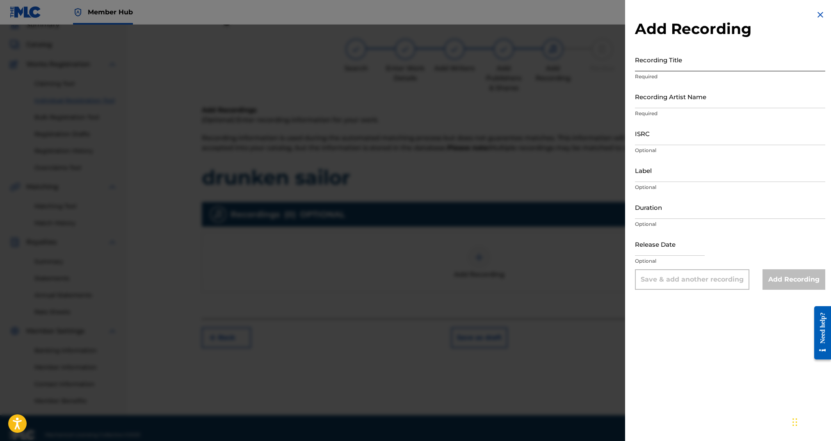
click at [663, 64] on input "Recording Title" at bounding box center [730, 59] width 190 height 23
type input "Drunken Sailor"
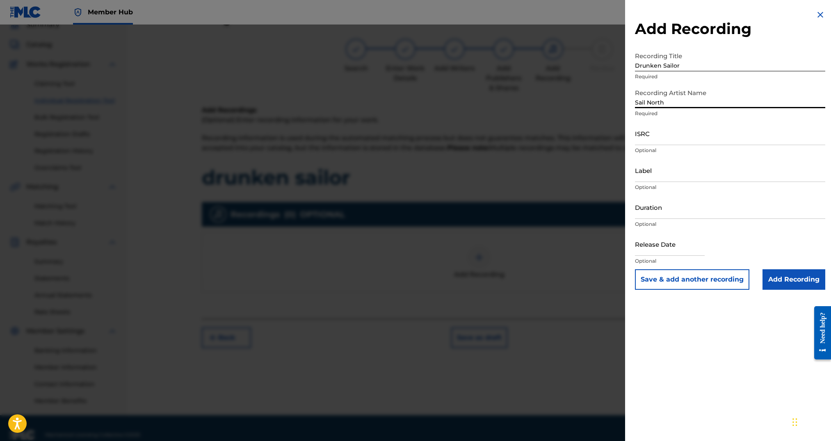
type input "Sail North"
paste input "QZTL92532601"
type input "QZTL92532601"
click at [635, 269] on button "Save & add another recording" at bounding box center [692, 279] width 114 height 21
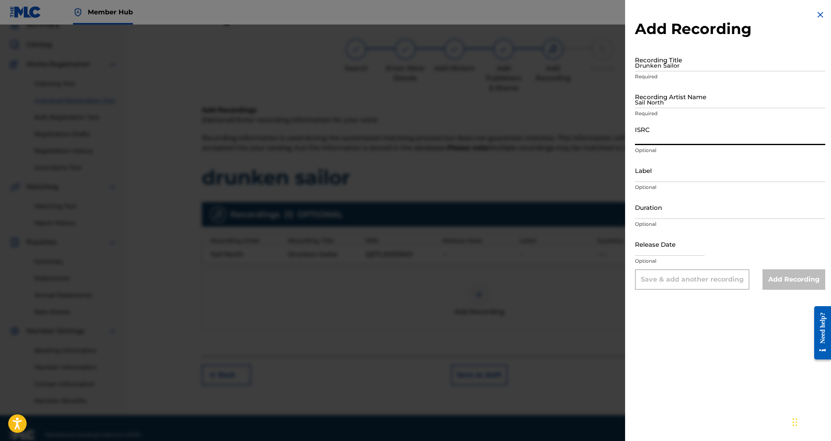
click at [579, 338] on div at bounding box center [415, 245] width 831 height 441
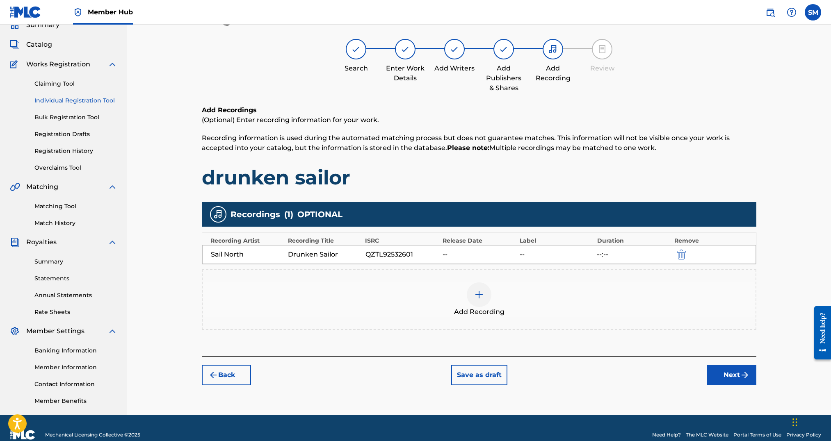
click at [758, 371] on div "Register Work Search Enter Work Details Add Writers Add Publishers & Shares Add…" at bounding box center [479, 211] width 574 height 407
click at [744, 378] on img "submit" at bounding box center [745, 375] width 10 height 10
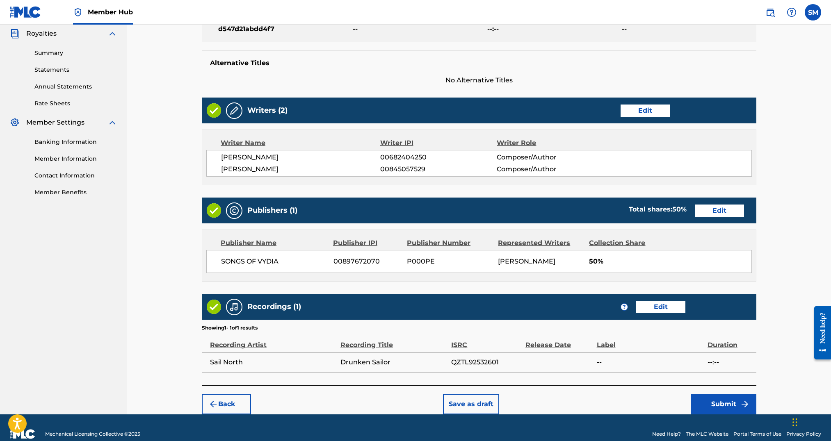
scroll to position [258, 0]
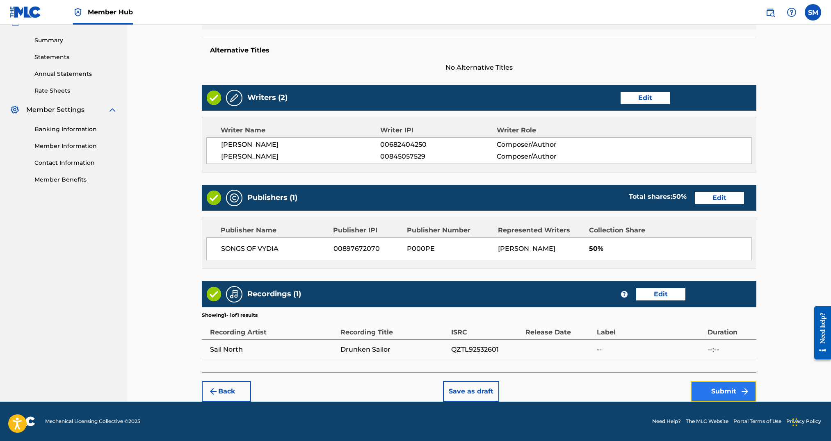
click at [724, 393] on button "Submit" at bounding box center [724, 391] width 66 height 21
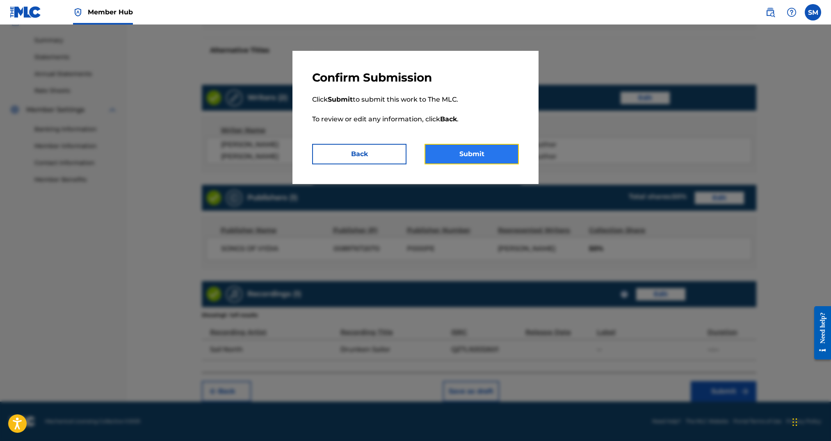
click at [488, 151] on button "Submit" at bounding box center [472, 154] width 94 height 21
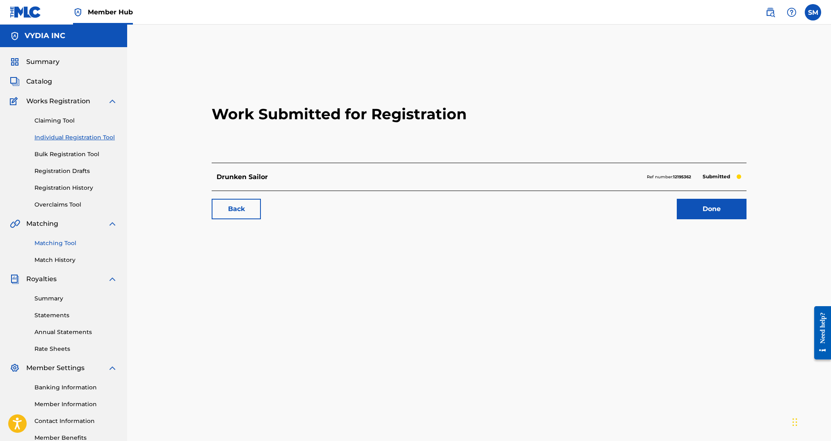
click at [50, 245] on link "Matching Tool" at bounding box center [75, 243] width 83 height 9
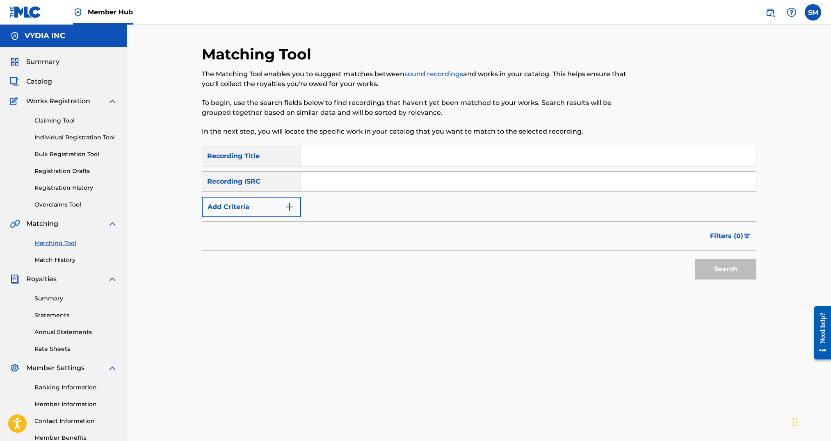
click at [395, 159] on input "Search Form" at bounding box center [528, 156] width 455 height 20
type input "against the tide"
paste input "QZSYP2473703"
type input "QZSYP2473703"
click at [695, 259] on button "Search" at bounding box center [726, 269] width 62 height 21
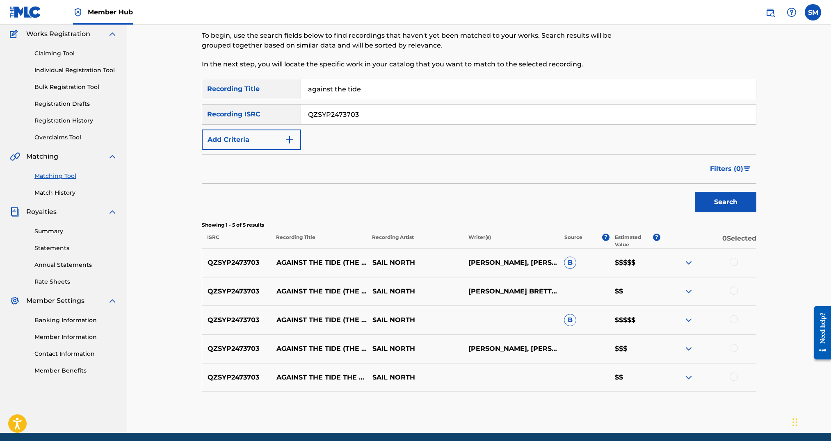
scroll to position [98, 0]
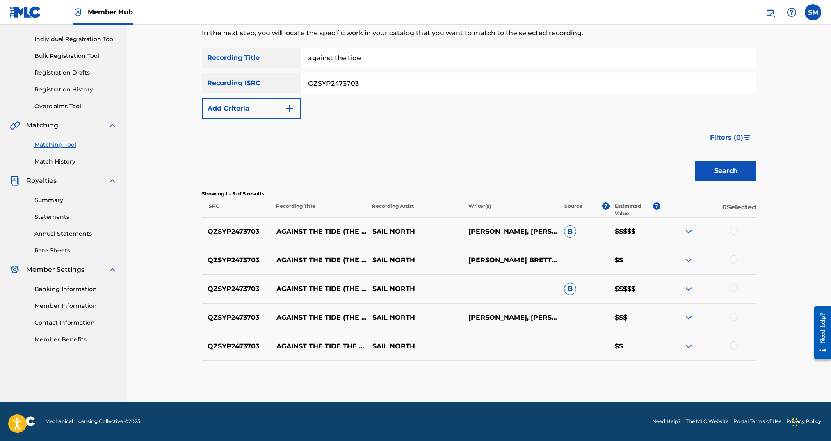
click at [733, 231] on div at bounding box center [734, 231] width 8 height 8
click at [735, 258] on div at bounding box center [734, 260] width 8 height 8
click at [734, 285] on div at bounding box center [734, 288] width 8 height 8
click at [733, 316] on div at bounding box center [734, 317] width 8 height 8
drag, startPoint x: 730, startPoint y: 344, endPoint x: 687, endPoint y: 367, distance: 49.4
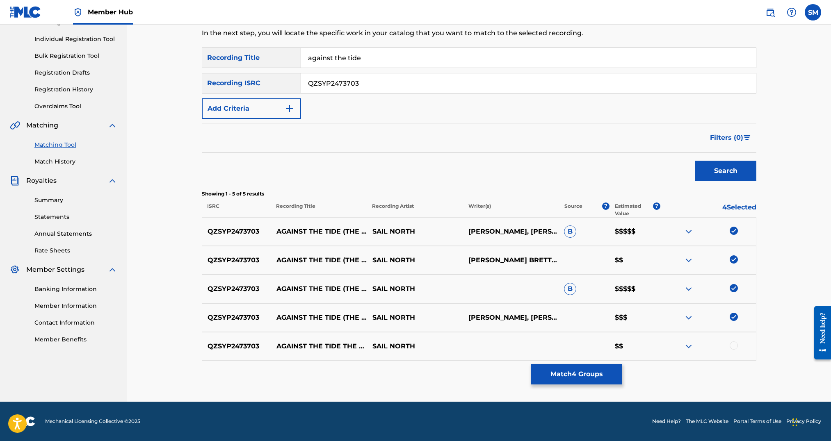
click at [730, 345] on div at bounding box center [734, 346] width 8 height 8
click at [598, 377] on button "Match 5 Groups" at bounding box center [576, 374] width 91 height 21
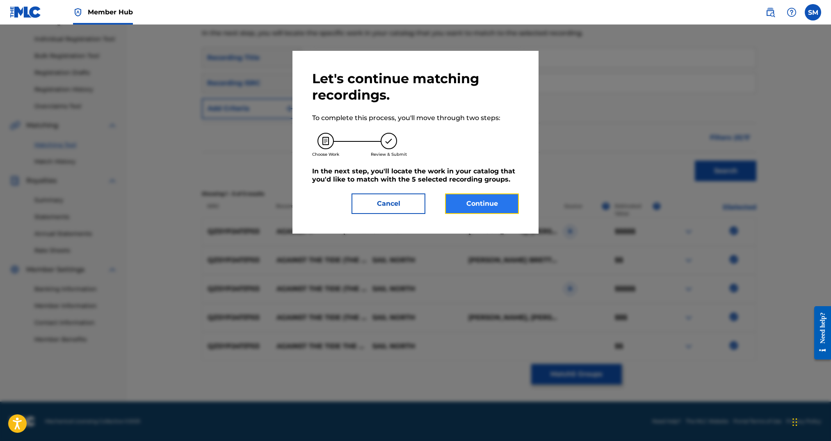
click at [468, 202] on button "Continue" at bounding box center [482, 204] width 74 height 21
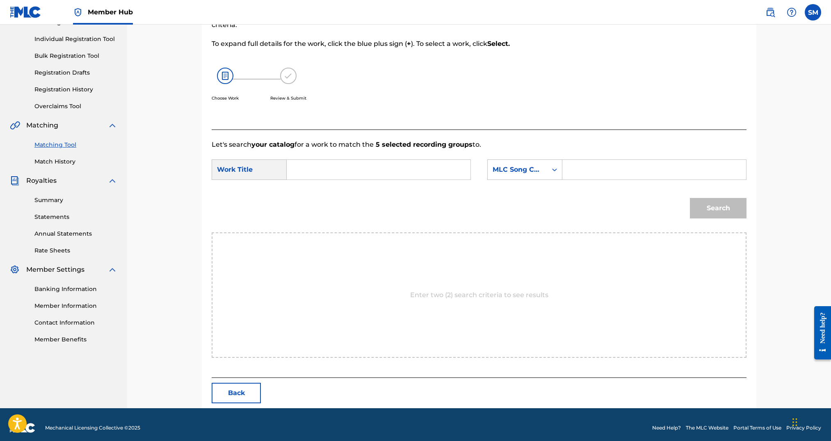
click at [341, 171] on input "Search Form" at bounding box center [379, 170] width 170 height 20
type input "against the tide (the captain's tarantella)"
paste input "AW66Q7"
type input "AW66Q7"
click at [690, 198] on button "Search" at bounding box center [718, 208] width 57 height 21
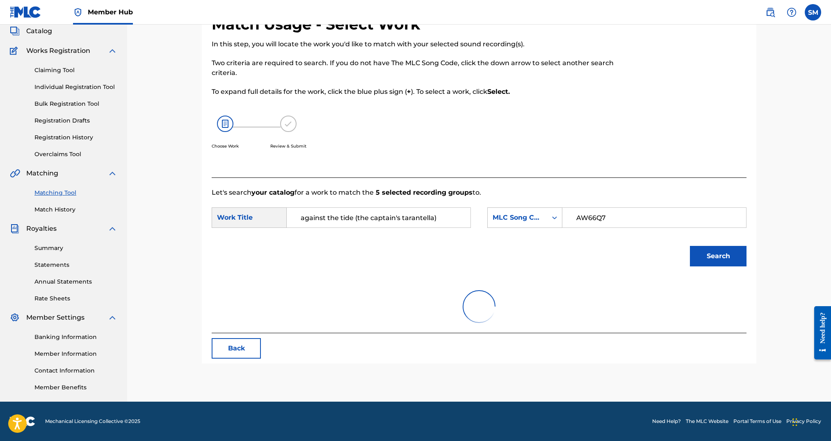
scroll to position [81, 0]
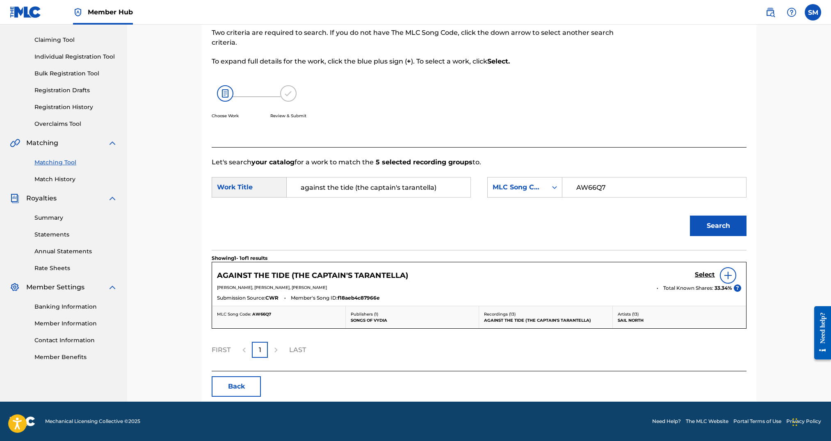
click at [706, 269] on div "Select" at bounding box center [718, 275] width 46 height 16
click at [699, 273] on h5 "Select" at bounding box center [705, 275] width 20 height 8
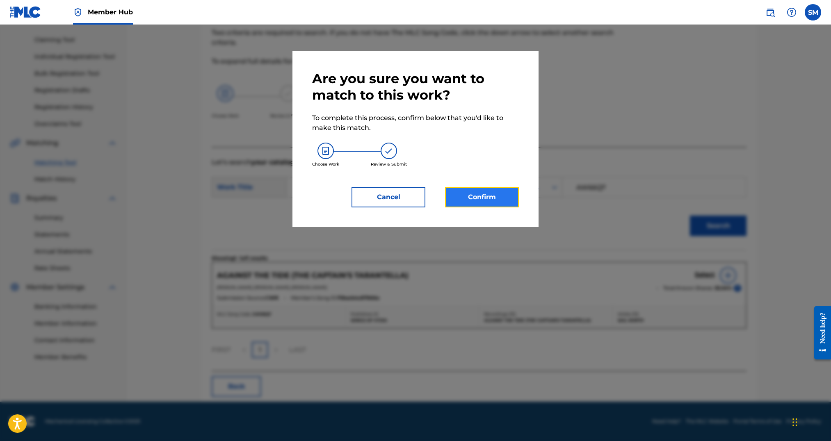
click at [479, 202] on button "Confirm" at bounding box center [482, 197] width 74 height 21
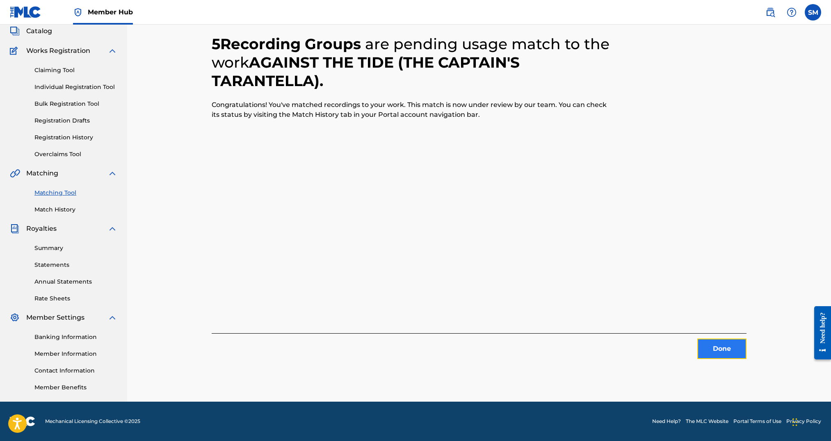
click at [724, 351] on button "Done" at bounding box center [721, 349] width 49 height 21
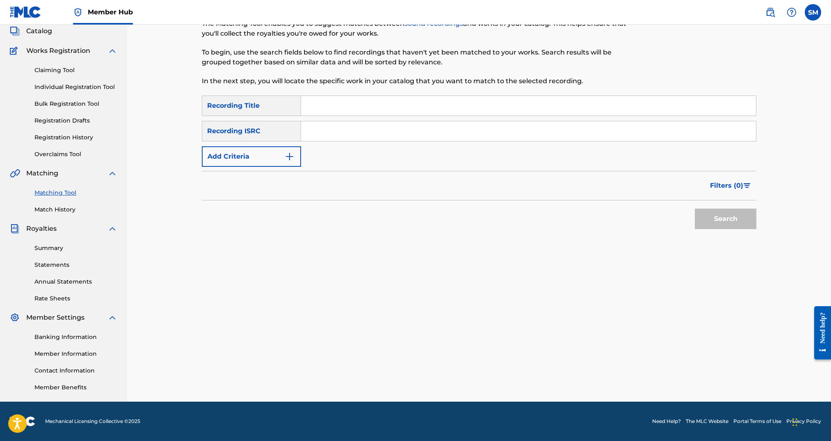
click at [354, 109] on input "Search Form" at bounding box center [528, 106] width 455 height 20
type input "bones"
paste input "QZSYP2353583"
type input "QZSYP2353583"
click at [695, 209] on button "Search" at bounding box center [726, 219] width 62 height 21
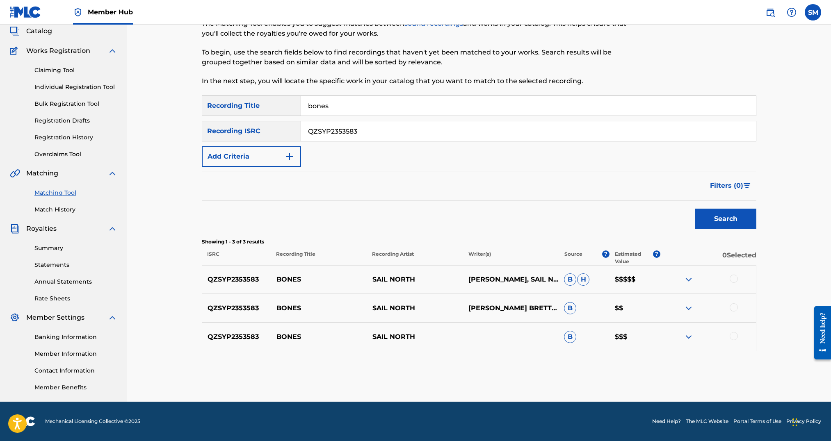
click at [737, 279] on div at bounding box center [734, 279] width 8 height 8
drag, startPoint x: 733, startPoint y: 306, endPoint x: 735, endPoint y: 328, distance: 21.8
click at [733, 308] on div at bounding box center [734, 308] width 8 height 8
click at [733, 335] on div at bounding box center [734, 336] width 8 height 8
click at [598, 372] on button "Match 3 Groups" at bounding box center [576, 374] width 91 height 21
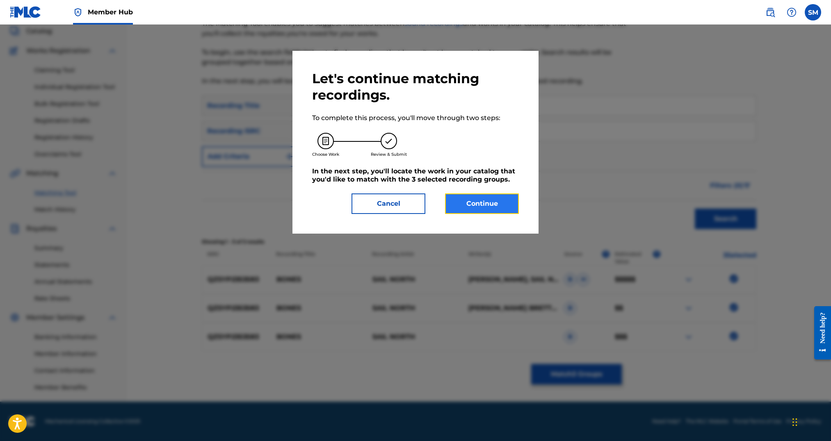
click at [470, 207] on button "Continue" at bounding box center [482, 204] width 74 height 21
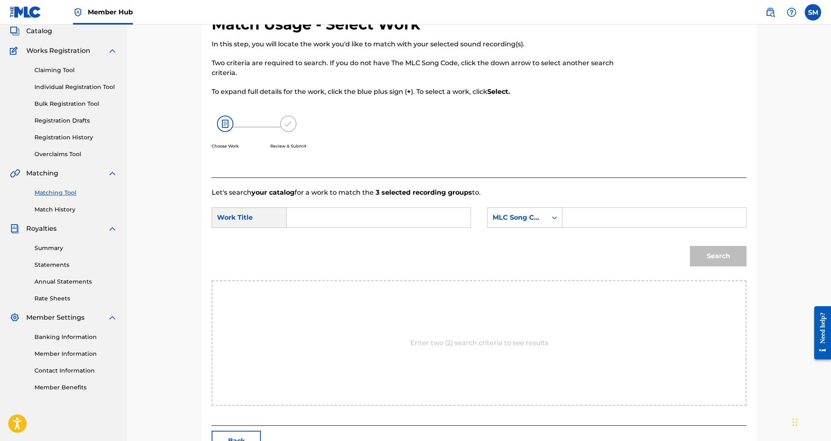
click at [323, 209] on input "Search Form" at bounding box center [379, 218] width 170 height 20
type input "bones"
paste input "BE1I5N"
type input "BE1I5N"
click at [690, 246] on button "Search" at bounding box center [718, 256] width 57 height 21
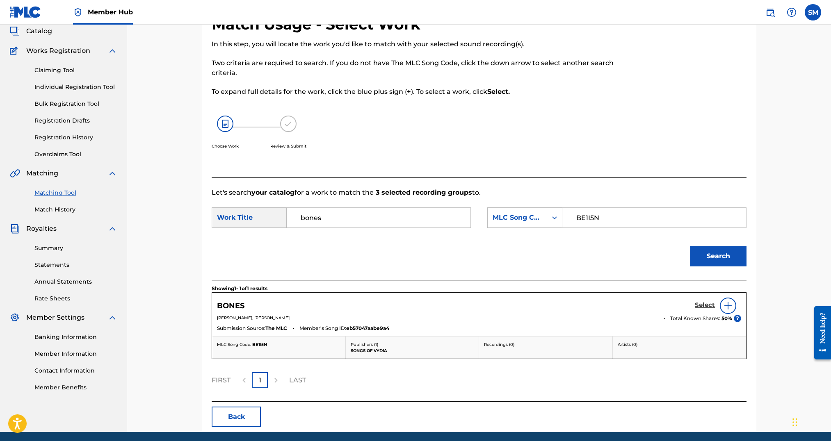
click at [707, 306] on h5 "Select" at bounding box center [705, 305] width 20 height 8
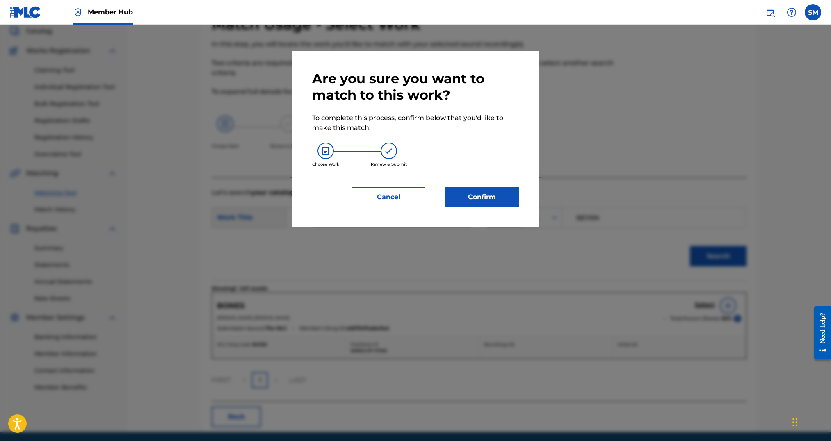
click at [490, 185] on div "Are you sure you want to match to this work? To complete this process, confirm …" at bounding box center [415, 139] width 207 height 137
click at [488, 196] on button "Confirm" at bounding box center [482, 197] width 74 height 21
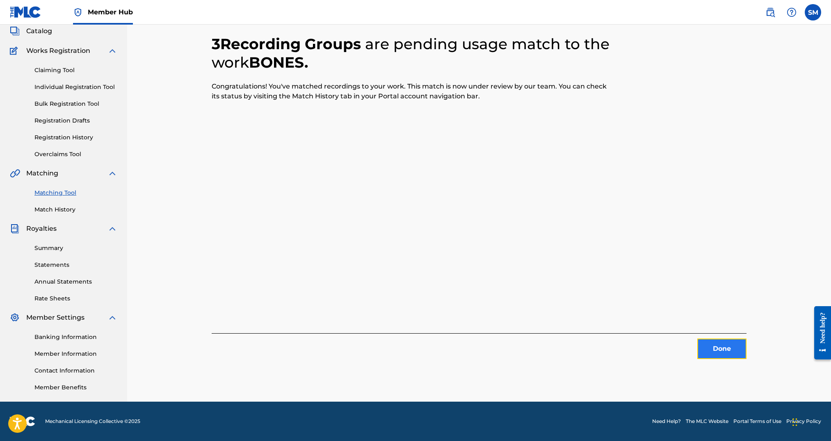
click at [708, 346] on button "Done" at bounding box center [721, 349] width 49 height 21
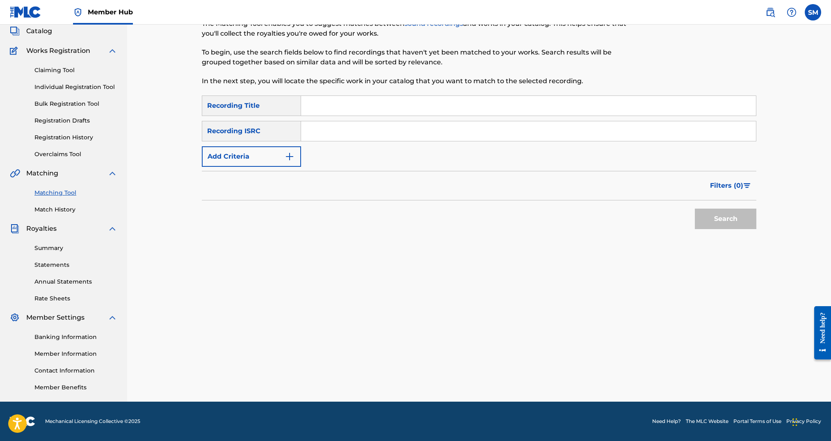
click at [398, 106] on input "Search Form" at bounding box center [528, 106] width 455 height 20
type input "broken mast bay"
paste input "QZSYP2484244"
click at [695, 209] on button "Search" at bounding box center [726, 219] width 62 height 21
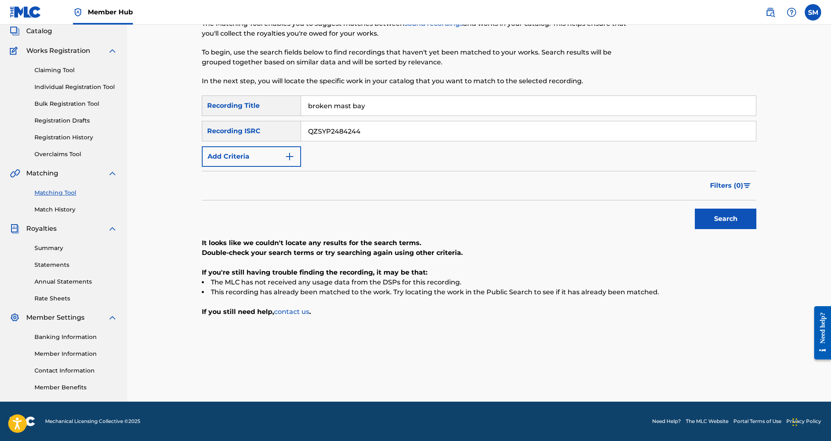
click at [349, 134] on input "QZSYP2484244" at bounding box center [528, 131] width 455 height 20
paste input "7J242417"
type input "QZS7J2424174"
click at [711, 221] on button "Search" at bounding box center [726, 219] width 62 height 21
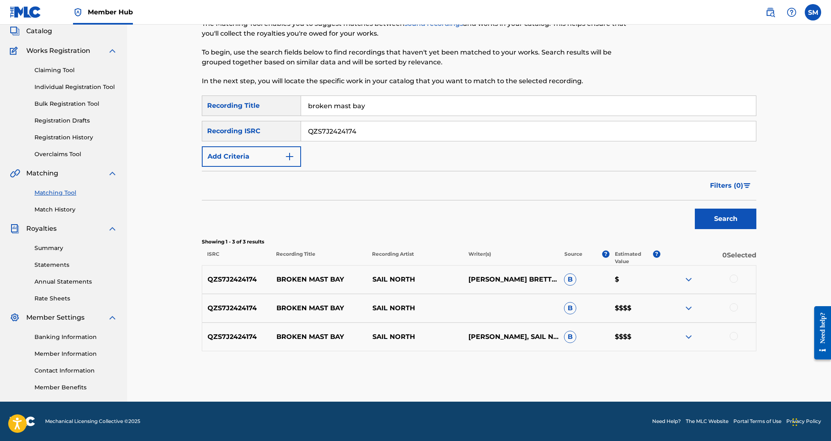
click at [728, 280] on div at bounding box center [708, 280] width 96 height 10
click at [734, 310] on div at bounding box center [734, 308] width 8 height 8
click at [735, 334] on div at bounding box center [734, 336] width 8 height 8
click at [734, 279] on div at bounding box center [734, 279] width 8 height 8
click at [586, 378] on button "Match 3 Groups" at bounding box center [576, 374] width 91 height 21
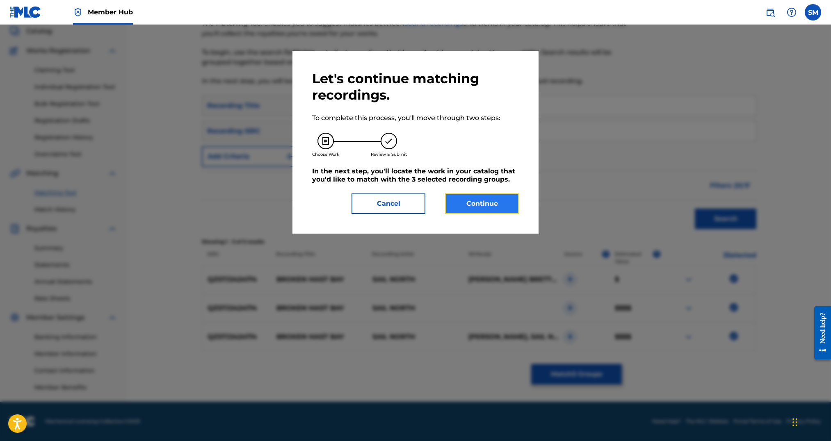
click at [494, 196] on button "Continue" at bounding box center [482, 204] width 74 height 21
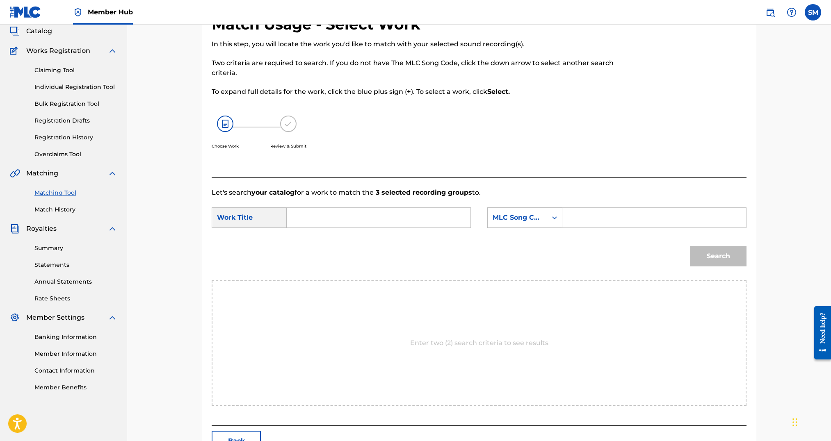
click at [317, 216] on input "Search Form" at bounding box center [379, 218] width 170 height 20
type input "broken mast bay"
paste input "BE0PN4"
type input "BE0PN4"
click at [690, 246] on button "Search" at bounding box center [718, 256] width 57 height 21
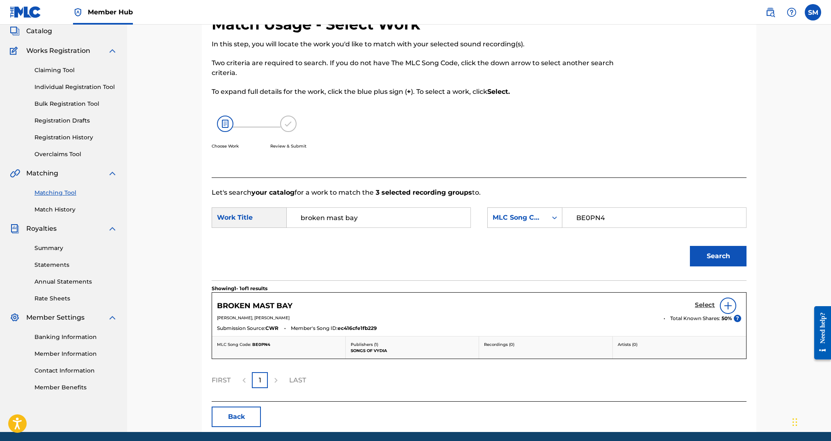
click at [707, 304] on h5 "Select" at bounding box center [705, 305] width 20 height 8
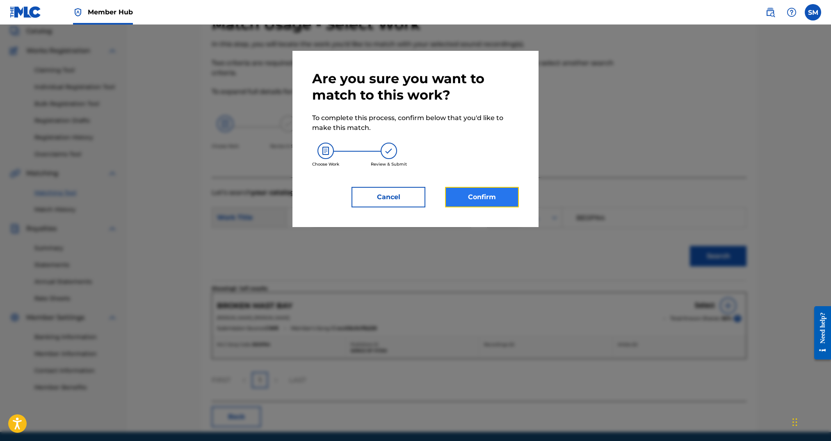
click at [492, 203] on button "Confirm" at bounding box center [482, 197] width 74 height 21
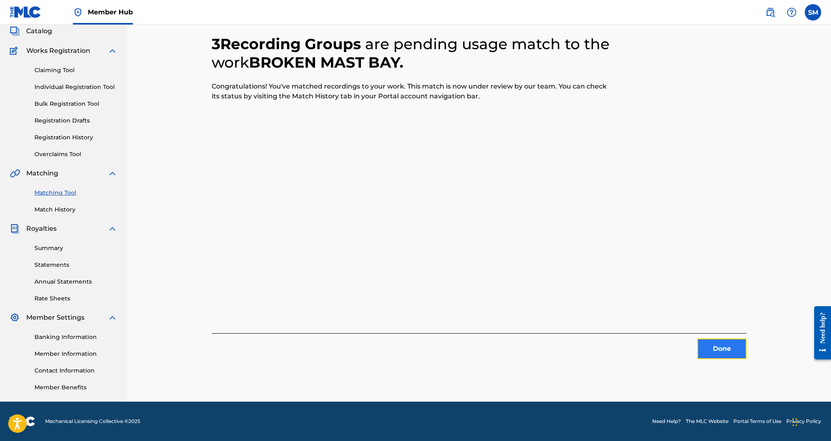
click at [730, 351] on button "Done" at bounding box center [721, 349] width 49 height 21
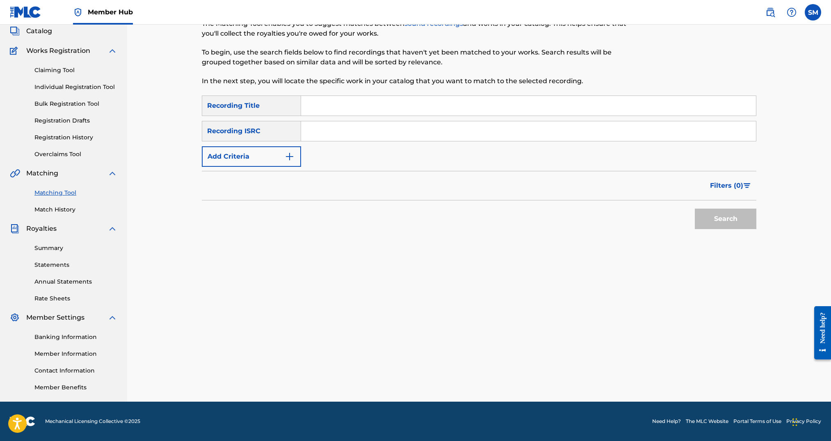
click at [411, 110] on input "Search Form" at bounding box center [528, 106] width 455 height 20
type input "calypso"
paste input "QZTLA2518381"
type input "QZTLA2518381"
click at [695, 209] on button "Search" at bounding box center [726, 219] width 62 height 21
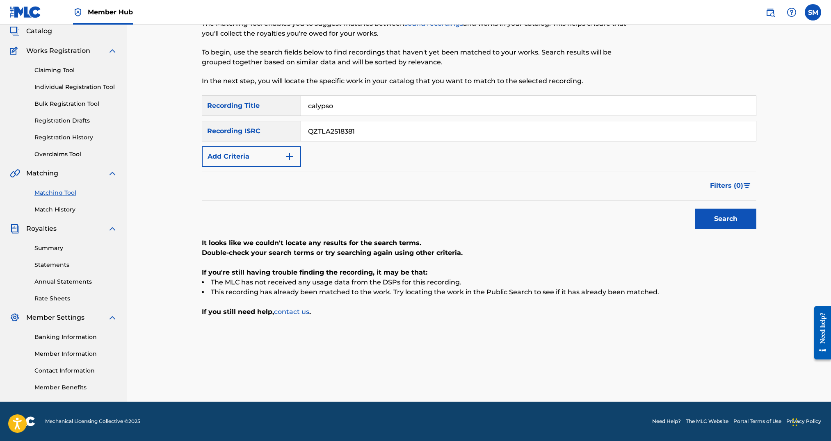
click at [347, 99] on input "calypso" at bounding box center [528, 106] width 455 height 20
paste input "C"
click at [728, 215] on button "Search" at bounding box center [726, 219] width 62 height 21
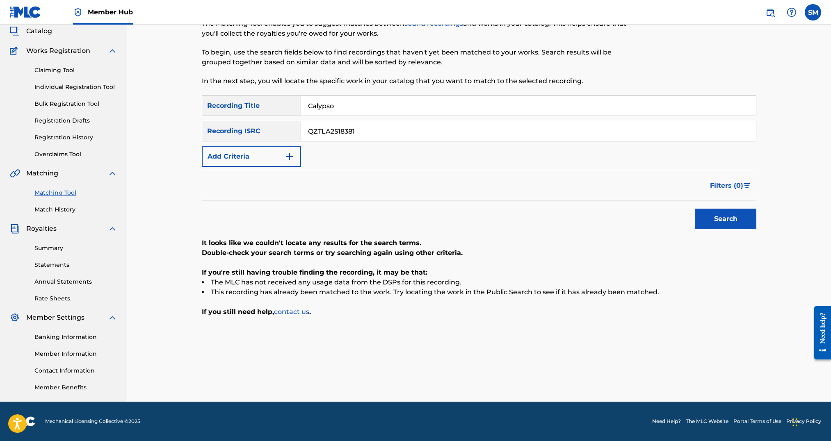
click at [349, 134] on input "QZTLA2518381" at bounding box center [528, 131] width 455 height 20
click at [749, 232] on div "Search" at bounding box center [724, 217] width 66 height 33
click at [740, 220] on button "Search" at bounding box center [726, 219] width 62 height 21
click at [395, 103] on input "Calypso" at bounding box center [528, 106] width 455 height 20
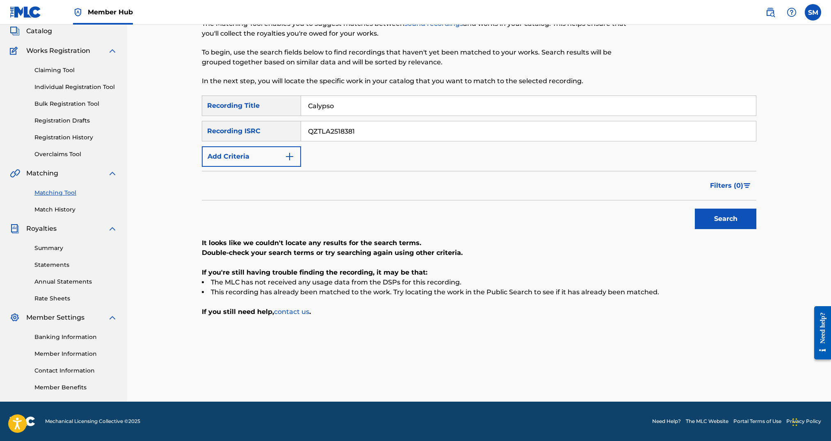
click at [395, 103] on input "Calypso" at bounding box center [528, 106] width 455 height 20
type input "compass"
paste input "49873"
type input "QZTLA2498731"
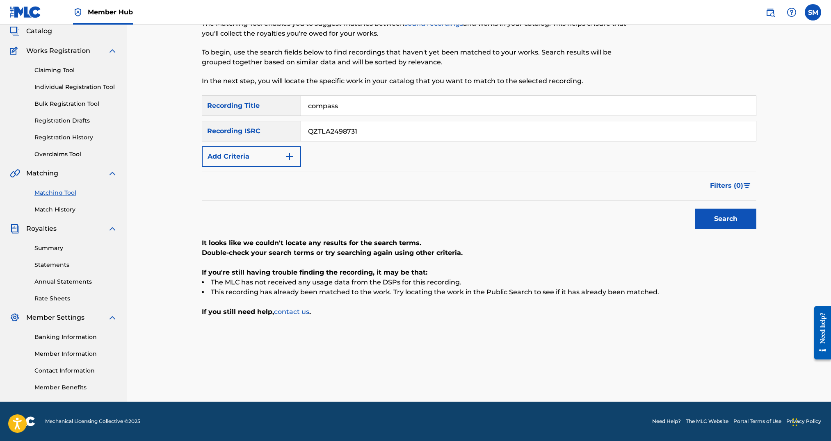
click at [695, 209] on button "Search" at bounding box center [726, 219] width 62 height 21
click at [339, 118] on div "SearchWithCriteria8edcd919-e332-4fcb-8596-c1d970f5c302 Recording Title compass …" at bounding box center [479, 131] width 555 height 71
click at [342, 109] on input "compass" at bounding box center [528, 106] width 455 height 20
click at [342, 107] on input "compass" at bounding box center [528, 106] width 455 height 20
type input "leave her johnny"
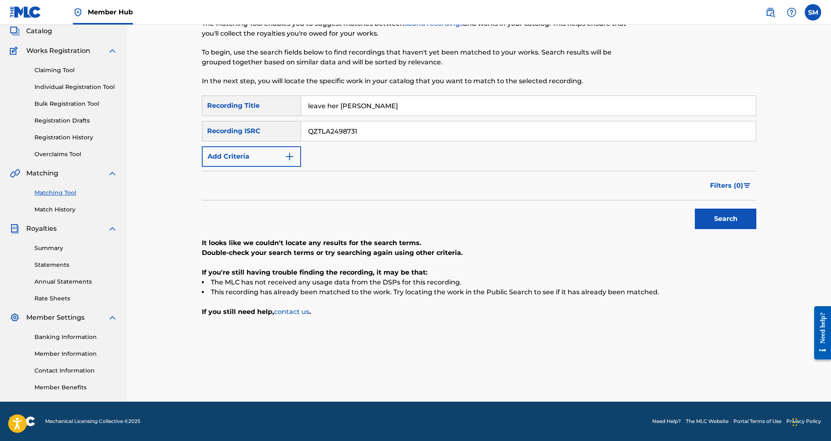
paste input "QAY2421423"
type input "QZQAY2421423"
click at [695, 209] on button "Search" at bounding box center [726, 219] width 62 height 21
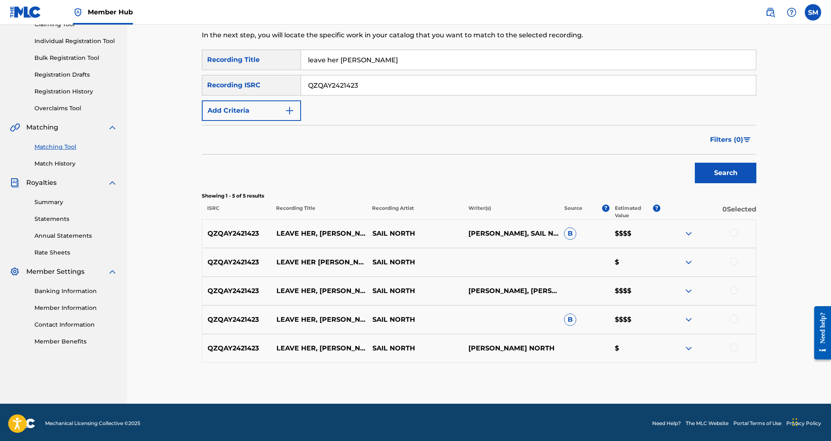
scroll to position [98, 0]
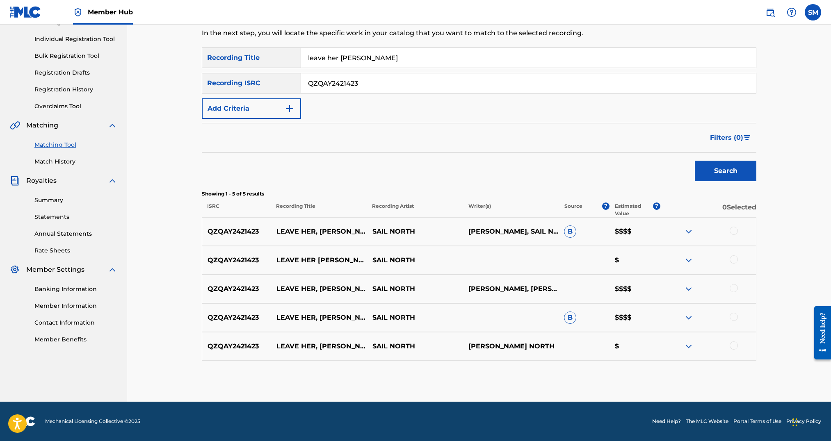
drag, startPoint x: 737, startPoint y: 231, endPoint x: 728, endPoint y: 247, distance: 19.3
click at [737, 230] on div at bounding box center [734, 231] width 8 height 8
click at [733, 259] on div at bounding box center [734, 260] width 8 height 8
click at [733, 290] on div at bounding box center [734, 288] width 8 height 8
click at [732, 321] on div at bounding box center [734, 317] width 8 height 8
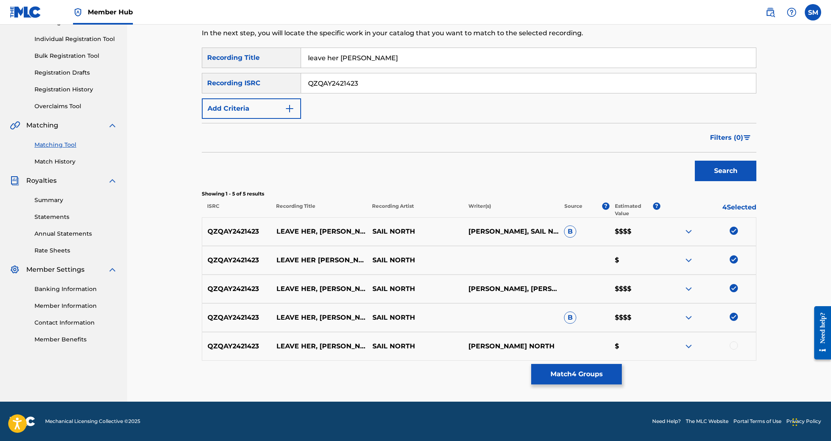
click at [732, 346] on div at bounding box center [734, 346] width 8 height 8
click at [564, 375] on button "Match 5 Groups" at bounding box center [576, 374] width 91 height 21
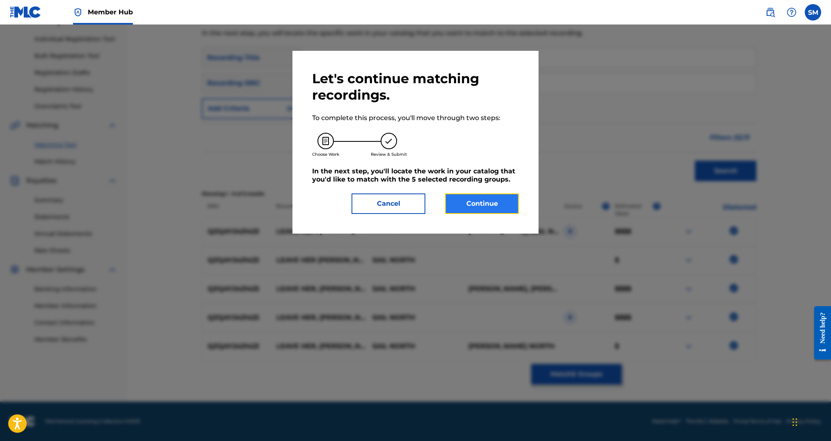
click at [471, 204] on button "Continue" at bounding box center [482, 204] width 74 height 21
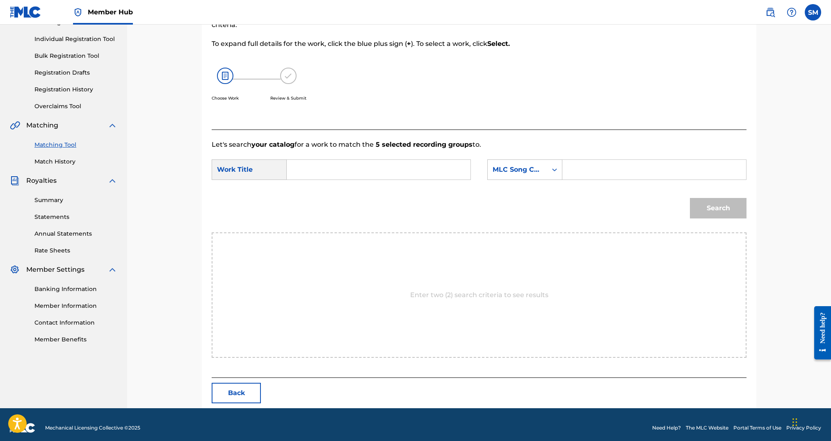
click at [329, 167] on input "Search Form" at bounding box center [379, 170] width 170 height 20
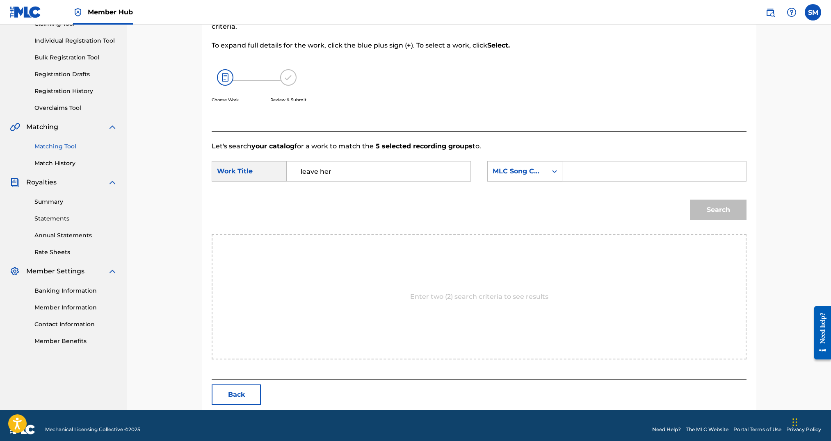
click at [344, 168] on input "leave her" at bounding box center [379, 172] width 170 height 20
click at [322, 197] on div "leave her , johnny" at bounding box center [317, 200] width 46 height 34
type input "leave her, johnny"
drag, startPoint x: 650, startPoint y: 169, endPoint x: 654, endPoint y: 172, distance: 4.8
click at [650, 169] on input "Search Form" at bounding box center [654, 172] width 170 height 20
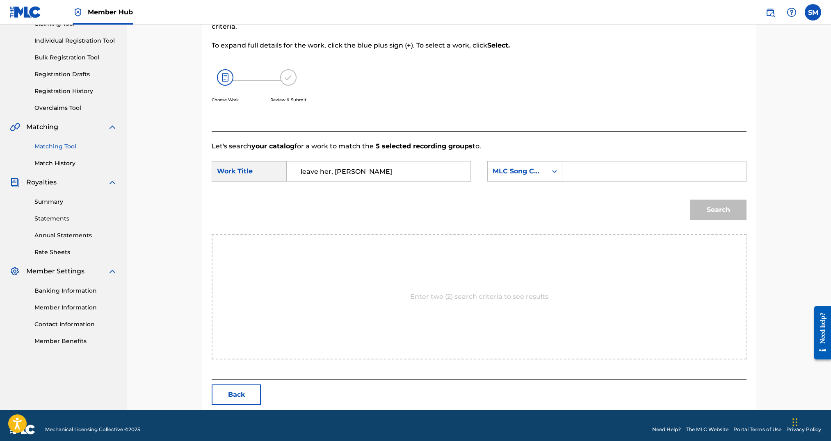
paste input "LT7L45"
type input "LT7L45"
click at [709, 208] on button "Search" at bounding box center [718, 210] width 57 height 21
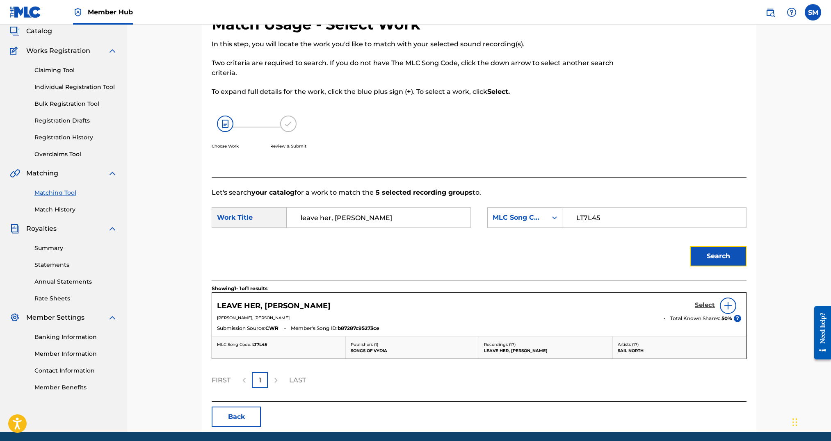
scroll to position [81, 0]
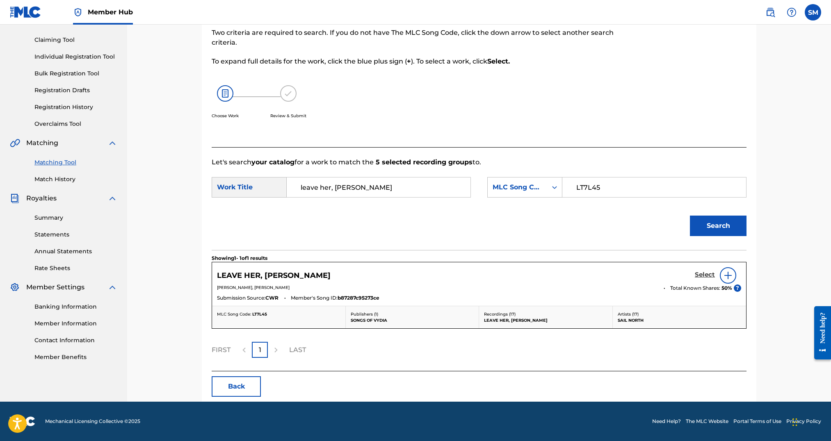
click at [713, 279] on link "Select" at bounding box center [705, 275] width 20 height 9
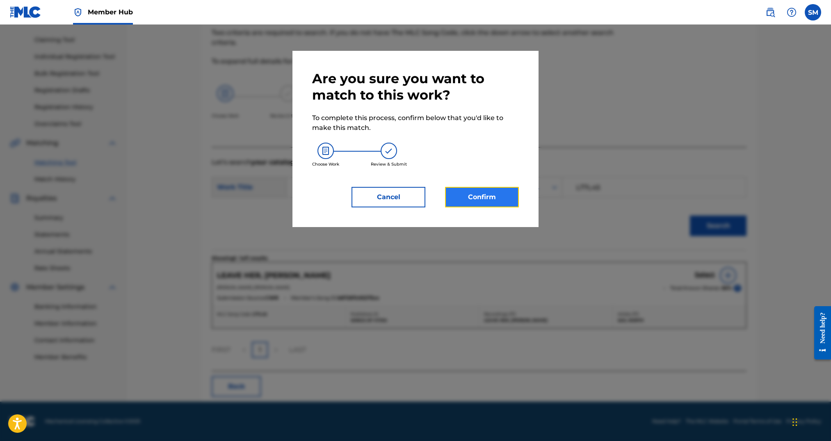
click at [471, 192] on button "Confirm" at bounding box center [482, 197] width 74 height 21
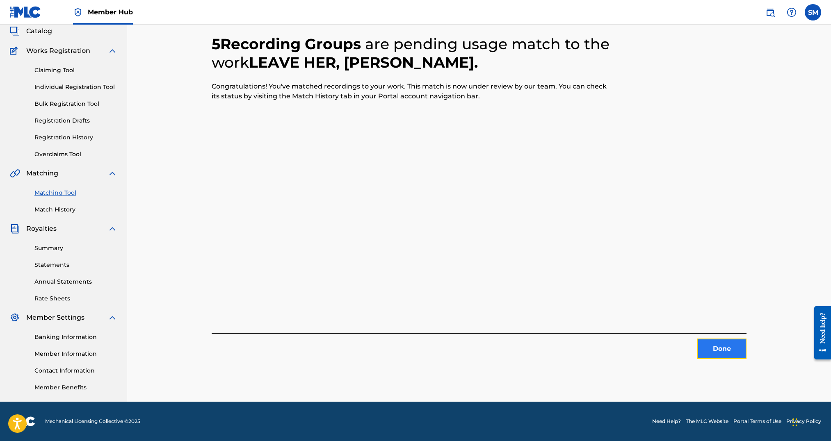
click at [717, 345] on button "Done" at bounding box center [721, 349] width 49 height 21
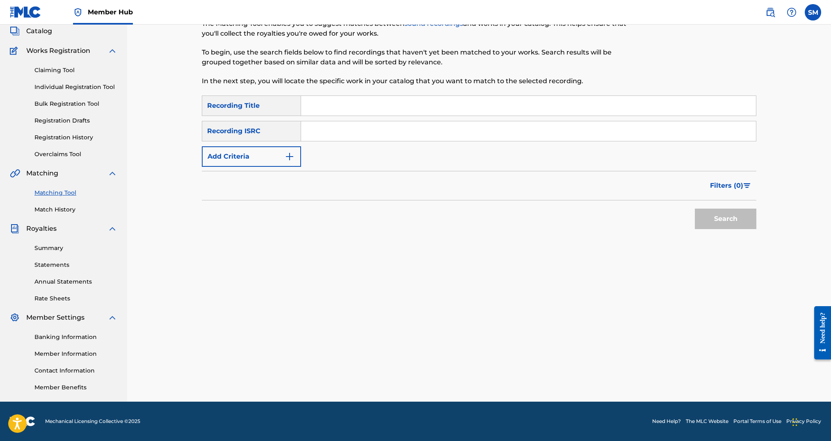
click at [400, 103] on input "Search Form" at bounding box center [528, 106] width 455 height 20
type input "a"
type input "tale of the shadow"
paste input "QZTAU2332744"
type input "QZTAU2332744"
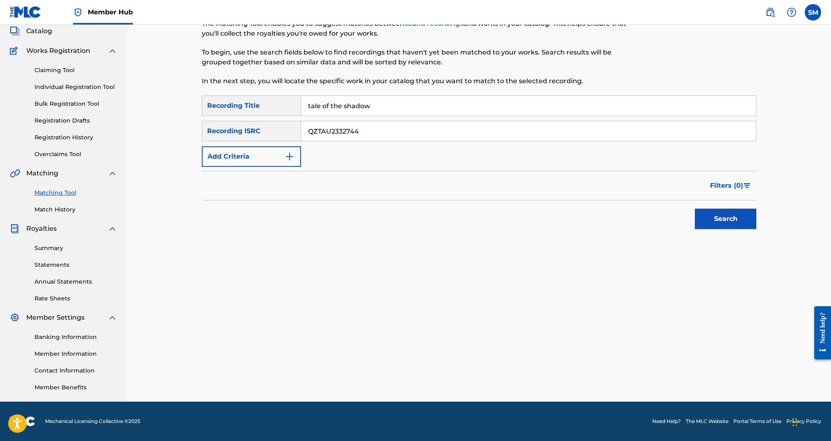
click at [695, 209] on button "Search" at bounding box center [726, 219] width 62 height 21
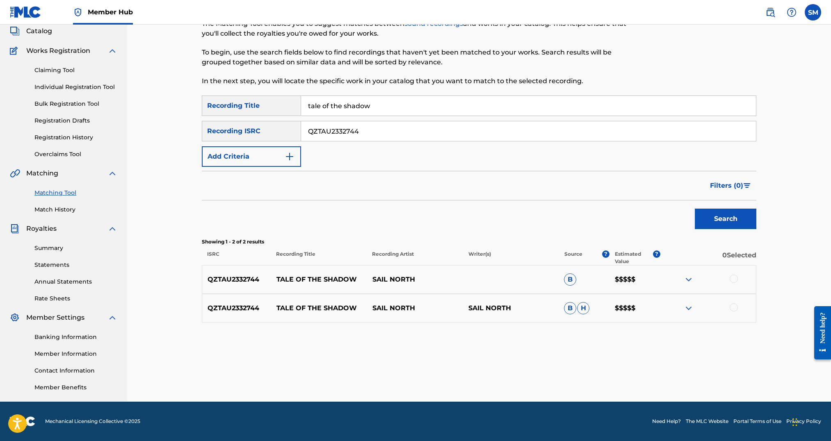
click at [738, 281] on div at bounding box center [708, 280] width 96 height 10
click at [733, 308] on div at bounding box center [734, 308] width 8 height 8
click at [735, 276] on div at bounding box center [734, 279] width 8 height 8
click at [691, 279] on img at bounding box center [689, 280] width 10 height 10
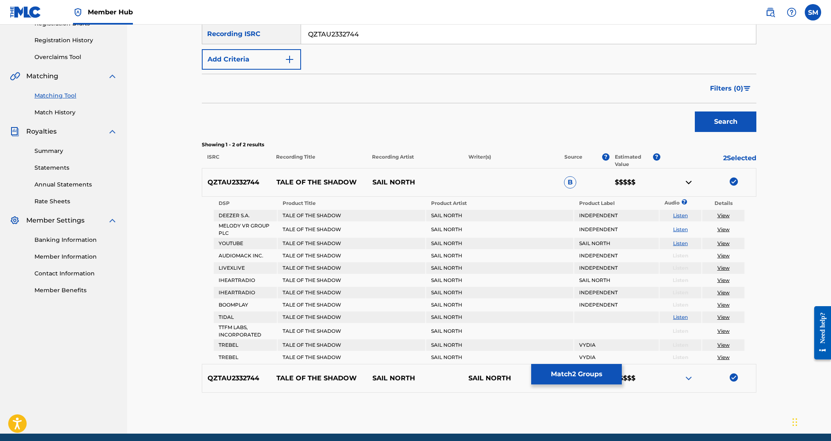
scroll to position [180, 0]
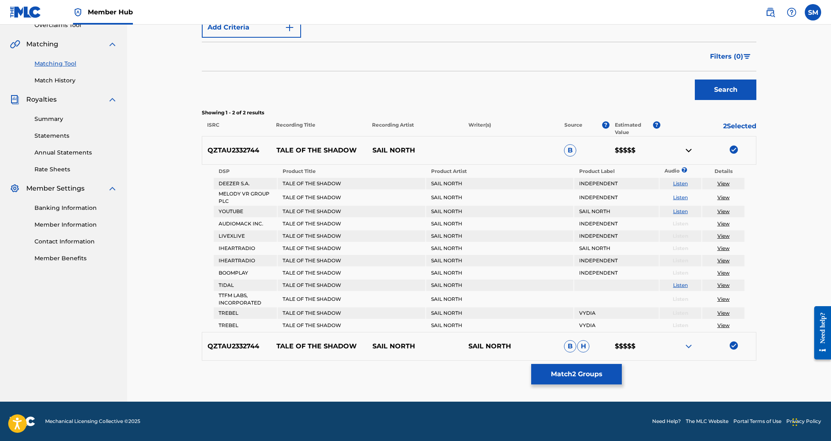
click at [689, 347] on img at bounding box center [689, 347] width 10 height 10
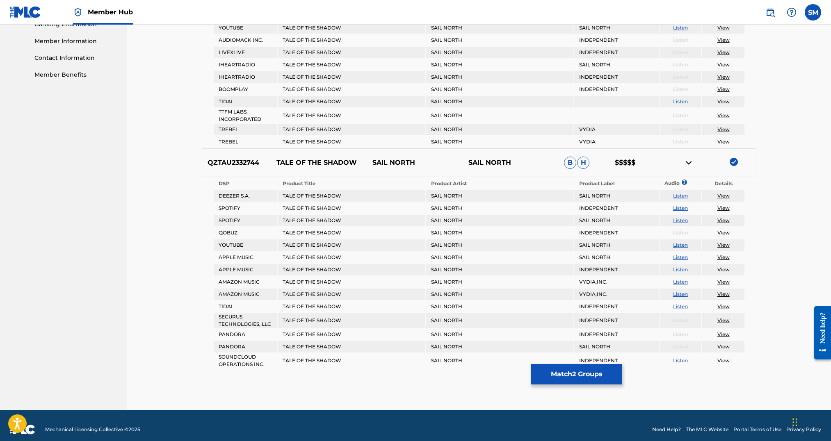
scroll to position [372, 0]
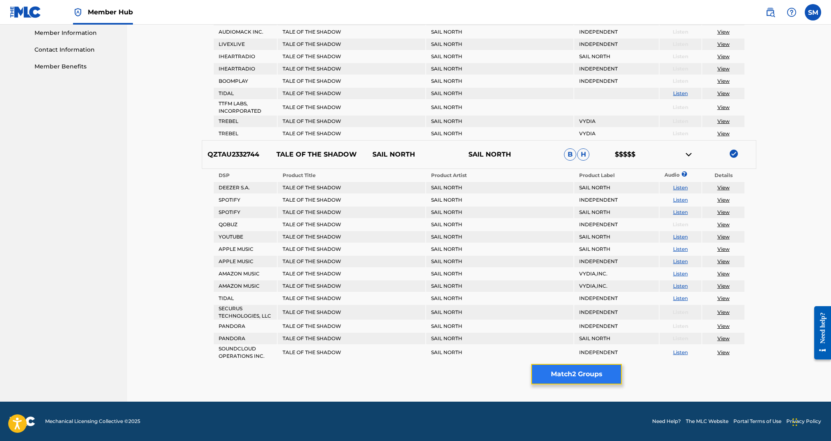
click at [591, 377] on button "Match 2 Groups" at bounding box center [576, 374] width 91 height 21
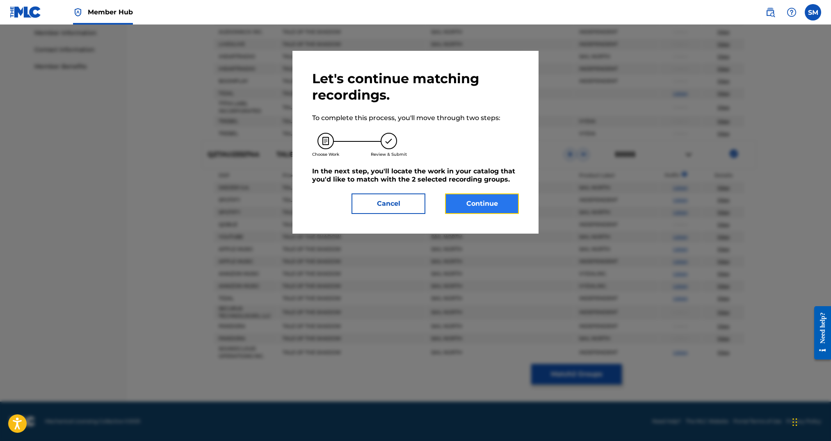
click at [508, 208] on button "Continue" at bounding box center [482, 204] width 74 height 21
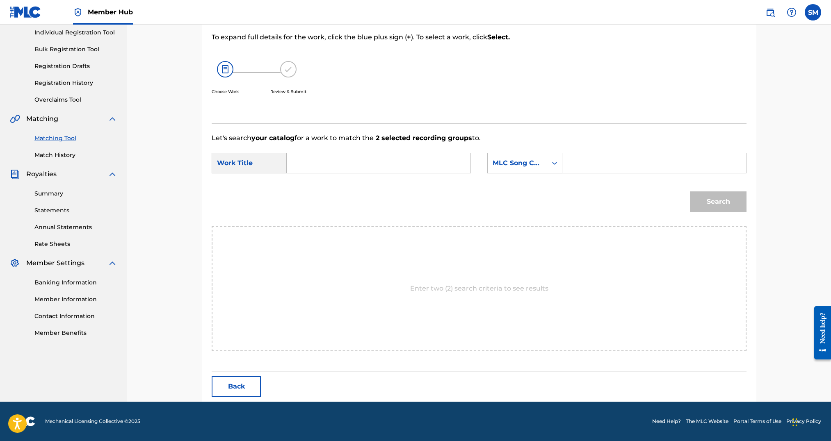
click at [335, 163] on input "Search Form" at bounding box center [379, 163] width 170 height 20
type input "tale of the shadow"
paste input "TW9EU3"
type input "TW9EU3"
click at [690, 192] on button "Search" at bounding box center [718, 202] width 57 height 21
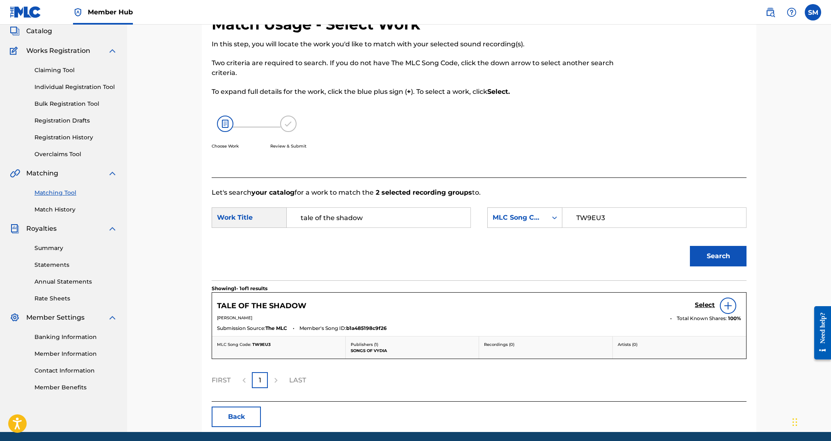
scroll to position [81, 0]
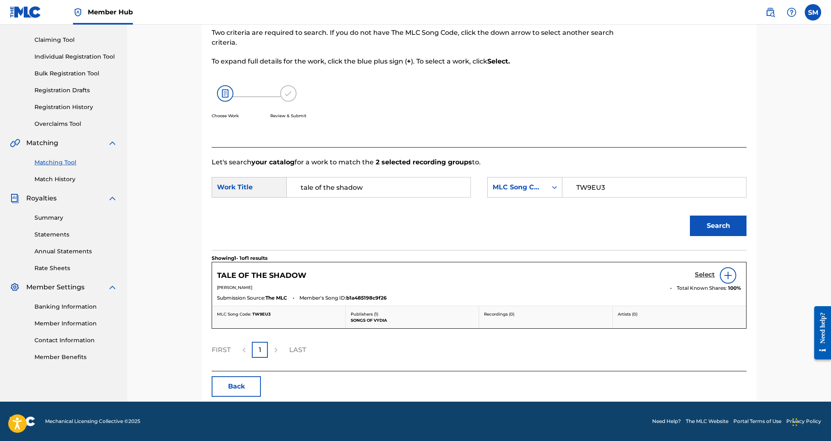
click at [701, 276] on h5 "Select" at bounding box center [705, 275] width 20 height 8
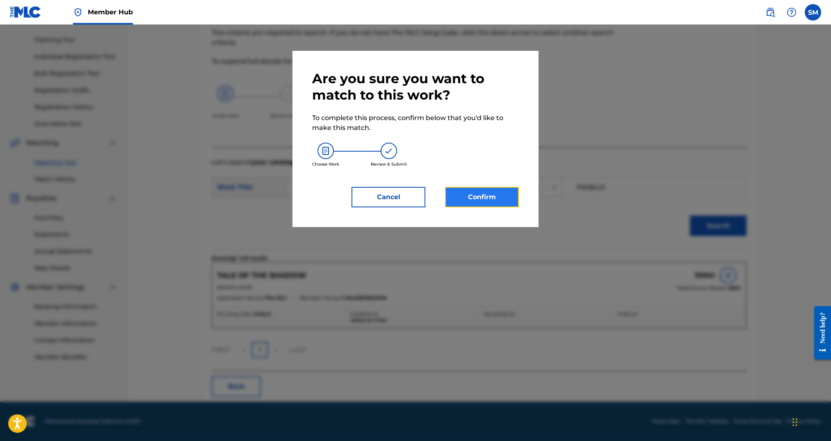
click at [485, 190] on button "Confirm" at bounding box center [482, 197] width 74 height 21
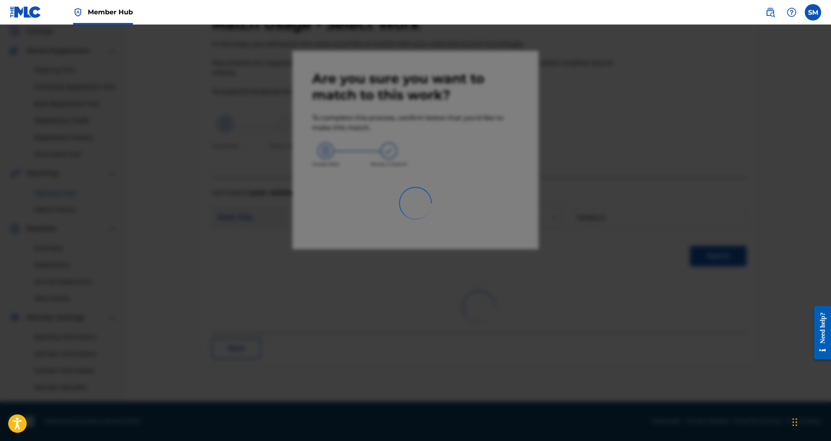
scroll to position [50, 0]
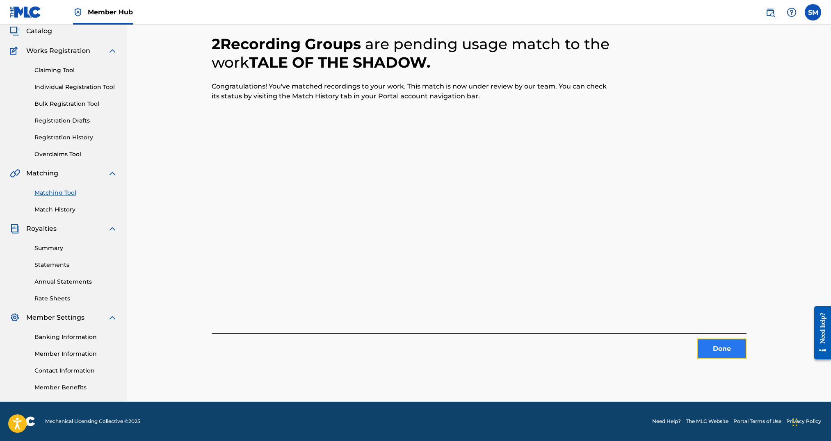
click at [728, 350] on button "Done" at bounding box center [721, 349] width 49 height 21
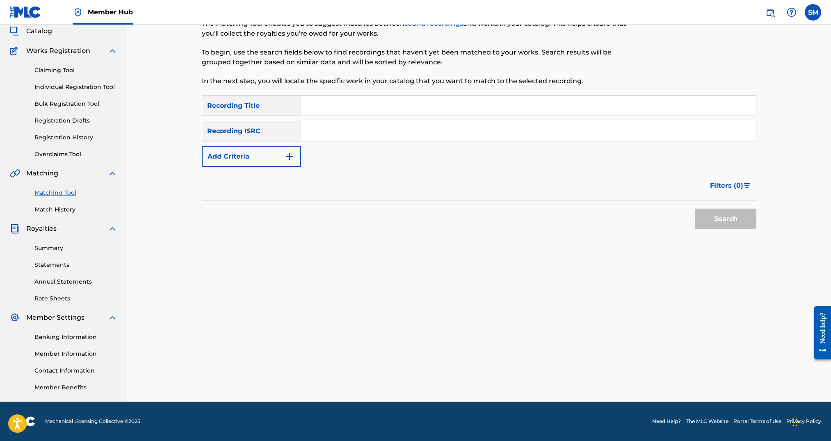
click at [431, 111] on input "Search Form" at bounding box center [528, 106] width 455 height 20
type input "the phantom sea"
paste input "QZS7J2437106"
type input "QZS7J2437106"
click at [695, 209] on button "Search" at bounding box center [726, 219] width 62 height 21
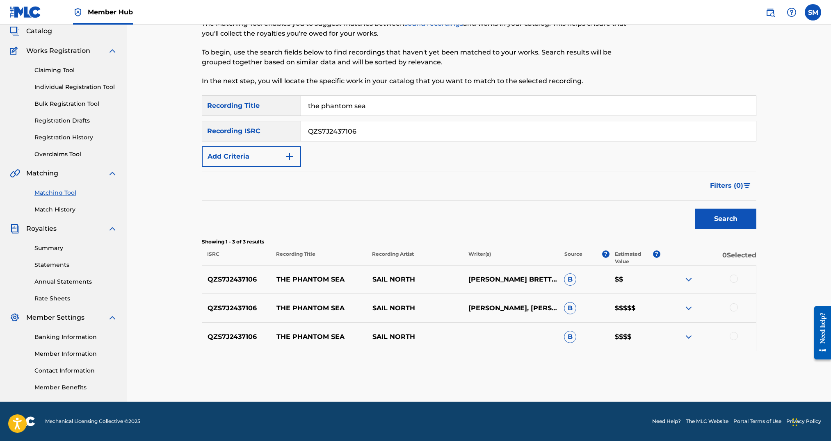
drag, startPoint x: 735, startPoint y: 276, endPoint x: 733, endPoint y: 304, distance: 27.5
click at [735, 276] on div at bounding box center [734, 279] width 8 height 8
drag, startPoint x: 733, startPoint y: 308, endPoint x: 733, endPoint y: 331, distance: 23.8
click at [733, 308] on div at bounding box center [734, 308] width 8 height 8
click at [732, 333] on div at bounding box center [734, 336] width 8 height 8
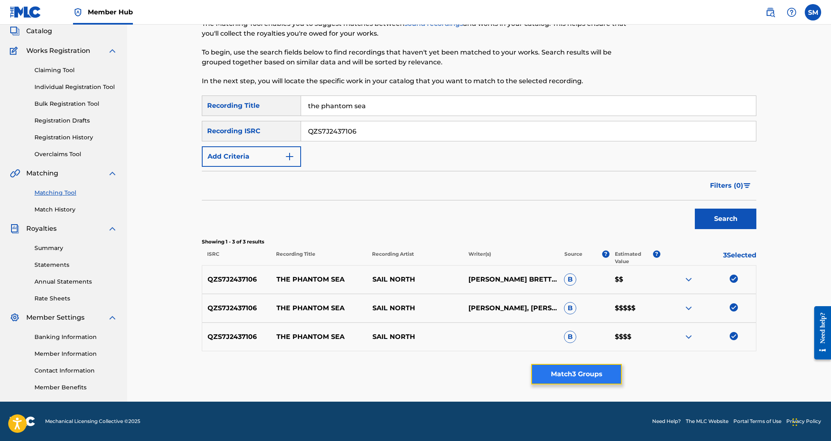
click at [597, 374] on button "Match 3 Groups" at bounding box center [576, 374] width 91 height 21
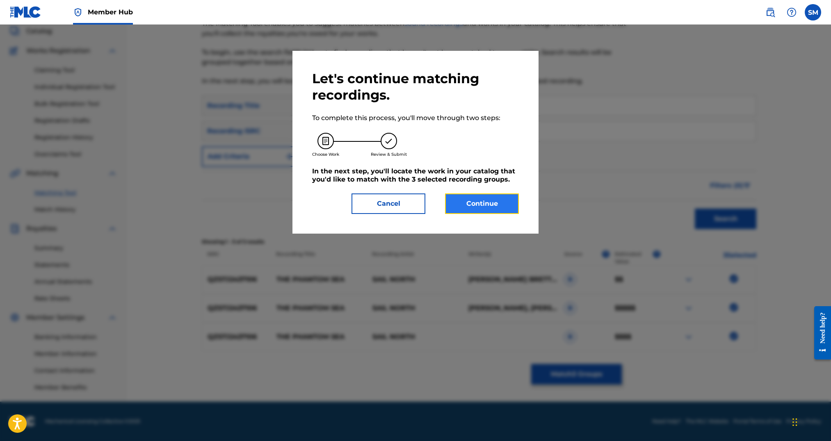
click at [483, 203] on button "Continue" at bounding box center [482, 204] width 74 height 21
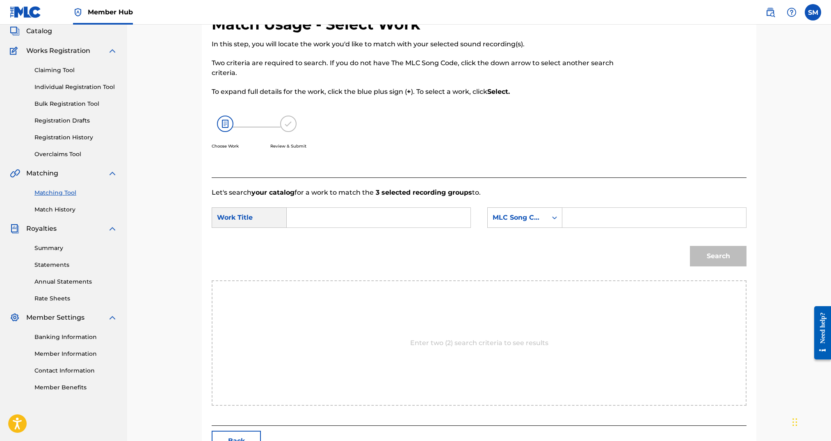
click at [337, 215] on input "Search Form" at bounding box center [379, 218] width 170 height 20
type input "the phantom sea"
paste input "TW75HC"
type input "TW75HC"
click at [690, 246] on button "Search" at bounding box center [718, 256] width 57 height 21
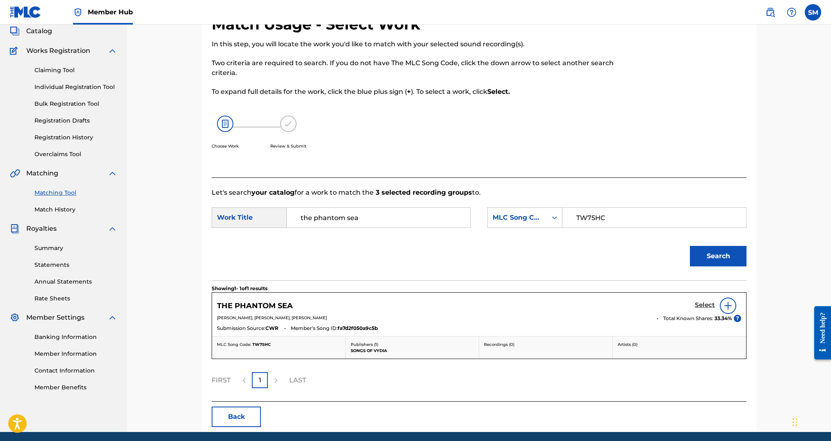
click at [701, 304] on h5 "Select" at bounding box center [705, 305] width 20 height 8
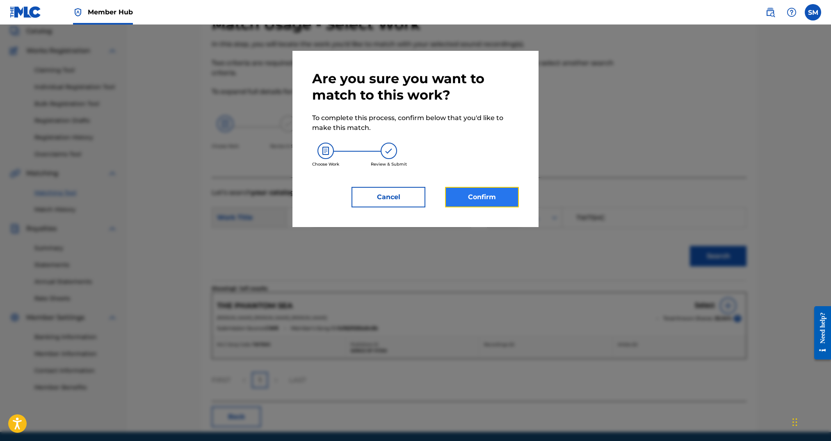
click at [480, 195] on button "Confirm" at bounding box center [482, 197] width 74 height 21
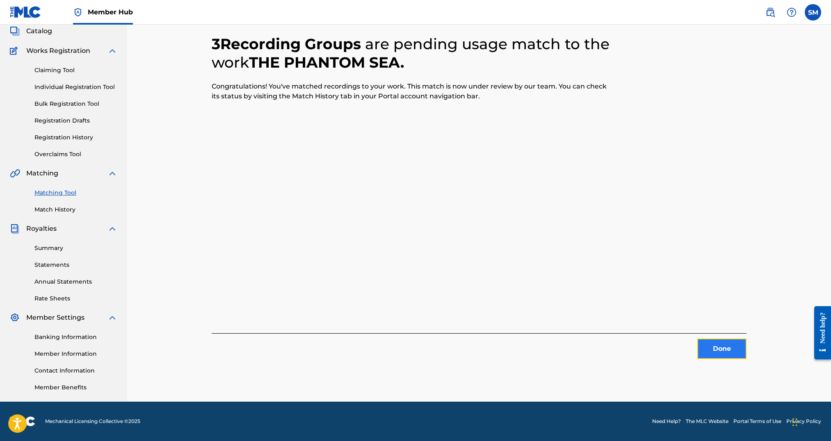
click at [714, 345] on button "Done" at bounding box center [721, 349] width 49 height 21
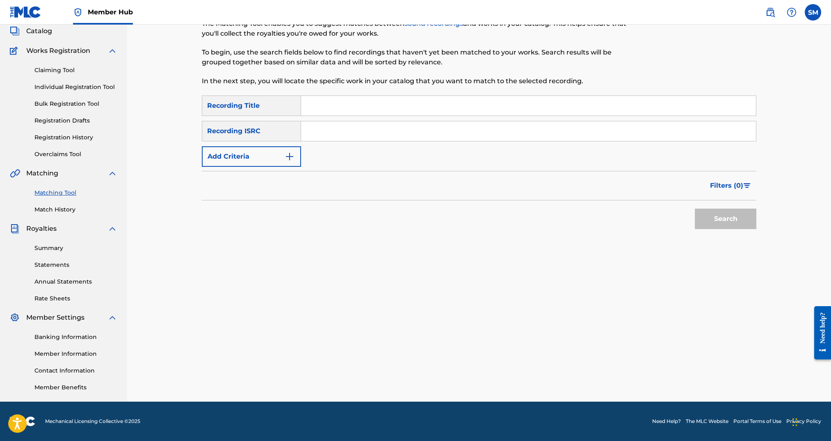
click at [397, 107] on input "Search Form" at bounding box center [528, 106] width 455 height 20
type input "unsinkable"
paste input "QZTL92437017"
type input "QZTL92437017"
click at [695, 209] on button "Search" at bounding box center [726, 219] width 62 height 21
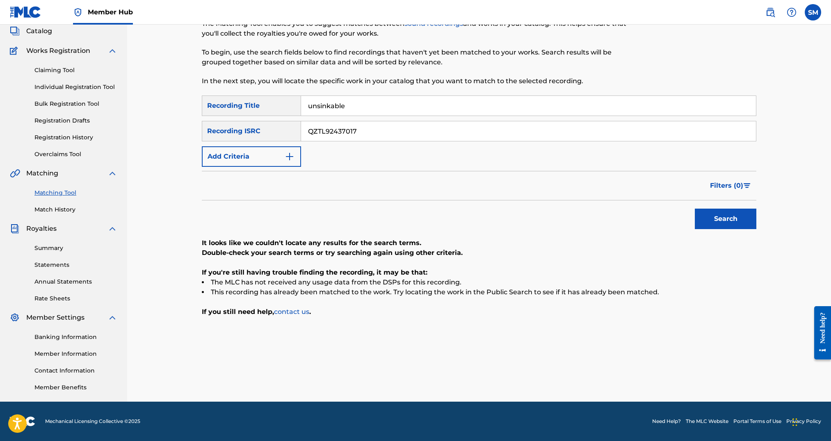
click at [337, 107] on input "unsinkable" at bounding box center [528, 106] width 455 height 20
type input "wellerman"
paste input "A2536388"
type input "QZTLA2536388"
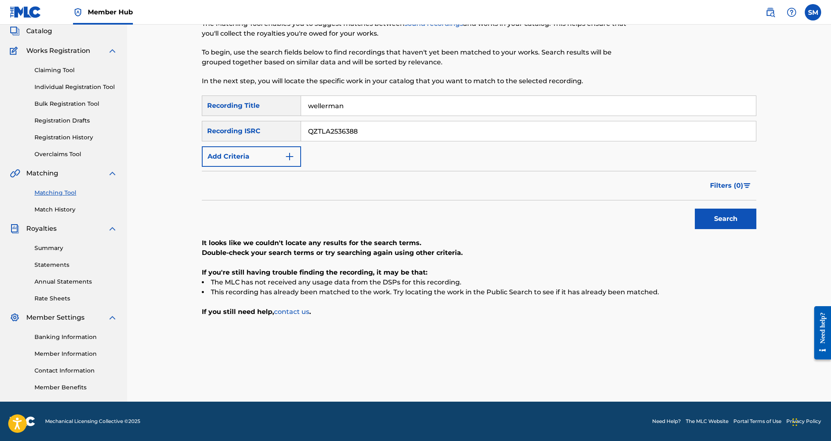
click at [695, 209] on button "Search" at bounding box center [726, 219] width 62 height 21
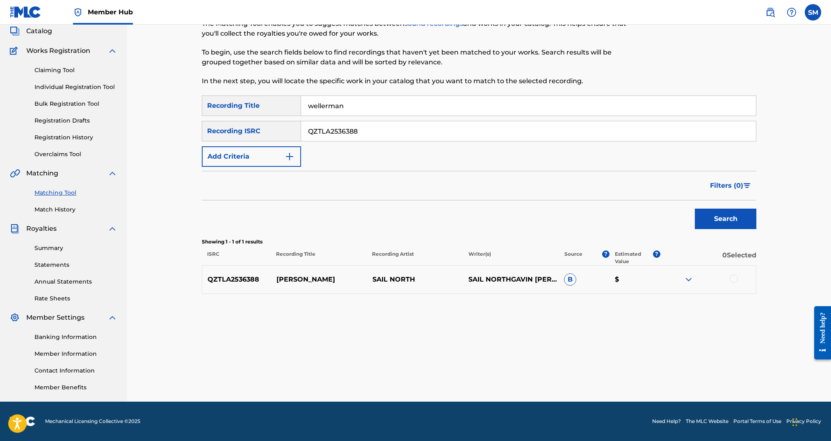
click at [736, 281] on div at bounding box center [734, 279] width 8 height 8
click at [596, 372] on button "Match 1 Group" at bounding box center [576, 374] width 91 height 21
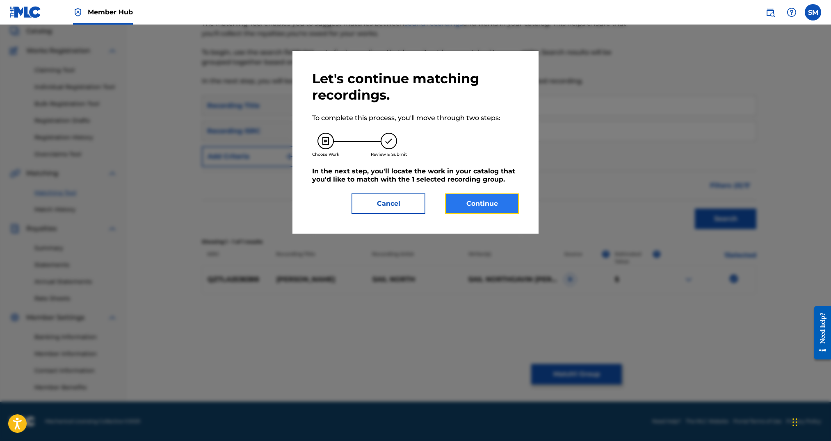
click at [498, 211] on button "Continue" at bounding box center [482, 204] width 74 height 21
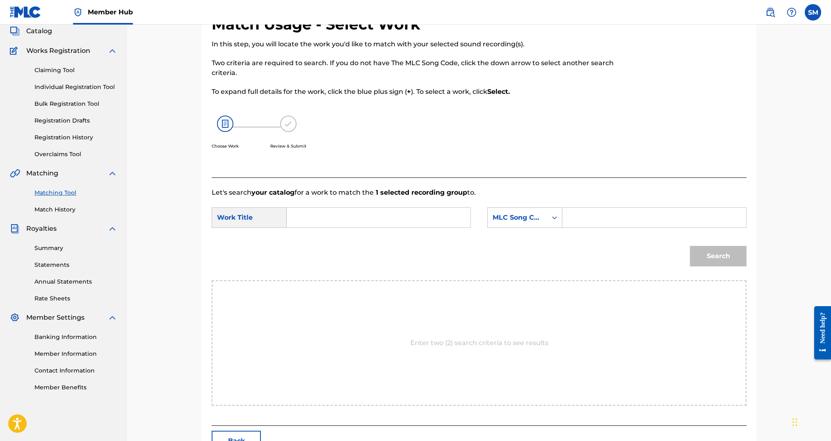
click at [348, 218] on input "Search Form" at bounding box center [379, 218] width 170 height 20
type input "wellerman"
paste input "W52V3T"
type input "W52V3T"
click at [690, 246] on button "Search" at bounding box center [718, 256] width 57 height 21
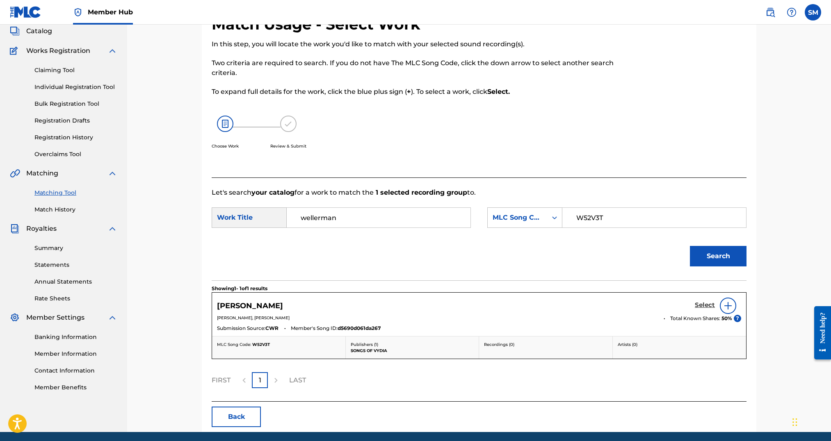
click at [709, 308] on h5 "Select" at bounding box center [705, 305] width 20 height 8
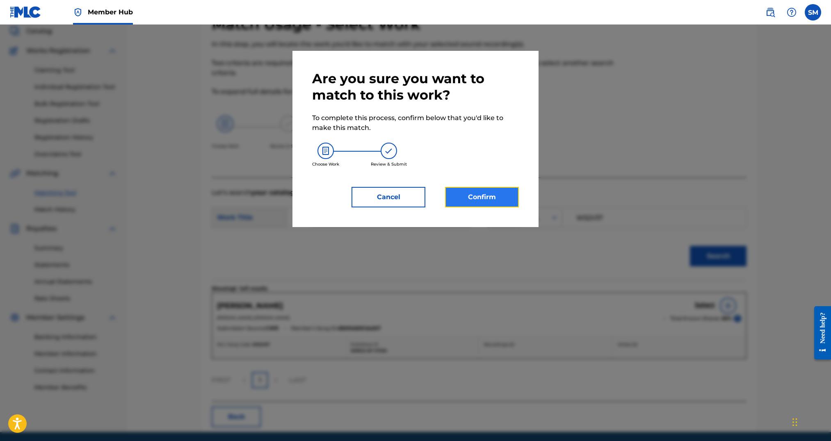
click at [459, 192] on button "Confirm" at bounding box center [482, 197] width 74 height 21
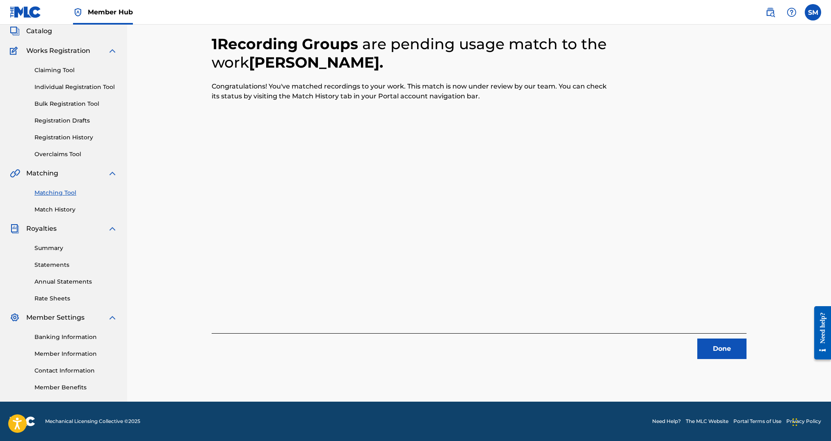
click at [139, 185] on div "1 Recording Groups are pending usage match to the work WELLERMAN . Congratulati…" at bounding box center [479, 188] width 704 height 428
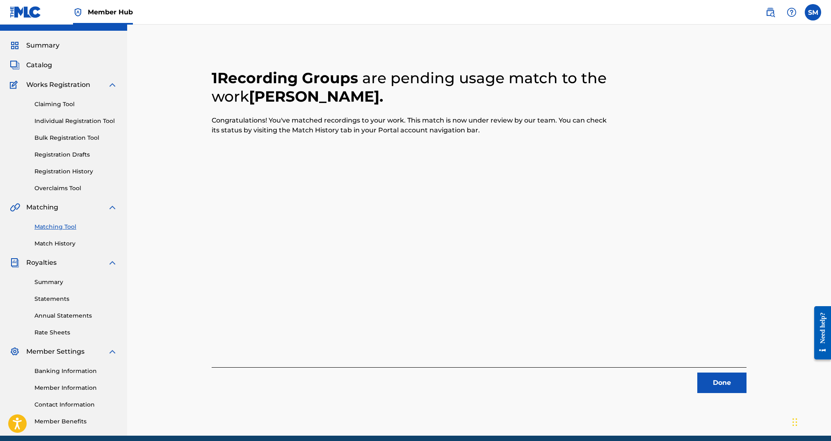
scroll to position [0, 0]
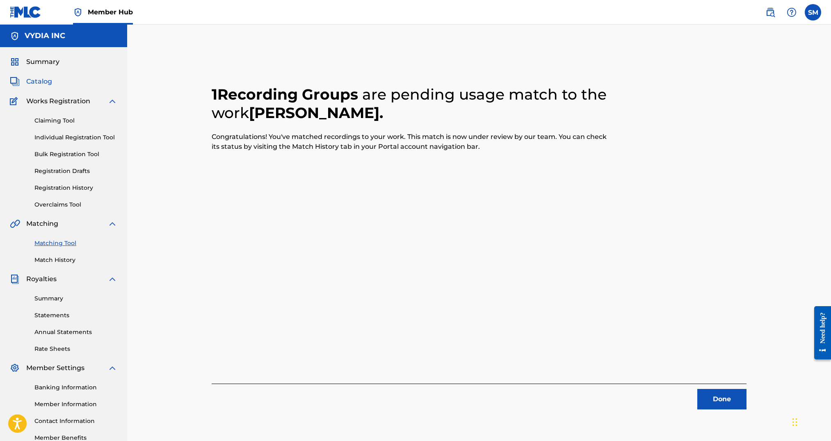
click at [40, 83] on span "Catalog" at bounding box center [39, 82] width 26 height 10
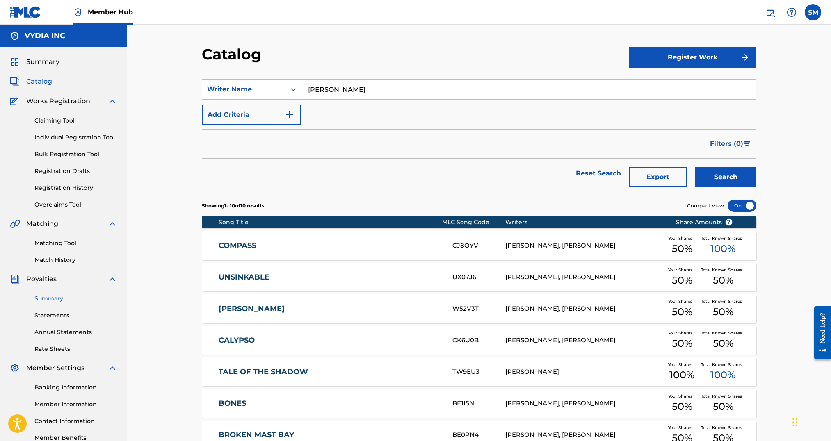
click at [52, 298] on link "Summary" at bounding box center [75, 298] width 83 height 9
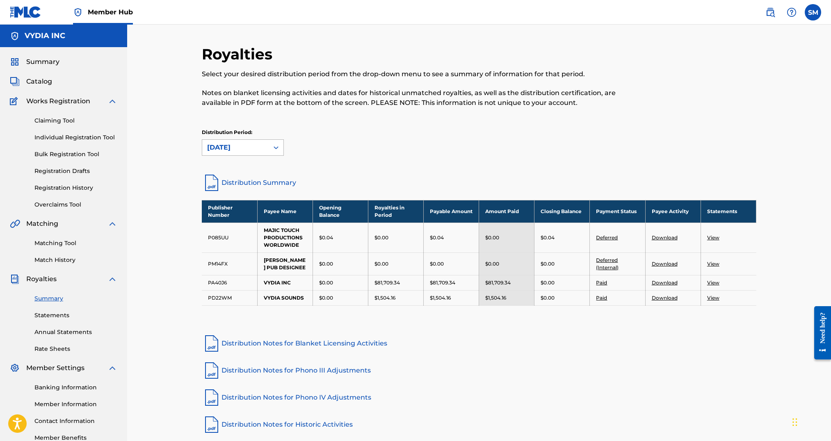
click at [250, 154] on div "September 2025" at bounding box center [235, 148] width 66 height 16
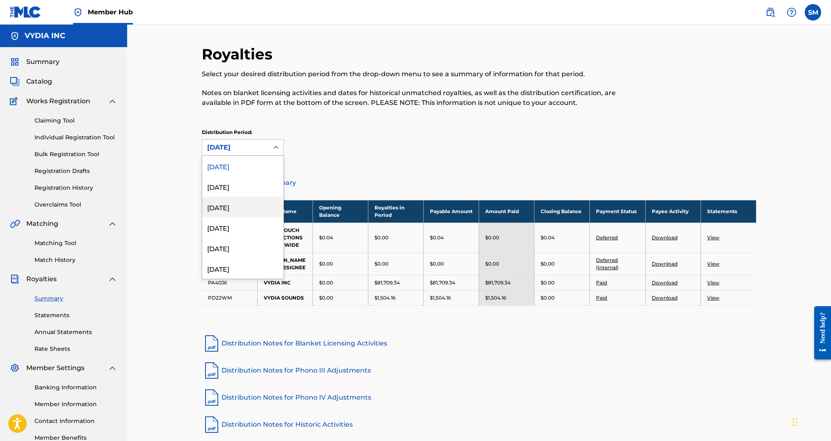
click at [244, 203] on div "July 2025" at bounding box center [242, 207] width 81 height 21
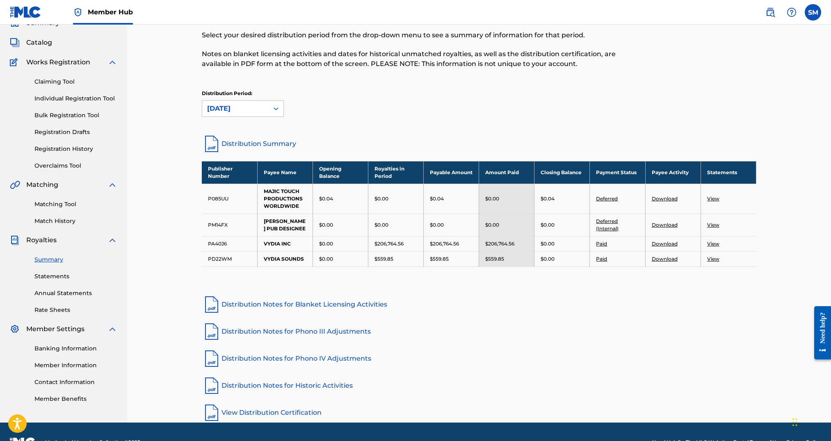
scroll to position [48, 0]
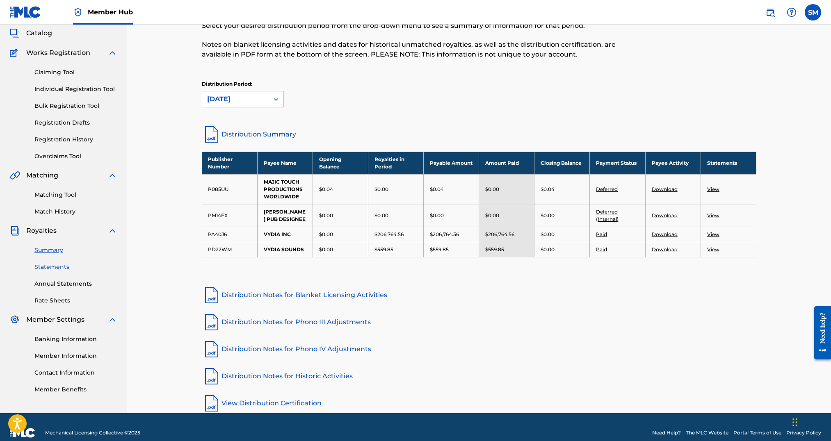
click at [66, 266] on link "Statements" at bounding box center [75, 267] width 83 height 9
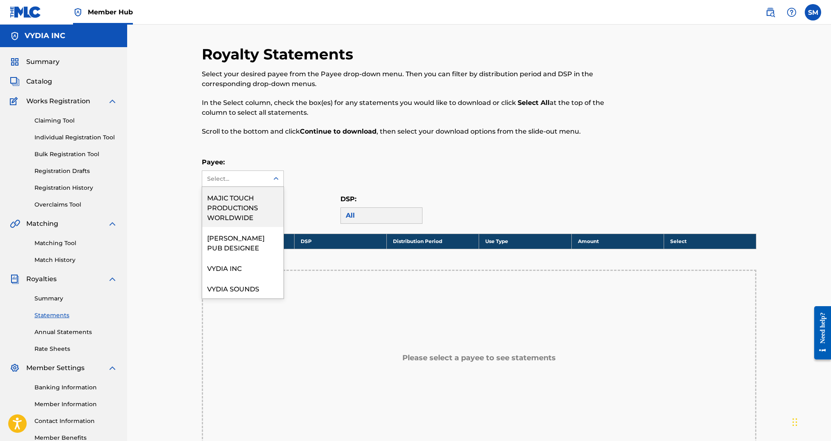
click at [242, 186] on div "Select..." at bounding box center [235, 179] width 66 height 16
click at [228, 263] on div "VYDIA INC" at bounding box center [242, 268] width 81 height 21
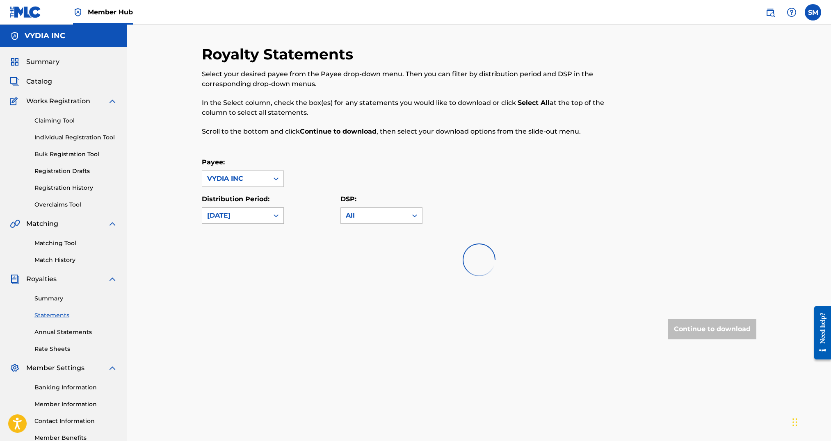
click at [257, 208] on div "September 2025" at bounding box center [235, 216] width 66 height 16
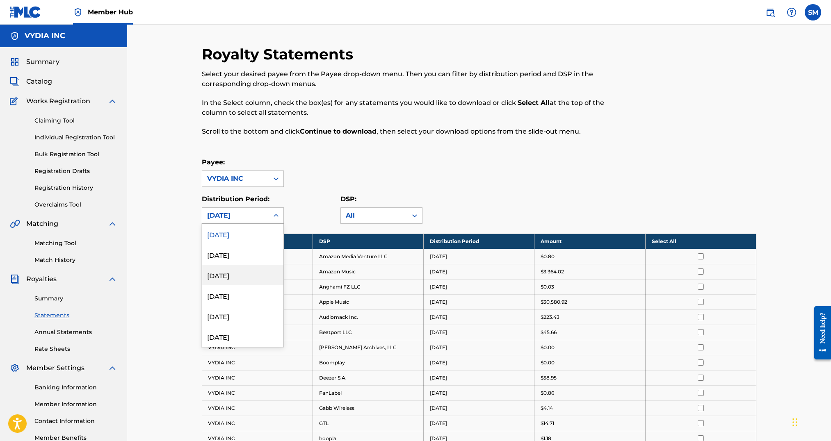
click at [244, 276] on div "July 2025" at bounding box center [242, 275] width 81 height 21
click at [707, 243] on th "Select All" at bounding box center [700, 241] width 111 height 15
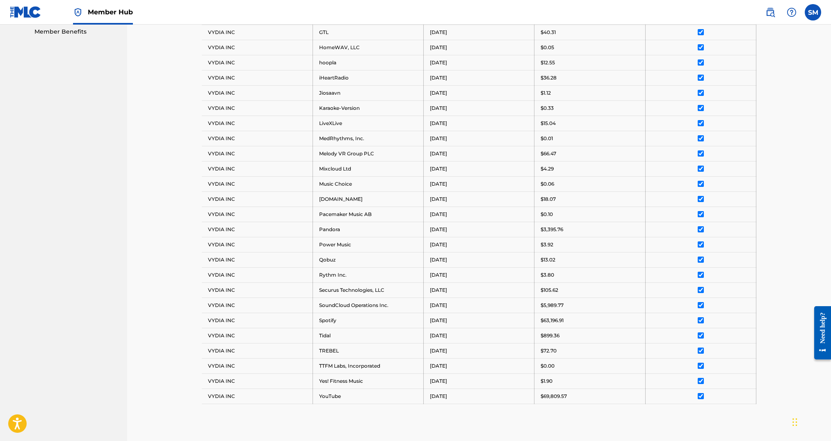
scroll to position [516, 0]
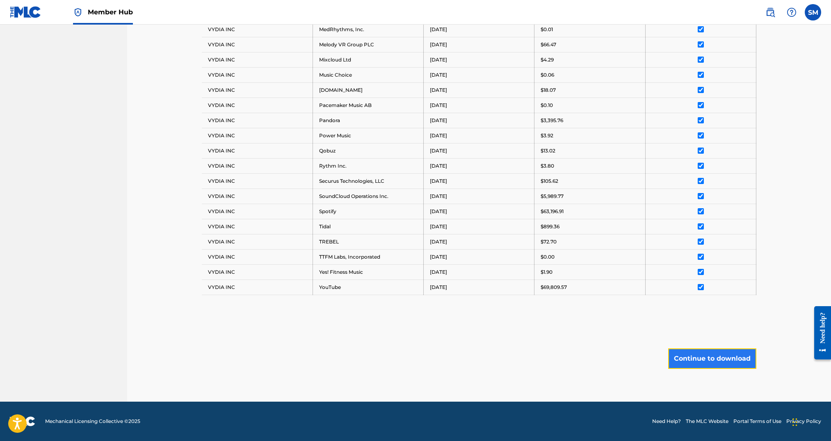
click at [731, 358] on button "Continue to download" at bounding box center [712, 359] width 88 height 21
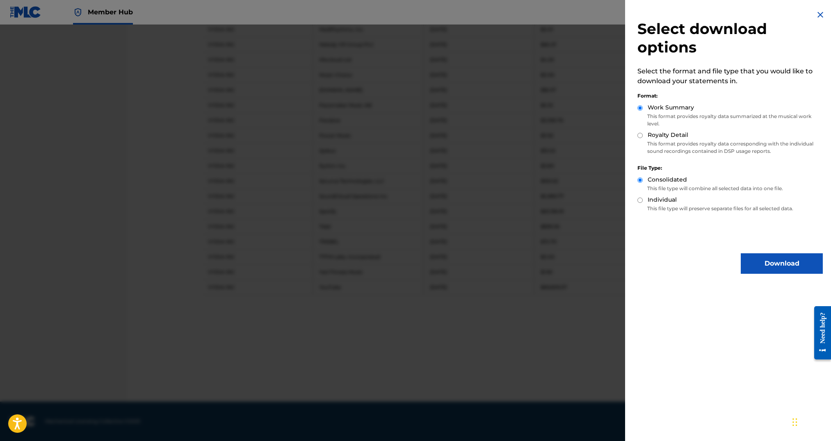
click at [669, 148] on p "This format provides royalty data corresponding with the individual sound recor…" at bounding box center [729, 147] width 185 height 15
click at [719, 148] on p "This format provides royalty data corresponding with the individual sound recor…" at bounding box center [729, 147] width 185 height 15
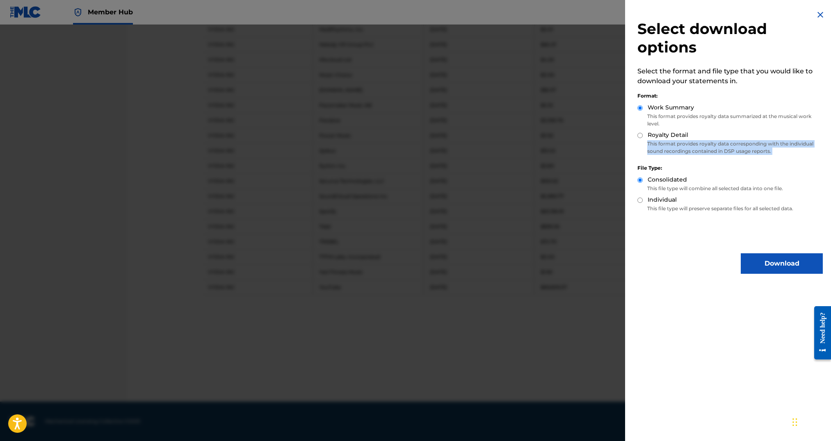
click at [719, 148] on p "This format provides royalty data corresponding with the individual sound recor…" at bounding box center [729, 147] width 185 height 15
click at [676, 149] on p "This format provides royalty data corresponding with the individual sound recor…" at bounding box center [729, 147] width 185 height 15
click at [719, 149] on p "This format provides royalty data corresponding with the individual sound recor…" at bounding box center [729, 147] width 185 height 15
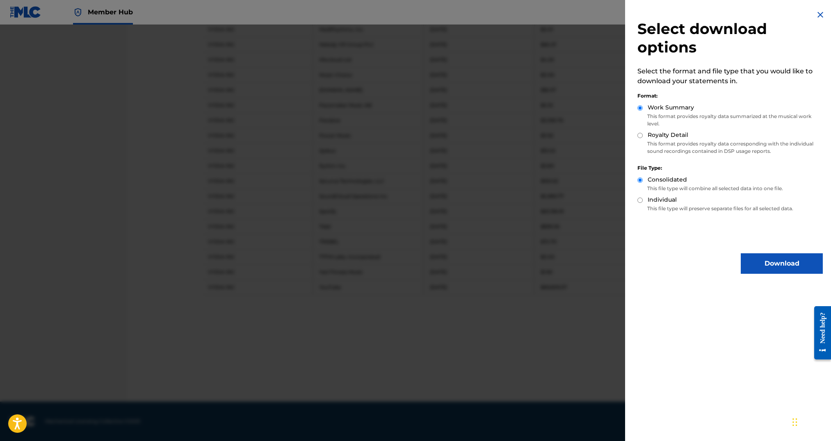
click at [709, 114] on p "This format provides royalty data summarized at the musical work level." at bounding box center [729, 120] width 185 height 15
click at [746, 137] on div "Royalty Detail" at bounding box center [729, 135] width 185 height 9
click at [801, 271] on button "Download" at bounding box center [782, 263] width 82 height 21
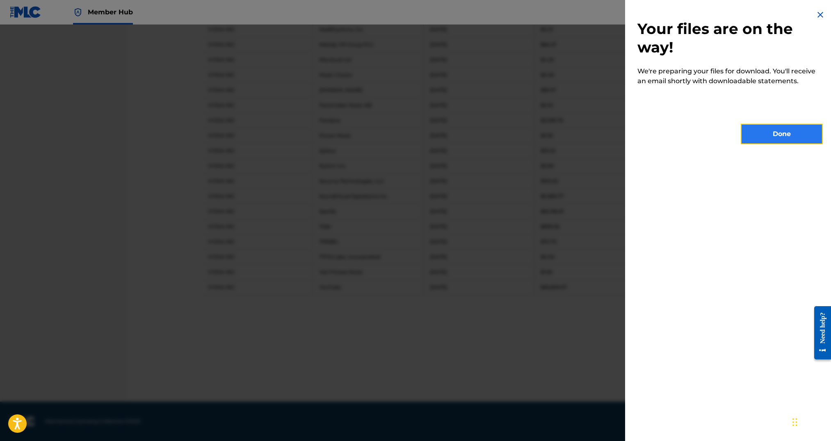
click at [768, 126] on button "Done" at bounding box center [782, 134] width 82 height 21
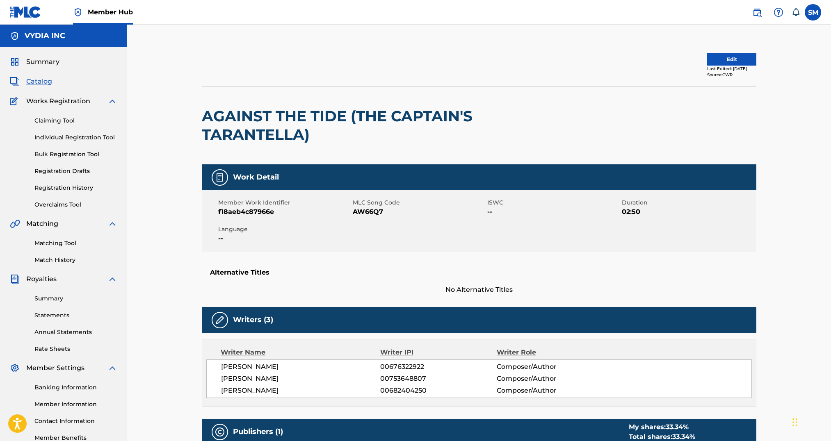
click at [365, 212] on span "AW66Q7" at bounding box center [419, 212] width 132 height 10
copy span "AW66Q7"
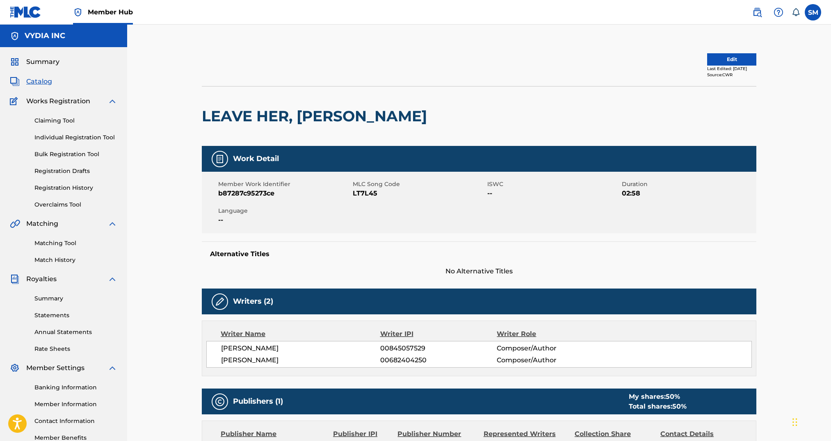
click at [362, 195] on span "LT7L45" at bounding box center [419, 194] width 132 height 10
copy span "LT7L45"
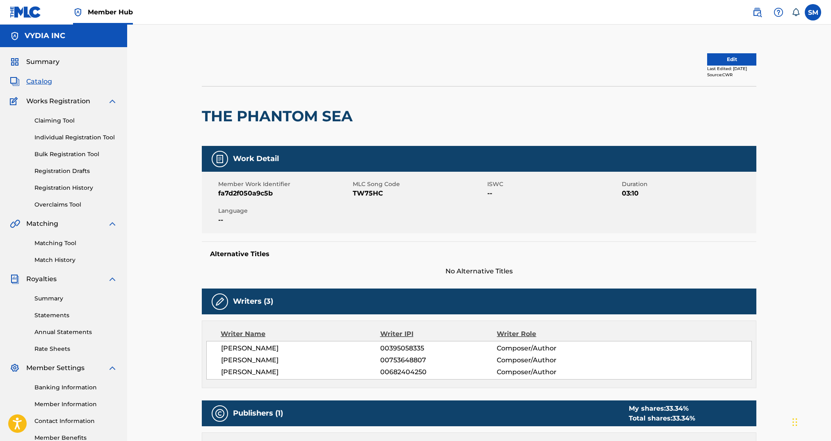
click at [366, 192] on span "TW75HC" at bounding box center [419, 194] width 132 height 10
copy span "TW75HC"
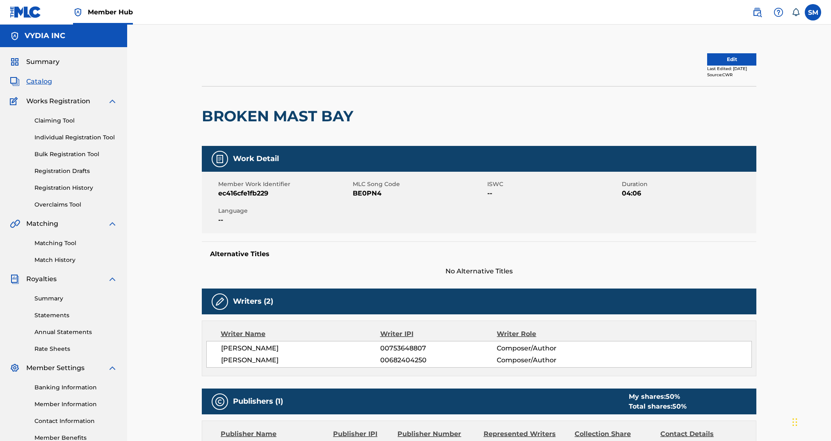
click at [367, 194] on span "BE0PN4" at bounding box center [419, 194] width 132 height 10
copy span "BE0PN4"
click at [362, 192] on span "BE1I5N" at bounding box center [419, 194] width 132 height 10
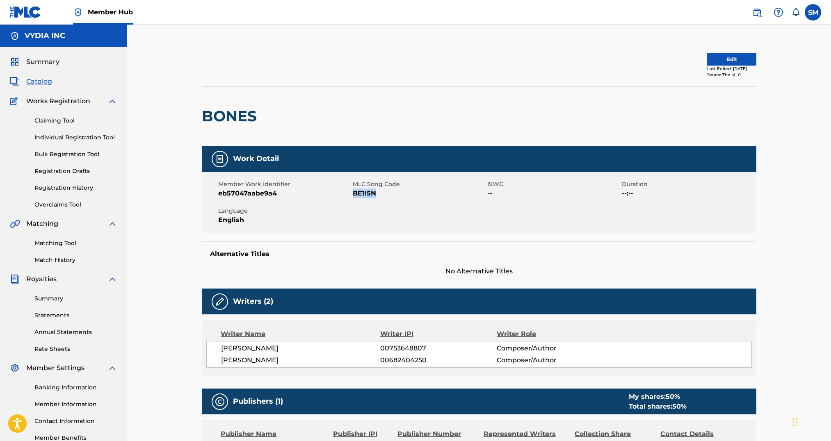
copy span "BE1I5N"
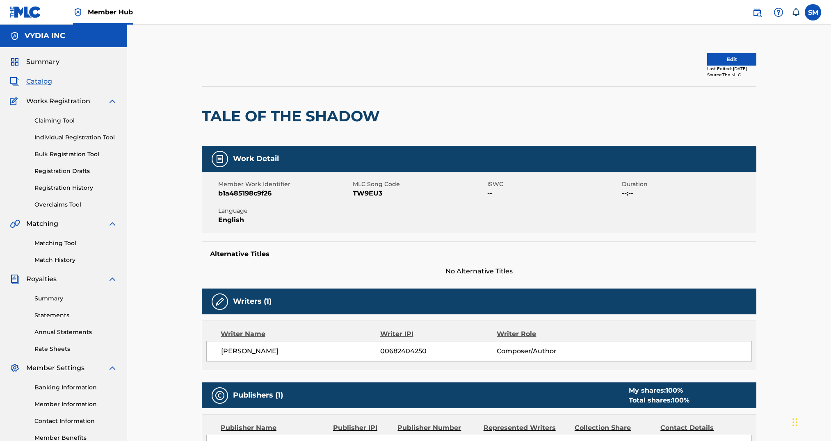
click at [375, 194] on span "TW9EU3" at bounding box center [419, 194] width 132 height 10
copy span "TW9EU3"
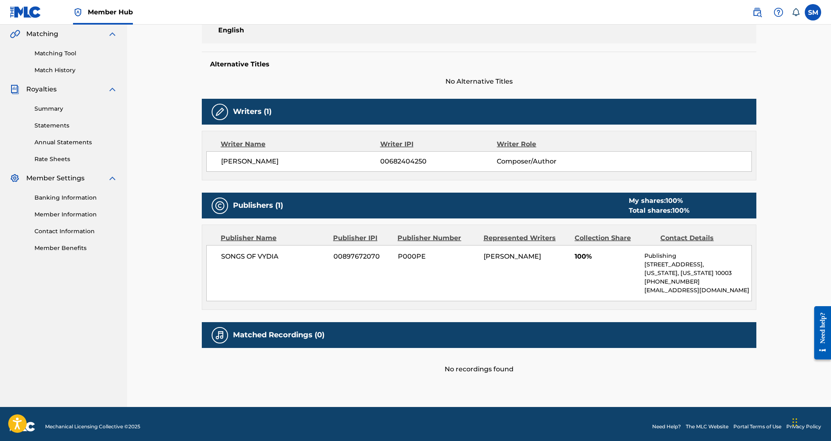
scroll to position [195, 0]
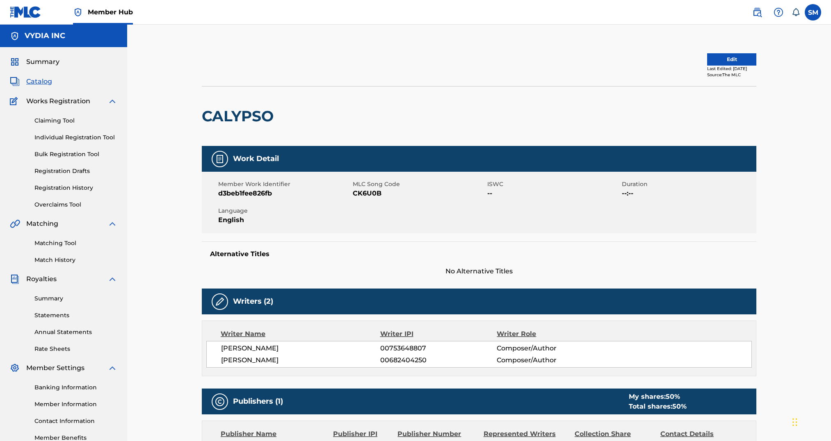
click at [370, 194] on span "CK6U0B" at bounding box center [419, 194] width 132 height 10
copy span "CK6U0B"
click at [365, 193] on span "UX07J6" at bounding box center [419, 194] width 132 height 10
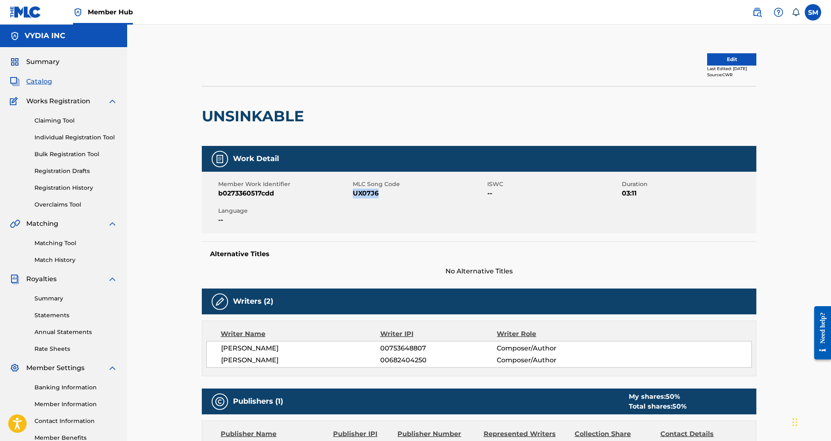
copy span "UX07J6"
click at [363, 194] on span "CJ8OYV" at bounding box center [419, 194] width 132 height 10
copy span "CJ8OYV"
click at [376, 192] on span "W52V3T" at bounding box center [419, 194] width 132 height 10
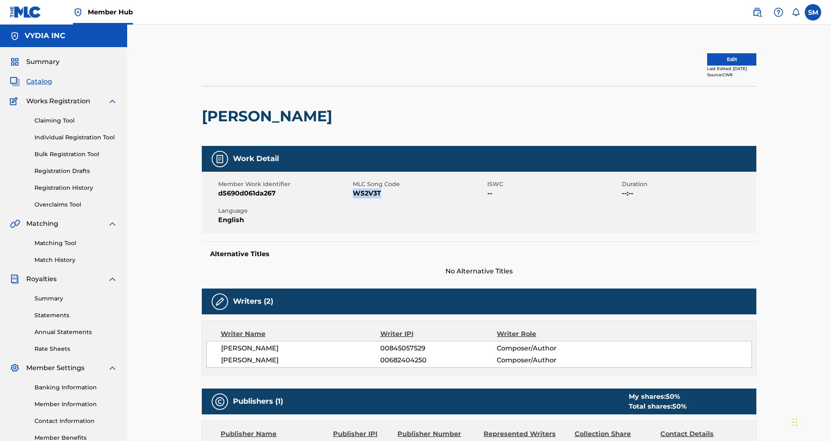
click at [376, 192] on span "W52V3T" at bounding box center [419, 194] width 132 height 10
copy span "W52V3T"
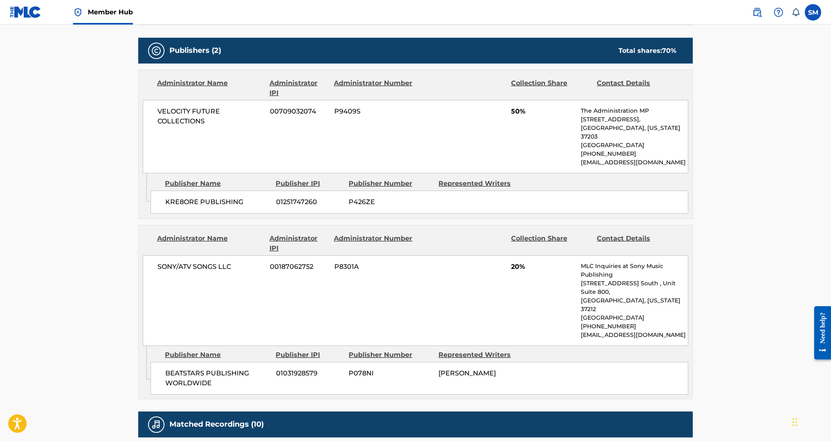
click at [213, 262] on span "SONY/ATV SONGS LLC" at bounding box center [210, 267] width 106 height 10
click at [498, 279] on div "SONY/ATV SONGS LLC 00187062752 P8301A 20% MLC Inquiries at Sony Music Publishin…" at bounding box center [415, 301] width 545 height 91
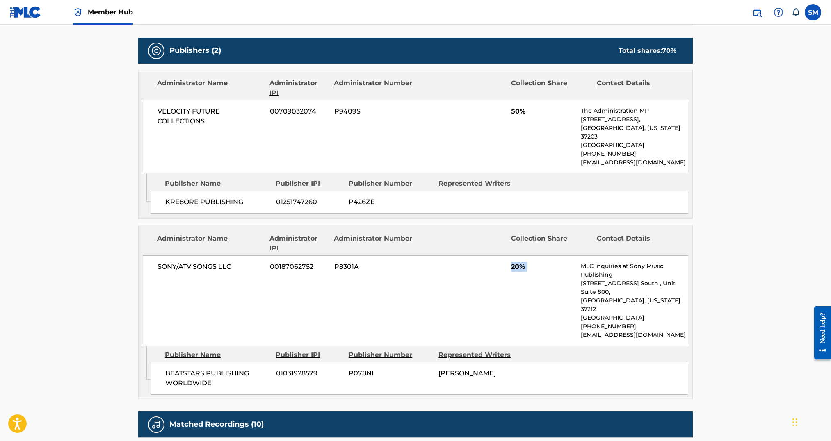
click at [498, 279] on div "SONY/ATV SONGS LLC 00187062752 P8301A 20% MLC Inquiries at Sony Music Publishin…" at bounding box center [415, 301] width 545 height 91
click at [520, 268] on div "SONY/ATV SONGS LLC 00187062752 P8301A 20% MLC Inquiries at Sony Music Publishin…" at bounding box center [415, 301] width 545 height 91
click at [554, 283] on div "SONY/ATV SONGS LLC 00187062752 P8301A 20% MLC Inquiries at Sony Music Publishin…" at bounding box center [415, 301] width 545 height 91
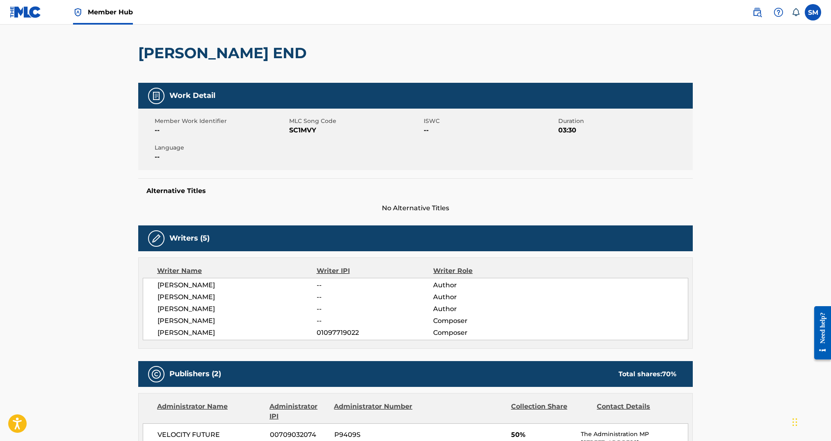
scroll to position [251, 0]
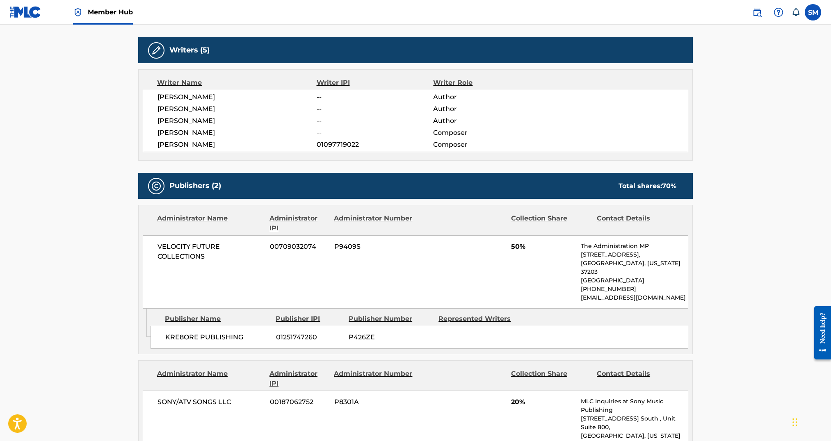
click at [180, 102] on span "[PERSON_NAME]" at bounding box center [236, 97] width 159 height 10
click at [179, 112] on span "[PERSON_NAME]" at bounding box center [236, 109] width 159 height 10
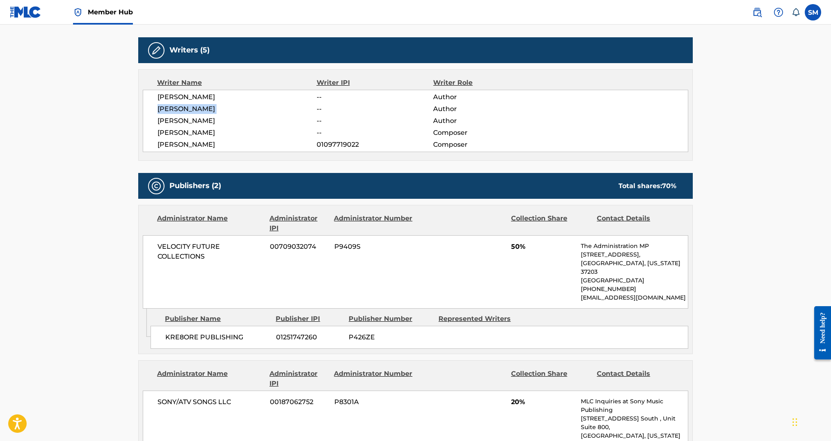
click at [179, 112] on span "[PERSON_NAME]" at bounding box center [236, 109] width 159 height 10
click at [178, 121] on span "[PERSON_NAME]" at bounding box center [236, 121] width 159 height 10
click at [176, 127] on div "[PERSON_NAME] -- Author [PERSON_NAME] -- Author [PERSON_NAME] -- Author [PERSON…" at bounding box center [415, 121] width 545 height 62
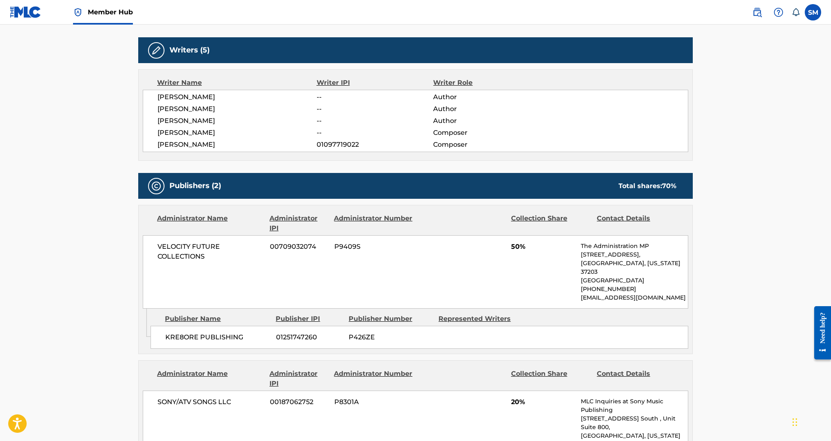
click at [176, 128] on span "[PERSON_NAME]" at bounding box center [236, 133] width 159 height 10
click at [176, 142] on span "[PERSON_NAME]" at bounding box center [236, 145] width 159 height 10
drag, startPoint x: 176, startPoint y: 142, endPoint x: 226, endPoint y: 147, distance: 49.5
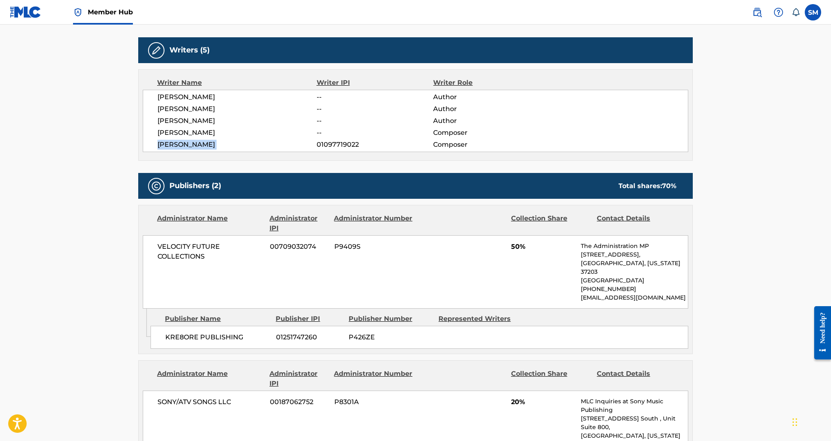
click at [176, 142] on span "[PERSON_NAME]" at bounding box center [236, 145] width 159 height 10
click at [231, 147] on span "[PERSON_NAME]" at bounding box center [236, 145] width 159 height 10
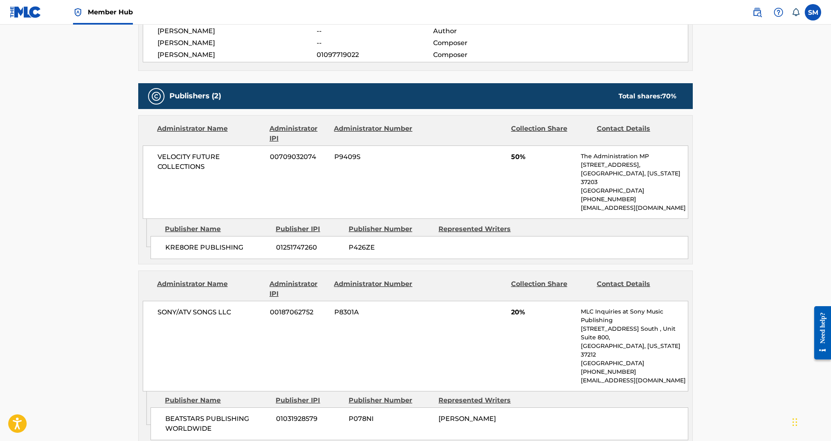
scroll to position [342, 0]
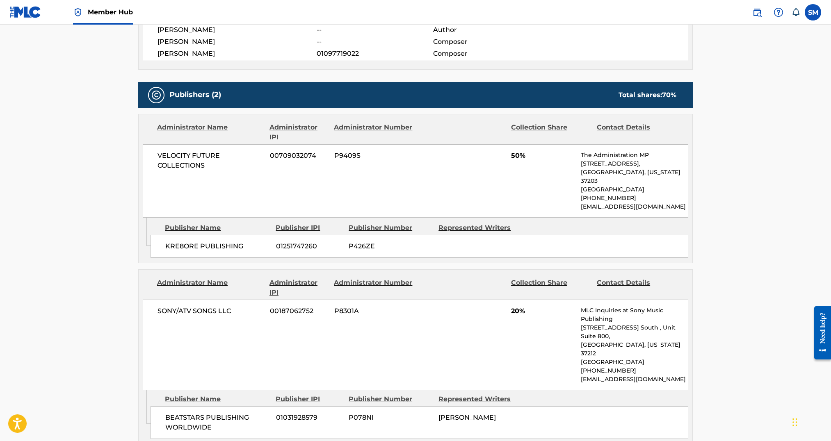
click at [226, 242] on span "KRE8ORE PUBLISHING" at bounding box center [217, 247] width 105 height 10
click at [477, 413] on div "[PERSON_NAME]" at bounding box center [480, 418] width 84 height 10
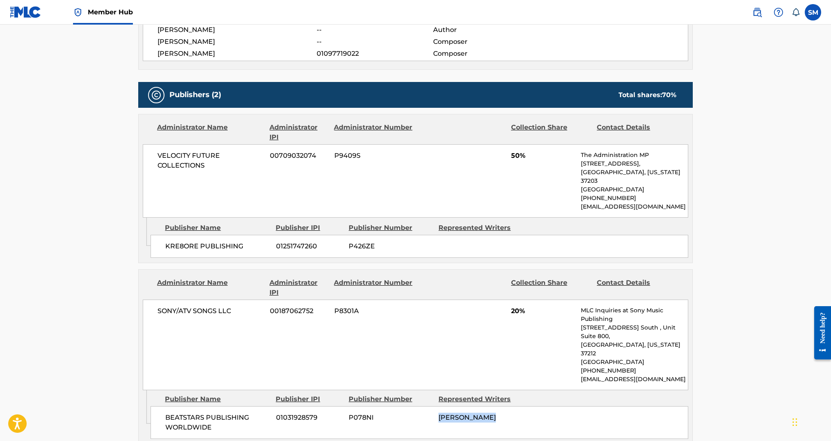
click at [477, 413] on div "[PERSON_NAME]" at bounding box center [480, 418] width 84 height 10
click at [208, 242] on span "KRE8ORE PUBLISHING" at bounding box center [217, 247] width 105 height 10
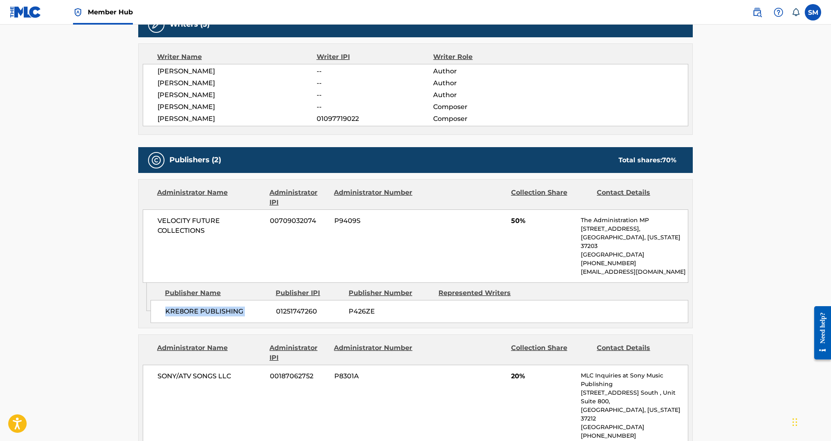
scroll to position [276, 0]
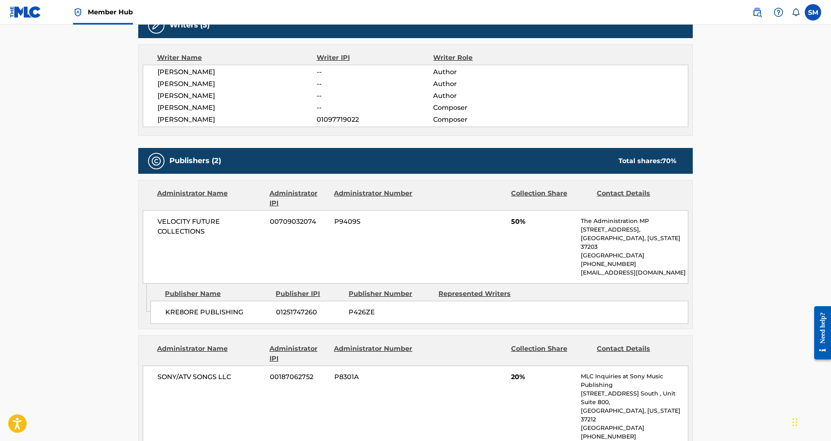
click at [162, 101] on div "[PERSON_NAME] -- Author [PERSON_NAME] -- Author [PERSON_NAME] -- Author [PERSON…" at bounding box center [415, 96] width 545 height 62
click at [175, 88] on span "[PERSON_NAME]" at bounding box center [236, 84] width 159 height 10
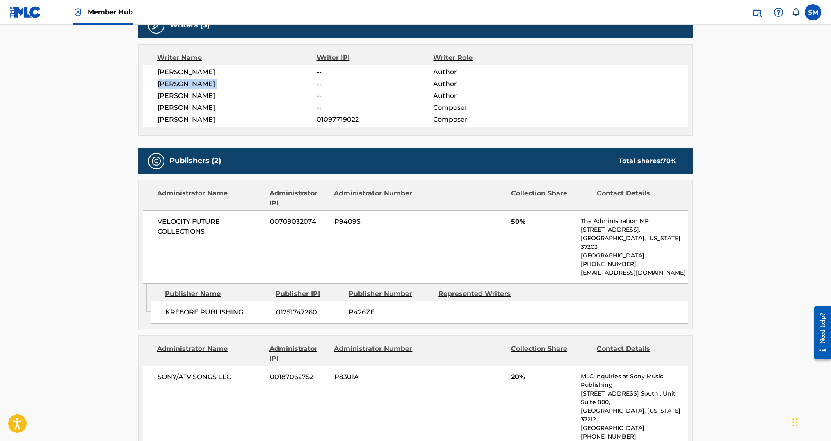
click at [175, 88] on span "[PERSON_NAME]" at bounding box center [236, 84] width 159 height 10
click at [183, 70] on span "[PERSON_NAME]" at bounding box center [236, 72] width 159 height 10
click at [201, 102] on div "[PERSON_NAME] -- Author [PERSON_NAME] -- Author [PERSON_NAME] -- Author [PERSON…" at bounding box center [415, 96] width 545 height 62
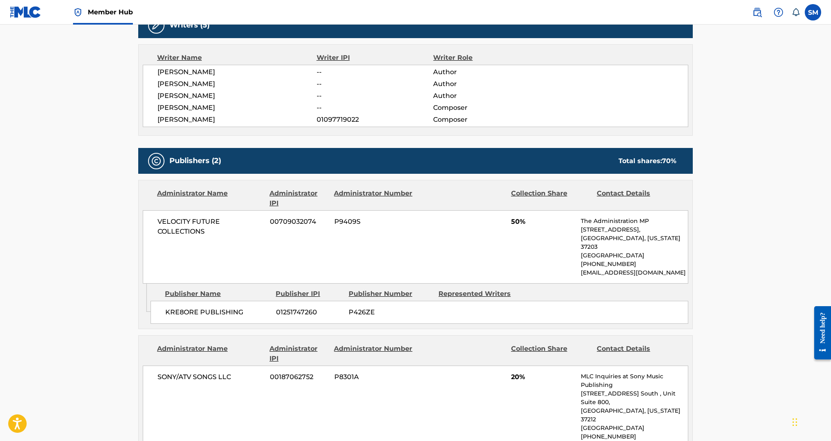
scroll to position [0, 0]
